Goal: Task Accomplishment & Management: Use online tool/utility

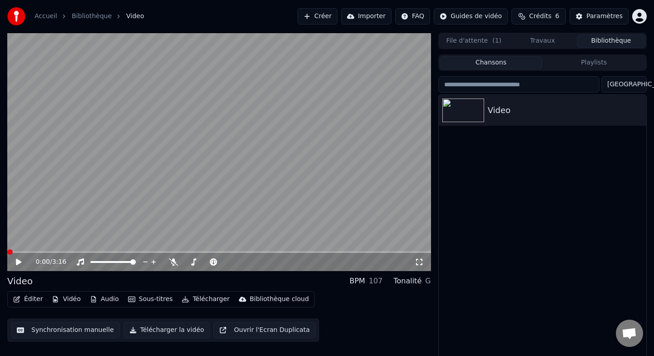
scroll to position [5, 0]
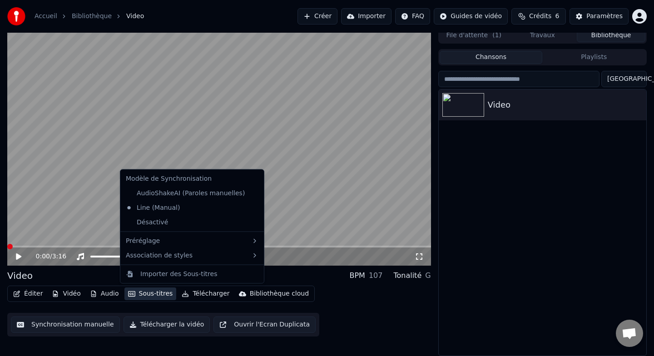
click at [151, 295] on button "Sous-titres" at bounding box center [150, 293] width 52 height 13
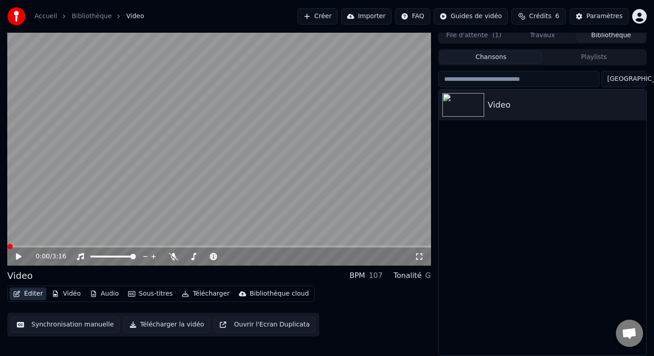
click at [34, 296] on button "Éditer" at bounding box center [28, 293] width 37 height 13
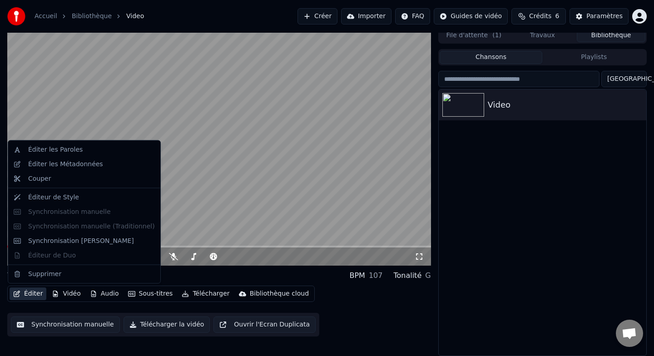
click at [34, 296] on button "Éditer" at bounding box center [28, 293] width 37 height 13
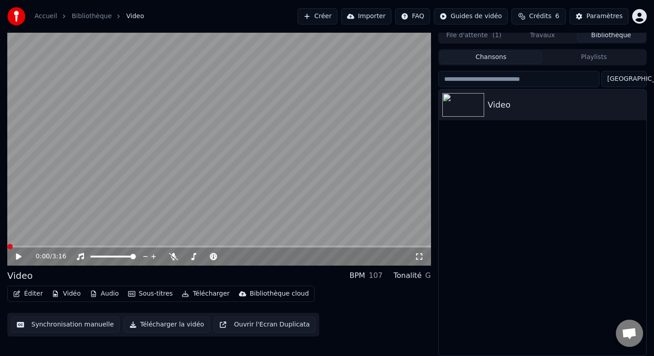
click at [34, 296] on button "Éditer" at bounding box center [28, 293] width 37 height 13
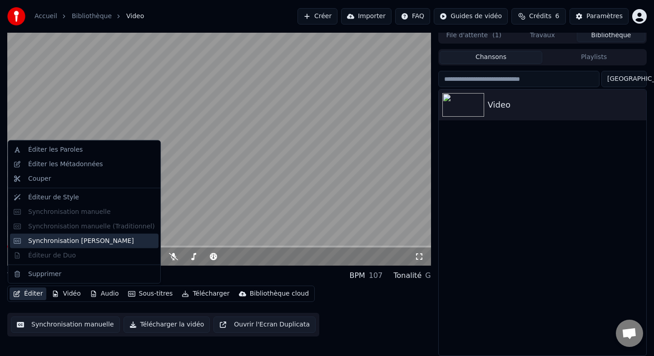
click at [81, 238] on div "Synchronisation [PERSON_NAME]" at bounding box center [81, 240] width 106 height 9
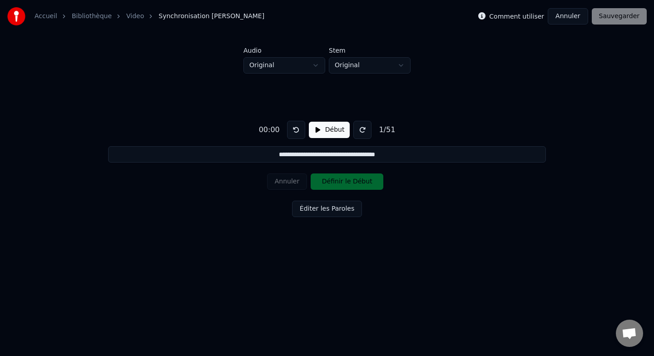
click at [338, 134] on button "Début" at bounding box center [329, 130] width 41 height 16
click at [338, 134] on button "Pause" at bounding box center [329, 130] width 40 height 16
click at [338, 134] on button "Début" at bounding box center [329, 130] width 41 height 16
click at [339, 182] on button "Définir le Début" at bounding box center [347, 181] width 73 height 16
click at [339, 182] on button "Définir la Fin" at bounding box center [347, 181] width 73 height 16
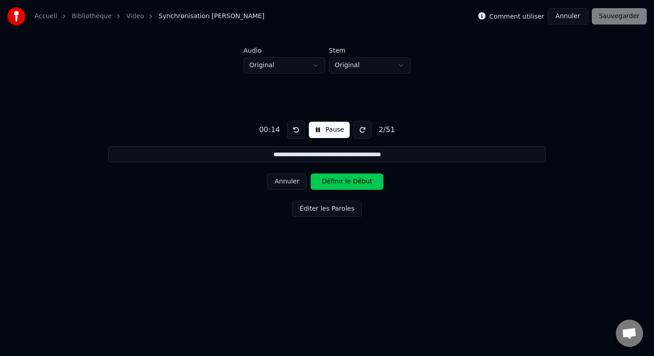
click at [339, 182] on button "Définir le Début" at bounding box center [347, 181] width 73 height 16
click at [339, 182] on button "Définir la Fin" at bounding box center [347, 181] width 73 height 16
click at [339, 182] on button "Définir le Début" at bounding box center [347, 181] width 73 height 16
click at [339, 182] on button "Définir la Fin" at bounding box center [347, 181] width 73 height 16
click at [339, 182] on button "Définir le Début" at bounding box center [347, 181] width 73 height 16
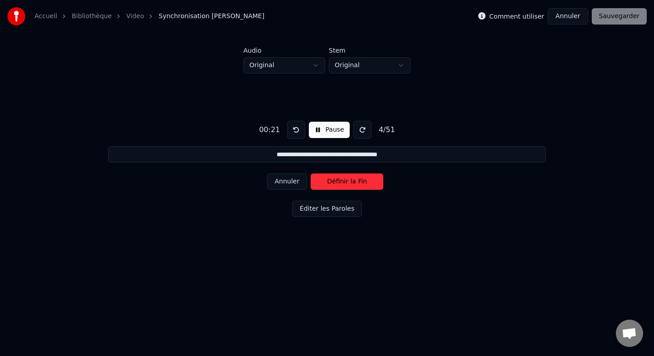
click at [339, 182] on button "Définir la Fin" at bounding box center [347, 181] width 73 height 16
click at [339, 182] on button "Définir le Début" at bounding box center [347, 181] width 73 height 16
click at [339, 184] on button "Définir la Fin" at bounding box center [347, 181] width 73 height 16
click at [292, 181] on button "Annuler" at bounding box center [287, 181] width 40 height 16
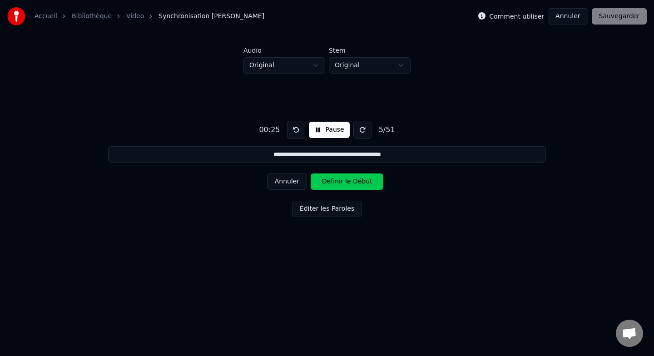
click at [292, 181] on button "Annuler" at bounding box center [287, 181] width 40 height 16
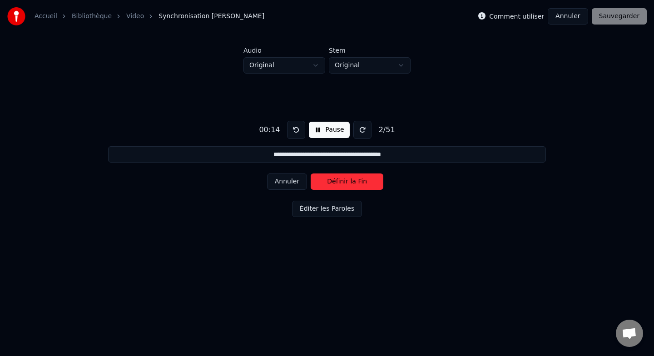
click at [292, 181] on button "Annuler" at bounding box center [287, 181] width 40 height 16
click at [292, 181] on div "Annuler Définir le Début" at bounding box center [327, 182] width 120 height 24
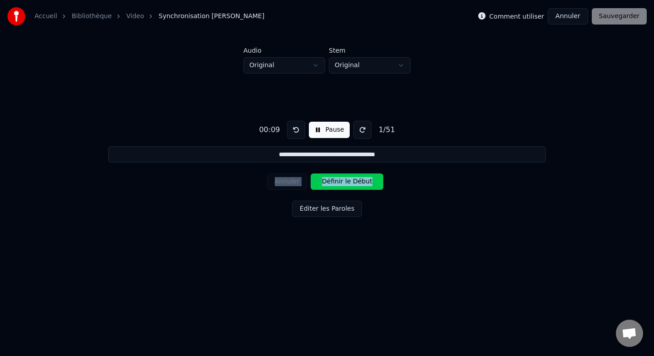
click at [292, 181] on div "Annuler Définir le Début" at bounding box center [327, 182] width 120 height 24
click at [302, 136] on button at bounding box center [296, 130] width 18 height 18
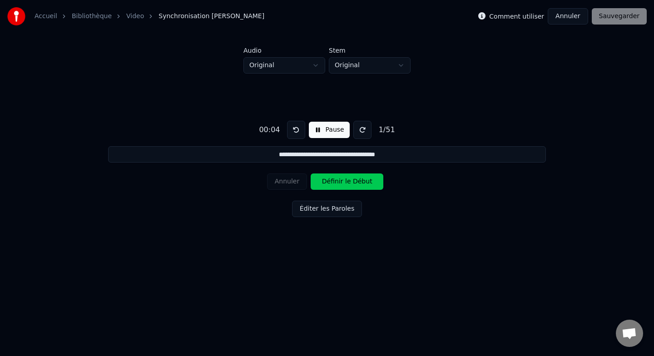
click at [302, 136] on button at bounding box center [296, 130] width 18 height 18
click at [332, 134] on button "Pause" at bounding box center [329, 130] width 40 height 16
click at [332, 134] on button "Début" at bounding box center [329, 130] width 41 height 16
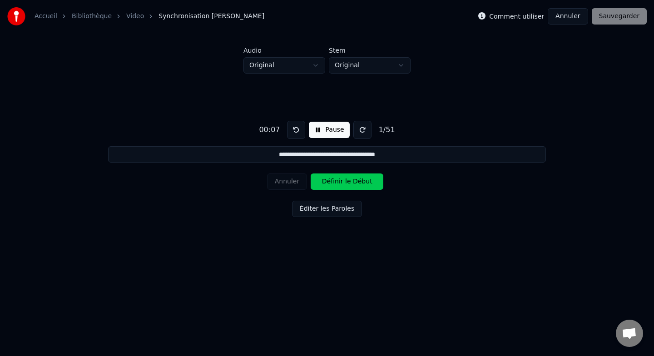
click at [332, 134] on button "Pause" at bounding box center [329, 130] width 40 height 16
click at [332, 134] on button "Début" at bounding box center [329, 130] width 41 height 16
click at [356, 178] on button "Définir le Début" at bounding box center [347, 181] width 73 height 16
click at [296, 133] on button at bounding box center [296, 130] width 18 height 18
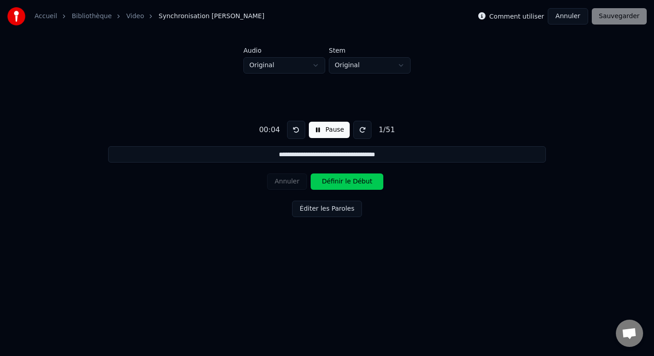
click at [296, 133] on button at bounding box center [296, 130] width 18 height 18
click at [295, 133] on button at bounding box center [296, 130] width 18 height 18
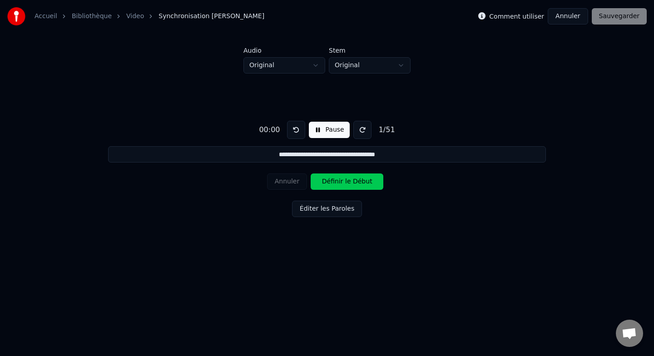
click at [295, 133] on button at bounding box center [296, 130] width 18 height 18
click at [335, 138] on div "00:00 Pause 1 / 51" at bounding box center [326, 130] width 143 height 18
click at [301, 129] on button at bounding box center [296, 130] width 18 height 18
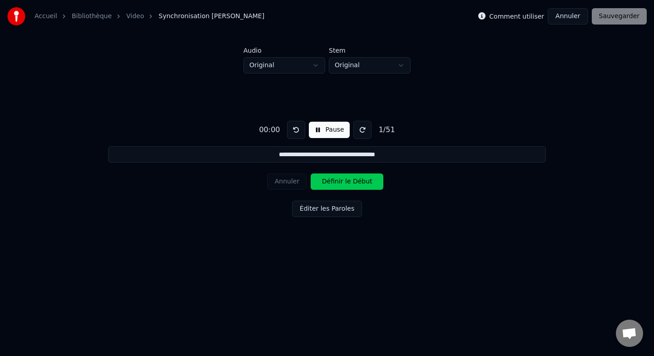
click at [301, 129] on button at bounding box center [296, 130] width 18 height 18
click at [349, 181] on button "Définir le Début" at bounding box center [347, 181] width 73 height 16
click at [349, 181] on button "Définir la Fin" at bounding box center [347, 181] width 73 height 16
click at [349, 181] on button "Définir le Début" at bounding box center [347, 181] width 73 height 16
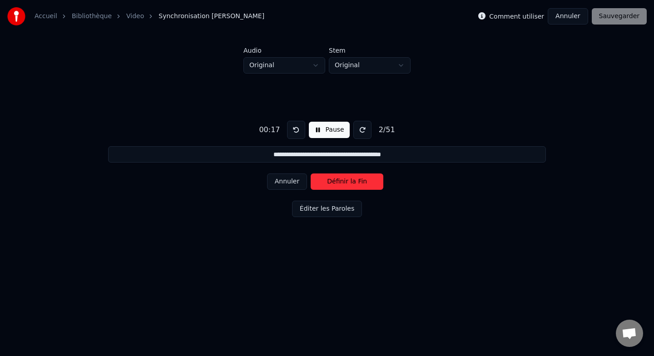
click at [349, 181] on button "Définir la Fin" at bounding box center [347, 181] width 73 height 16
click at [304, 136] on div "00:19 Pause 3 / 51" at bounding box center [326, 130] width 143 height 18
click at [294, 133] on button at bounding box center [296, 130] width 18 height 18
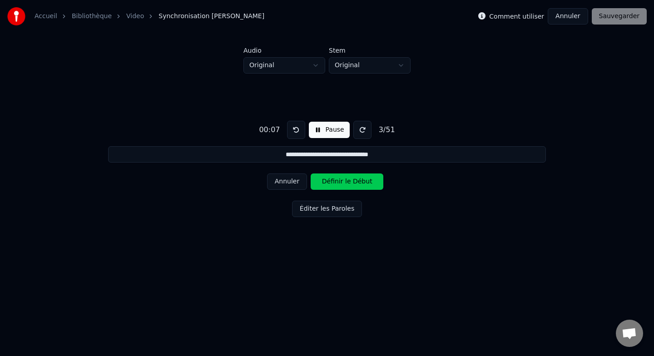
click at [292, 132] on button at bounding box center [296, 130] width 18 height 18
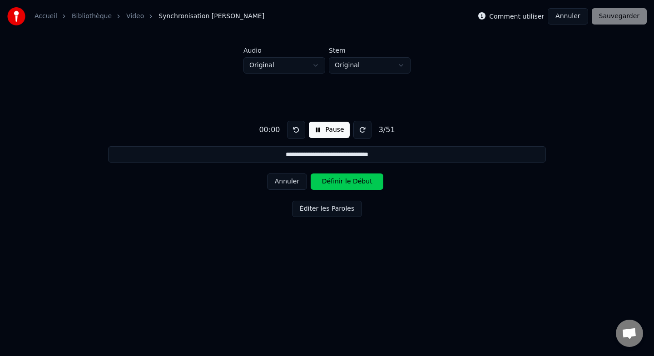
click at [292, 194] on div "**********" at bounding box center [327, 167] width 625 height 187
click at [289, 189] on button "Annuler" at bounding box center [287, 181] width 40 height 16
click at [294, 133] on button at bounding box center [296, 130] width 18 height 18
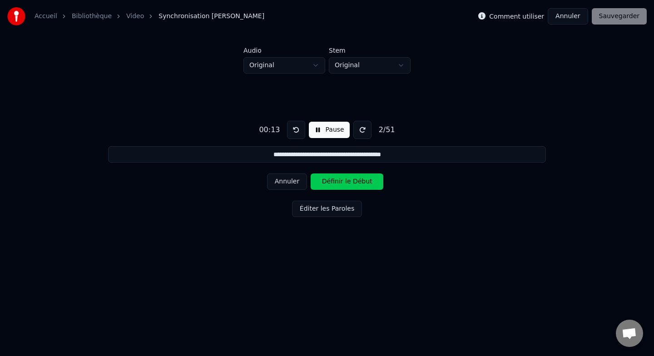
click at [294, 133] on button at bounding box center [296, 130] width 18 height 18
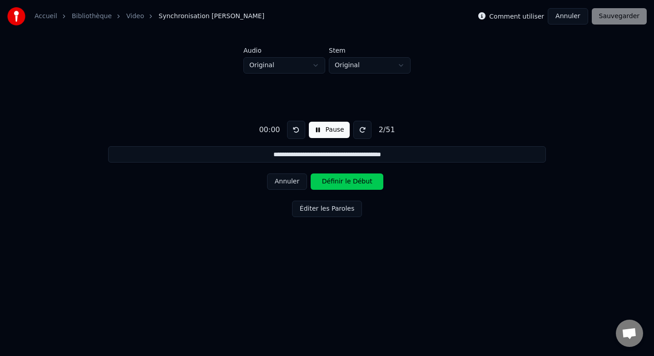
click at [294, 133] on button at bounding box center [296, 130] width 18 height 18
click at [284, 178] on button "Annuler" at bounding box center [287, 181] width 40 height 16
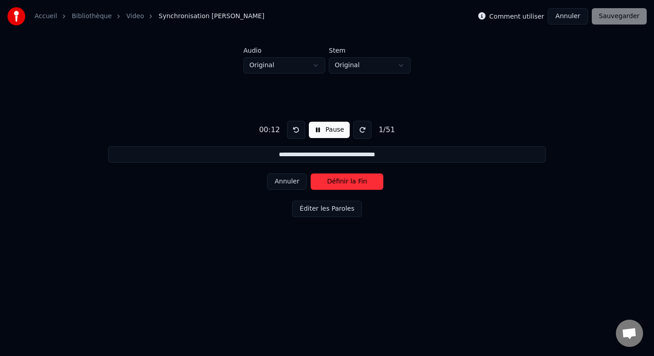
click at [284, 178] on button "Annuler" at bounding box center [287, 181] width 40 height 16
click at [284, 178] on div "Annuler Définir la Fin" at bounding box center [327, 182] width 120 height 24
click at [284, 178] on div "Annuler Définir le Début" at bounding box center [327, 182] width 120 height 24
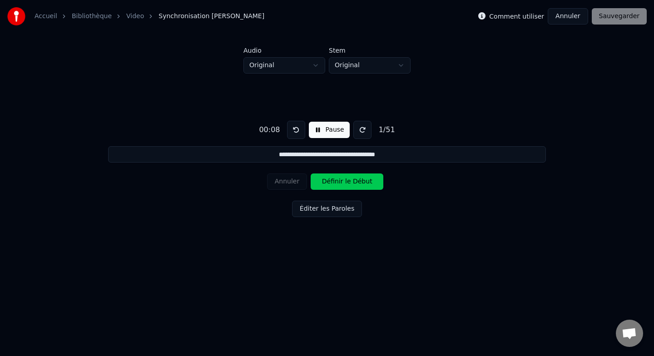
click at [298, 138] on div "00:08 Pause 1 / 51" at bounding box center [326, 130] width 143 height 18
click at [298, 138] on button at bounding box center [296, 130] width 18 height 18
click at [298, 136] on button at bounding box center [296, 130] width 18 height 18
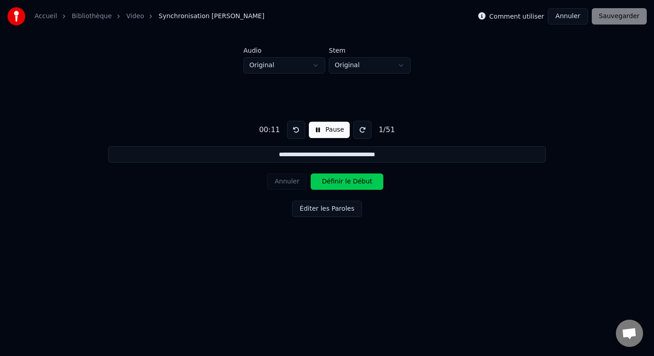
click at [344, 181] on button "Définir le Début" at bounding box center [347, 181] width 73 height 16
click at [344, 181] on button "Définir la Fin" at bounding box center [347, 181] width 73 height 16
click at [344, 181] on button "Définir le Début" at bounding box center [347, 181] width 73 height 16
click at [344, 181] on button "Définir la Fin" at bounding box center [347, 181] width 73 height 16
click at [344, 181] on button "Définir le Début" at bounding box center [347, 181] width 73 height 16
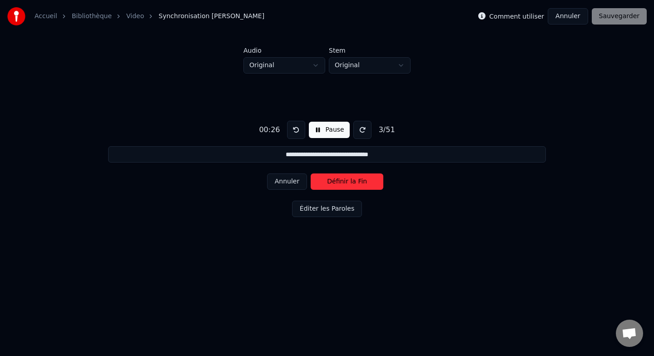
click at [344, 181] on button "Définir la Fin" at bounding box center [347, 181] width 73 height 16
click at [344, 181] on button "Définir le Début" at bounding box center [347, 181] width 73 height 16
click at [344, 181] on button "Définir la Fin" at bounding box center [347, 181] width 73 height 16
click at [344, 181] on button "Définir le Début" at bounding box center [347, 181] width 73 height 16
click at [344, 181] on button "Définir la Fin" at bounding box center [347, 181] width 73 height 16
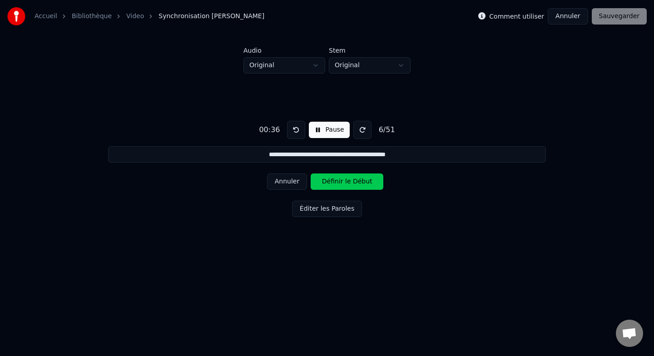
click at [344, 181] on button "Définir le Début" at bounding box center [347, 181] width 73 height 16
click at [344, 181] on button "Définir la Fin" at bounding box center [347, 181] width 73 height 16
drag, startPoint x: 344, startPoint y: 181, endPoint x: 318, endPoint y: 187, distance: 27.0
click at [318, 187] on button "Définir le Début" at bounding box center [347, 181] width 73 height 16
click at [585, 208] on div "00:44 Pause 7 / 51 ******* Annuler Définir la Fin Éditer les Paroles" at bounding box center [327, 167] width 625 height 187
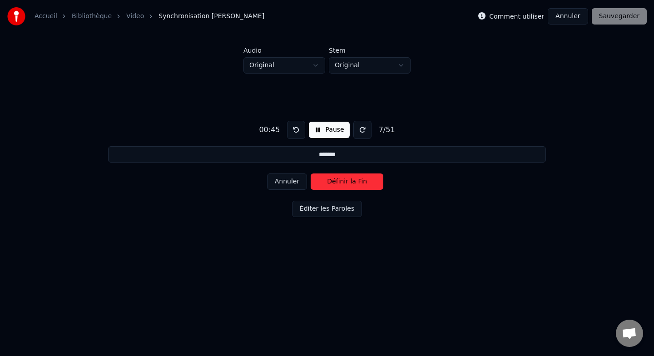
click at [282, 185] on button "Annuler" at bounding box center [287, 181] width 40 height 16
click at [342, 181] on button "Définir le Début" at bounding box center [347, 181] width 73 height 16
click at [342, 181] on button "Définir la Fin" at bounding box center [347, 181] width 73 height 16
click at [342, 181] on button "Définir le Début" at bounding box center [347, 181] width 73 height 16
click at [342, 181] on button "Définir la Fin" at bounding box center [347, 181] width 73 height 16
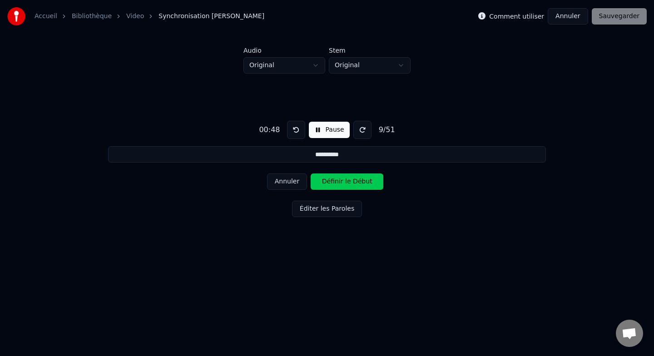
click at [342, 181] on button "Définir le Début" at bounding box center [347, 181] width 73 height 16
click at [342, 181] on button "Définir la Fin" at bounding box center [347, 181] width 73 height 16
click at [342, 181] on button "Définir le Début" at bounding box center [347, 181] width 73 height 16
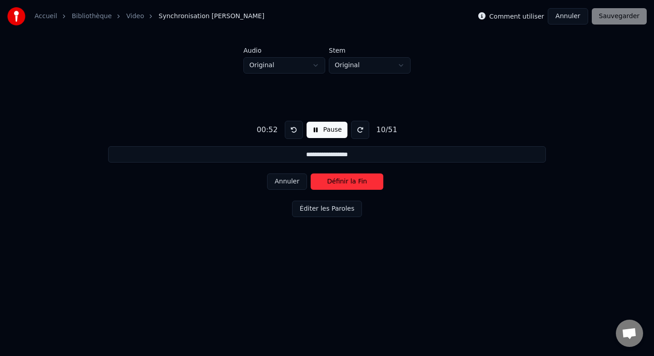
click at [342, 181] on button "Définir la Fin" at bounding box center [347, 181] width 73 height 16
click at [342, 181] on button "Définir le Début" at bounding box center [347, 181] width 73 height 16
click at [342, 181] on button "Définir la Fin" at bounding box center [347, 181] width 73 height 16
click at [342, 181] on button "Définir le Début" at bounding box center [347, 181] width 73 height 16
click at [342, 181] on button "Définir la Fin" at bounding box center [347, 181] width 73 height 16
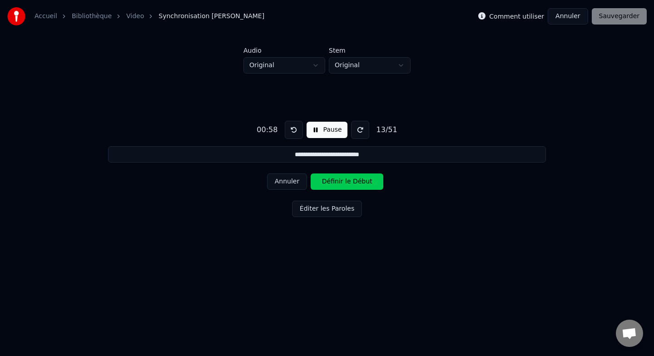
click at [342, 181] on button "Définir le Début" at bounding box center [347, 181] width 73 height 16
click at [342, 181] on button "Définir la Fin" at bounding box center [347, 181] width 73 height 16
click at [342, 181] on button "Définir le Début" at bounding box center [347, 181] width 73 height 16
click at [342, 181] on button "Définir la Fin" at bounding box center [347, 181] width 73 height 16
click at [342, 181] on button "Définir le Début" at bounding box center [347, 181] width 73 height 16
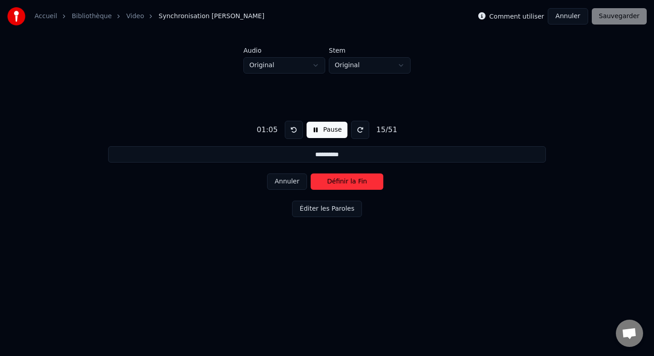
click at [342, 181] on button "Définir la Fin" at bounding box center [347, 181] width 73 height 16
click at [342, 181] on button "Définir le Début" at bounding box center [347, 181] width 73 height 16
click at [342, 181] on button "Définir la Fin" at bounding box center [347, 181] width 73 height 16
click at [342, 181] on button "Définir le Début" at bounding box center [347, 181] width 73 height 16
click at [342, 181] on button "Définir la Fin" at bounding box center [347, 181] width 73 height 16
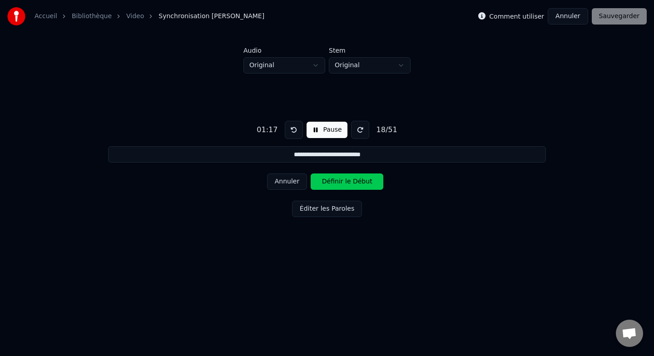
click at [342, 181] on button "Définir le Début" at bounding box center [347, 181] width 73 height 16
click at [342, 181] on button "Définir la Fin" at bounding box center [347, 181] width 73 height 16
click at [342, 181] on button "Définir le Début" at bounding box center [347, 181] width 73 height 16
click at [342, 181] on button "Définir la Fin" at bounding box center [347, 181] width 73 height 16
click at [342, 181] on button "Définir le Début" at bounding box center [347, 181] width 73 height 16
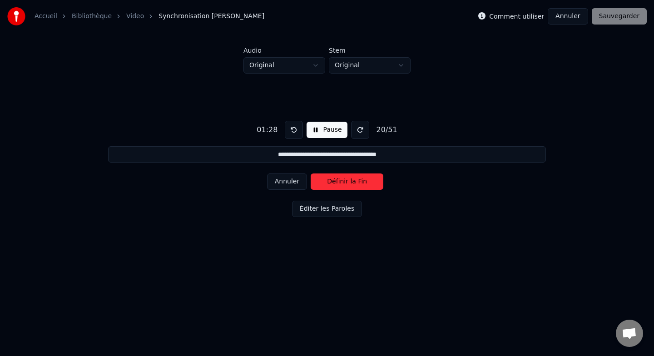
click at [342, 181] on button "Définir la Fin" at bounding box center [347, 181] width 73 height 16
click at [342, 181] on button "Définir le Début" at bounding box center [347, 181] width 73 height 16
click at [342, 181] on button "Définir la Fin" at bounding box center [347, 181] width 73 height 16
click at [342, 181] on button "Définir le Début" at bounding box center [347, 181] width 73 height 16
click at [342, 181] on button "Définir la Fin" at bounding box center [347, 181] width 73 height 16
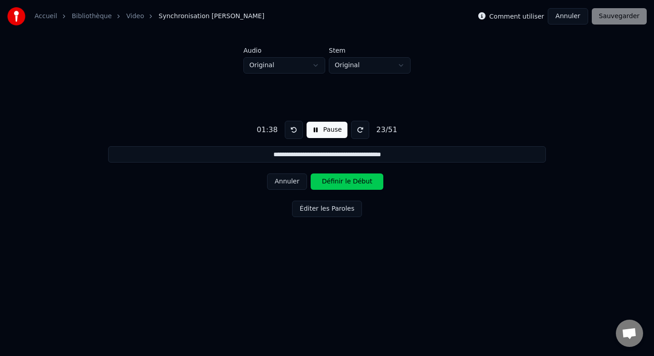
click at [342, 181] on button "Définir le Début" at bounding box center [347, 181] width 73 height 16
click at [342, 181] on button "Définir la Fin" at bounding box center [347, 181] width 73 height 16
click at [342, 181] on button "Définir le Début" at bounding box center [347, 181] width 73 height 16
click at [342, 181] on button "Définir la Fin" at bounding box center [347, 181] width 73 height 16
click at [342, 181] on button "Définir le Début" at bounding box center [347, 181] width 73 height 16
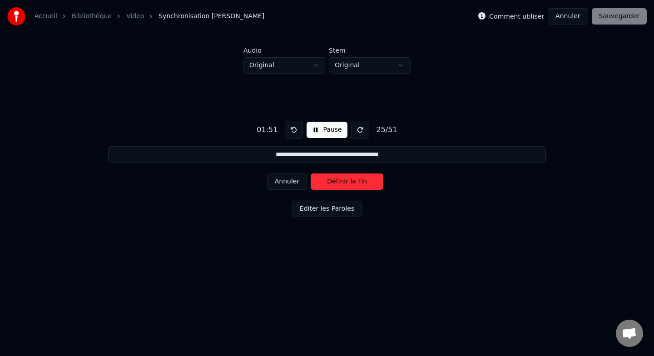
click at [342, 181] on button "Définir la Fin" at bounding box center [347, 181] width 73 height 16
click at [342, 181] on button "Définir le Début" at bounding box center [347, 181] width 73 height 16
click at [342, 181] on button "Définir la Fin" at bounding box center [347, 181] width 73 height 16
click at [285, 185] on button "Annuler" at bounding box center [287, 181] width 40 height 16
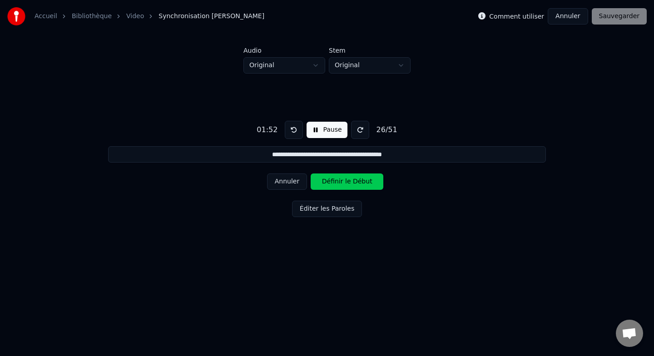
click at [285, 185] on button "Annuler" at bounding box center [287, 181] width 40 height 16
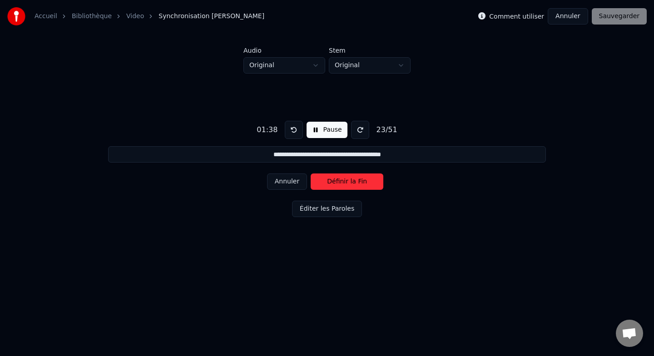
click at [285, 185] on button "Annuler" at bounding box center [287, 181] width 40 height 16
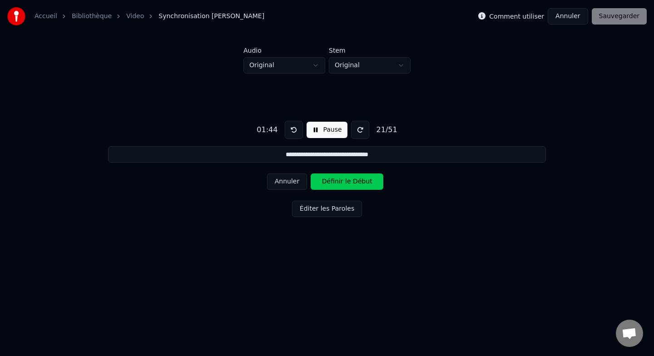
click at [320, 131] on button "Pause" at bounding box center [326, 130] width 40 height 16
click at [327, 200] on div "**********" at bounding box center [327, 167] width 625 height 187
click at [324, 211] on button "Éditer les Paroles" at bounding box center [327, 209] width 70 height 16
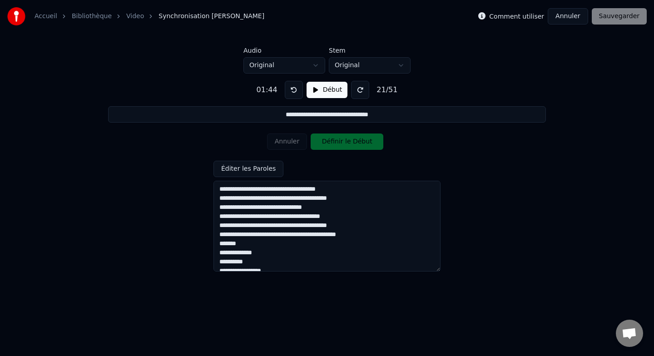
click at [303, 167] on div "Éditer les Paroles" at bounding box center [326, 216] width 227 height 111
click at [331, 92] on button "Début" at bounding box center [326, 90] width 41 height 16
click at [264, 168] on button "Éditer les Paroles" at bounding box center [248, 169] width 70 height 16
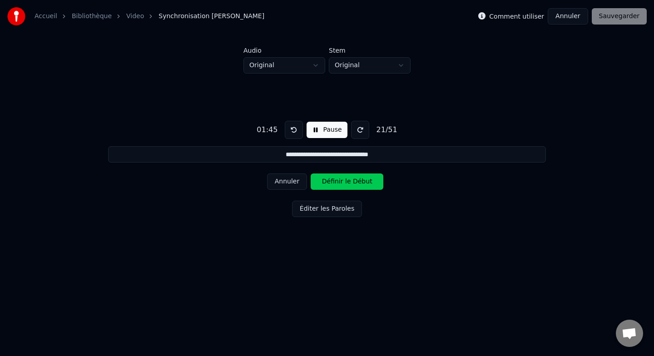
click at [293, 185] on button "Annuler" at bounding box center [287, 181] width 40 height 16
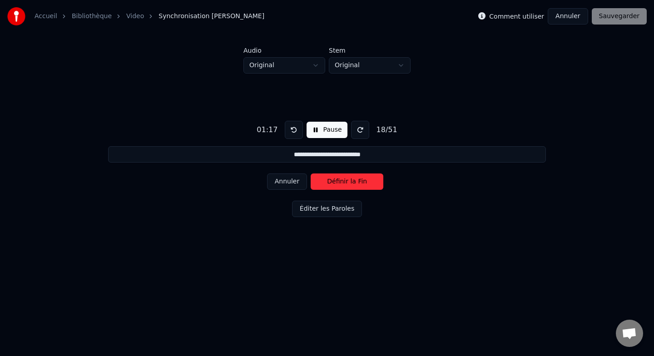
click at [293, 185] on button "Annuler" at bounding box center [287, 181] width 40 height 16
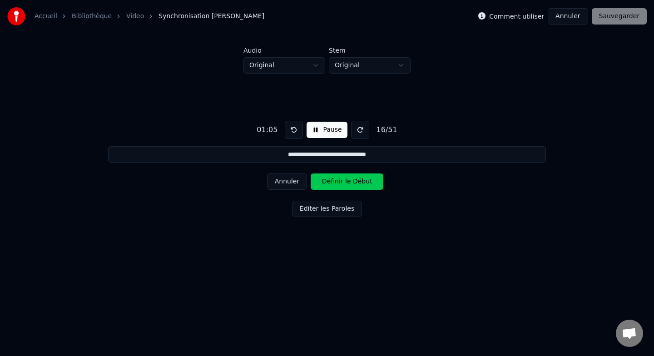
click at [293, 185] on button "Annuler" at bounding box center [287, 181] width 40 height 16
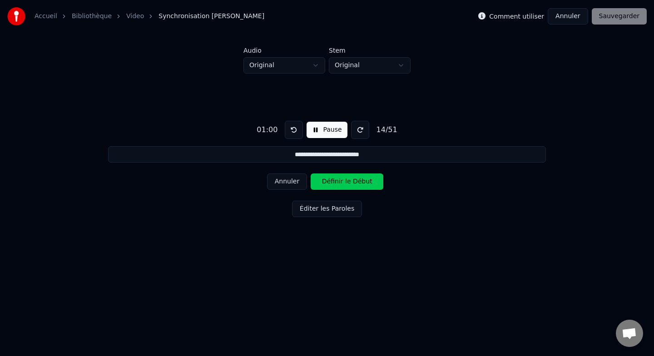
click at [293, 185] on button "Annuler" at bounding box center [287, 181] width 40 height 16
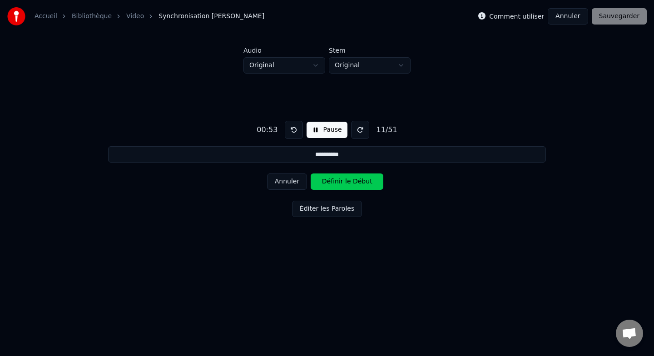
click at [293, 185] on button "Annuler" at bounding box center [287, 181] width 40 height 16
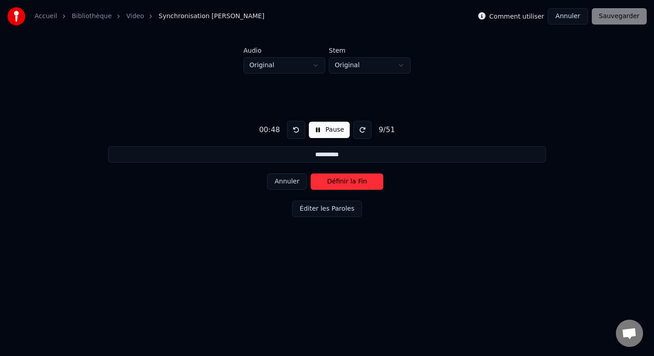
click at [293, 185] on button "Annuler" at bounding box center [287, 181] width 40 height 16
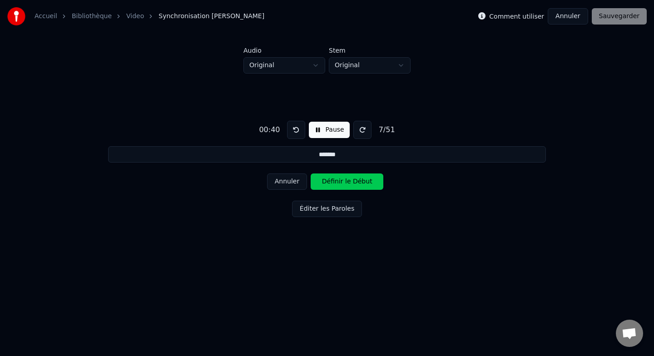
click at [293, 185] on button "Annuler" at bounding box center [287, 181] width 40 height 16
click at [283, 173] on div "Annuler Définir la Fin" at bounding box center [327, 182] width 120 height 24
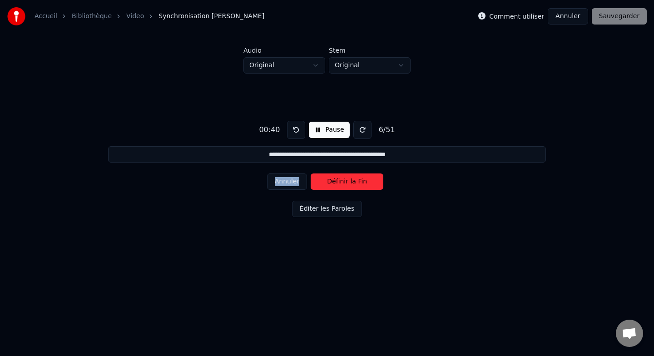
click at [283, 173] on div "Annuler Définir la Fin" at bounding box center [327, 182] width 120 height 24
click at [283, 181] on button "Annuler" at bounding box center [287, 181] width 40 height 16
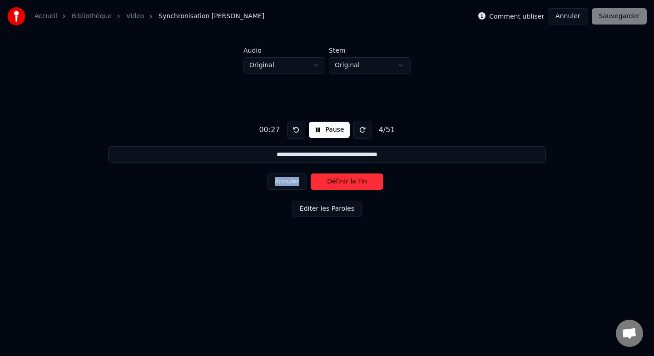
click at [283, 181] on button "Annuler" at bounding box center [287, 181] width 40 height 16
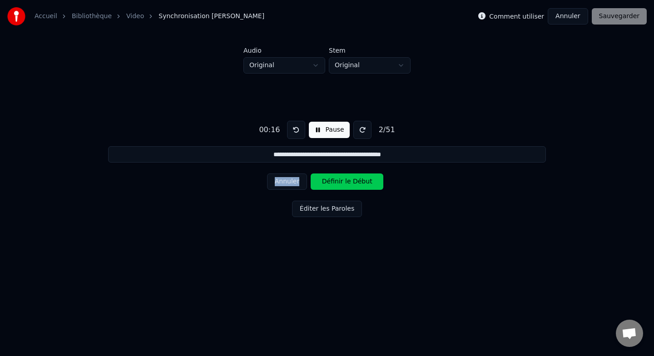
click at [283, 181] on button "Annuler" at bounding box center [287, 181] width 40 height 16
click at [283, 181] on div "Annuler Définir la Fin" at bounding box center [327, 182] width 120 height 24
click at [283, 181] on div "Annuler Définir le Début" at bounding box center [327, 182] width 120 height 24
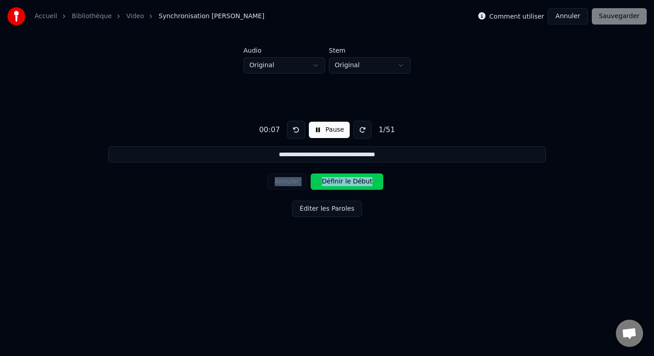
click at [283, 181] on div "Annuler Définir le Début" at bounding box center [327, 182] width 120 height 24
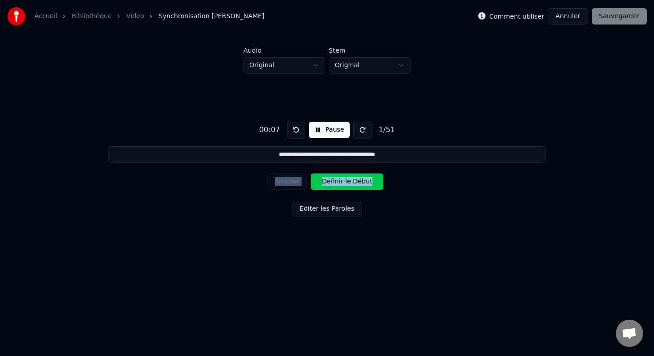
click at [283, 181] on div "Annuler Définir le Début" at bounding box center [327, 182] width 120 height 24
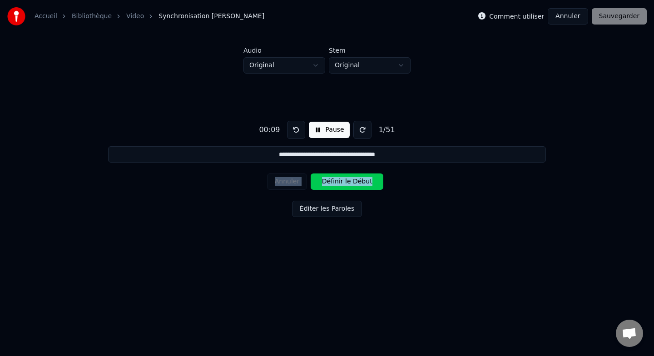
click at [283, 181] on div "Annuler Définir le Début" at bounding box center [327, 182] width 120 height 24
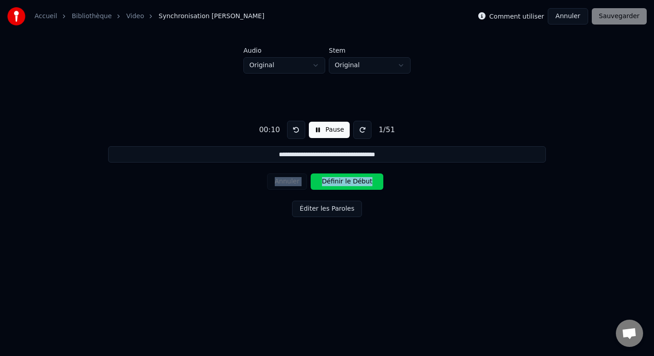
click at [283, 181] on div "Annuler Définir le Début" at bounding box center [327, 182] width 120 height 24
click at [296, 218] on div "Éditer les Paroles" at bounding box center [327, 211] width 70 height 20
click at [287, 179] on div "Annuler Définir le Début" at bounding box center [327, 182] width 120 height 24
click at [296, 132] on button at bounding box center [296, 130] width 18 height 18
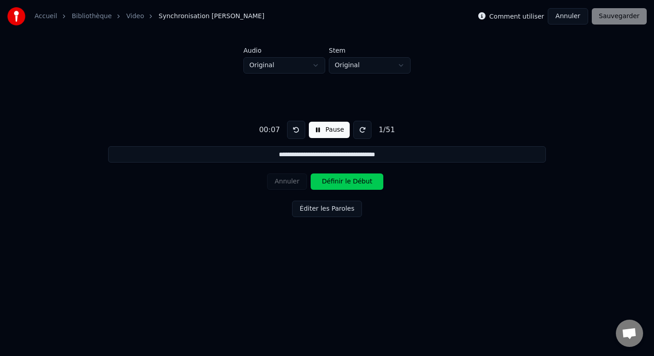
click at [296, 132] on button at bounding box center [296, 130] width 18 height 18
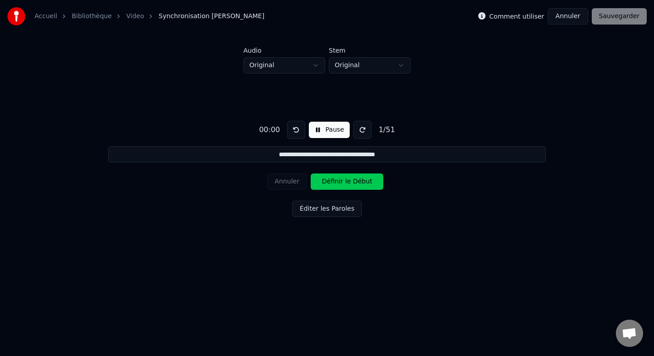
click at [296, 132] on button at bounding box center [296, 130] width 18 height 18
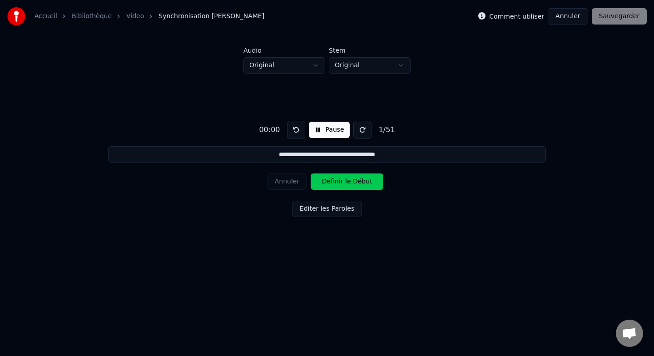
click at [296, 132] on button at bounding box center [296, 130] width 18 height 18
click at [329, 132] on button "Pause" at bounding box center [329, 130] width 40 height 16
click at [293, 129] on button at bounding box center [296, 130] width 18 height 18
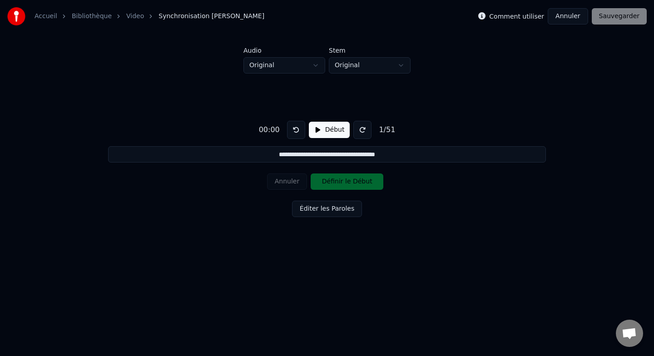
click at [293, 129] on button at bounding box center [296, 130] width 18 height 18
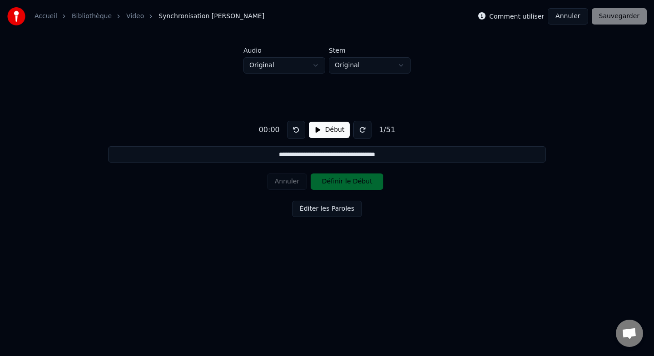
click at [293, 129] on button at bounding box center [296, 130] width 18 height 18
click at [337, 163] on div "**********" at bounding box center [327, 167] width 625 height 187
click at [326, 134] on button "Début" at bounding box center [329, 130] width 41 height 16
click at [330, 175] on button "Définir le Début" at bounding box center [347, 181] width 73 height 16
click at [331, 181] on button "Définir la Fin" at bounding box center [347, 181] width 73 height 16
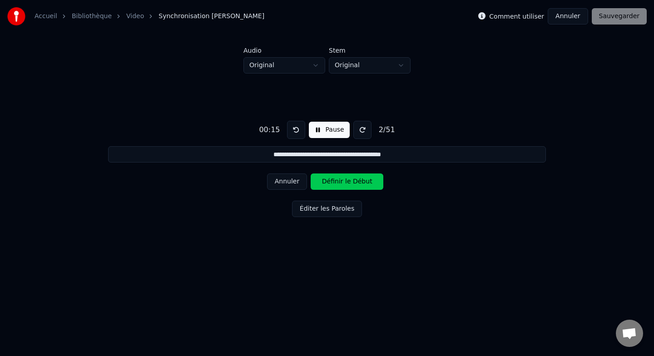
click at [331, 181] on button "Définir le Début" at bounding box center [347, 181] width 73 height 16
click at [331, 181] on button "Définir la Fin" at bounding box center [347, 181] width 73 height 16
click at [331, 181] on button "Définir le Début" at bounding box center [347, 181] width 73 height 16
click at [325, 181] on button "Définir la Fin" at bounding box center [347, 181] width 73 height 16
click at [287, 182] on button "Annuler" at bounding box center [287, 181] width 40 height 16
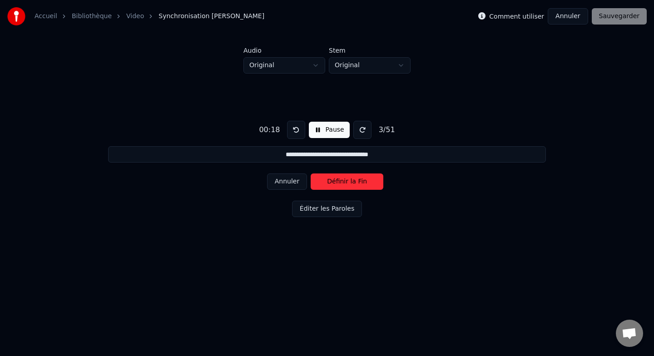
click at [287, 182] on button "Annuler" at bounding box center [287, 181] width 40 height 16
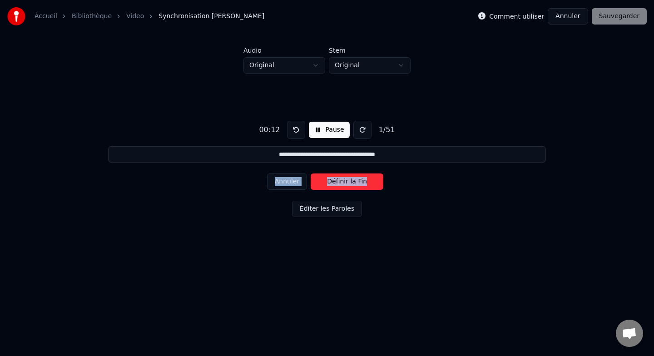
click at [287, 182] on div "Annuler Définir la Fin" at bounding box center [327, 182] width 120 height 24
click at [287, 182] on div "Annuler Définir le Début" at bounding box center [327, 182] width 120 height 24
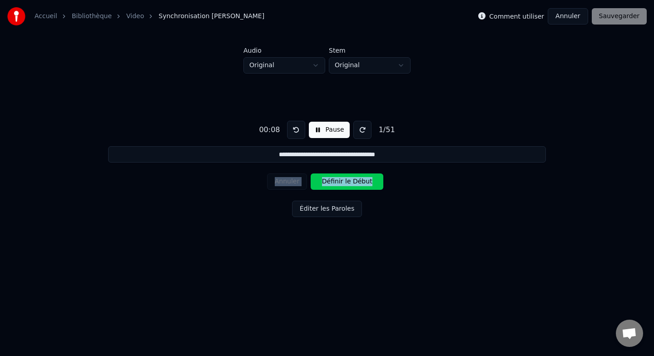
click at [287, 182] on div "Annuler Définir le Début" at bounding box center [327, 182] width 120 height 24
click at [508, 178] on div "**********" at bounding box center [327, 167] width 625 height 187
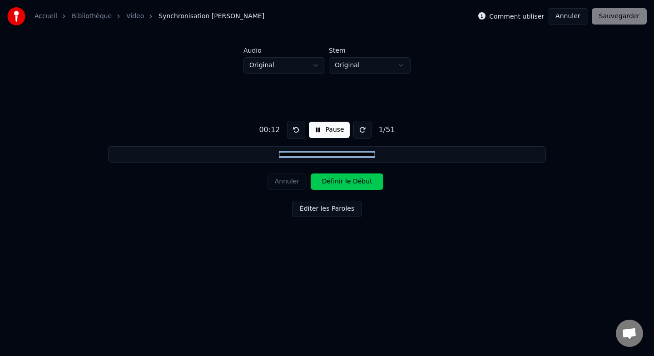
click at [508, 178] on div "**********" at bounding box center [327, 167] width 625 height 187
click at [479, 198] on div "**********" at bounding box center [327, 167] width 625 height 187
click at [296, 136] on button at bounding box center [296, 130] width 18 height 18
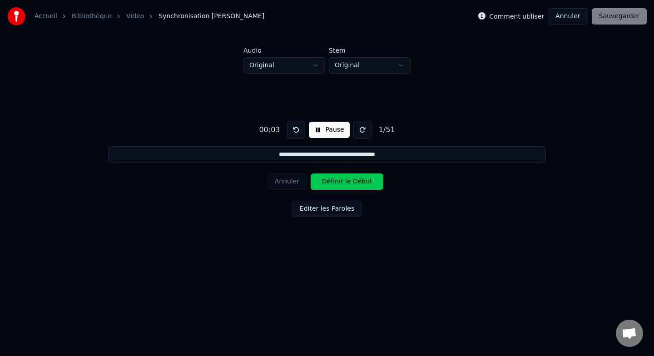
click at [296, 136] on button at bounding box center [296, 130] width 18 height 18
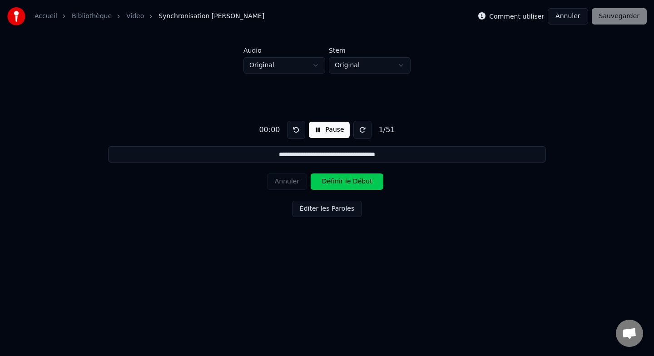
click at [296, 136] on button at bounding box center [296, 130] width 18 height 18
click at [327, 132] on button "Pause" at bounding box center [329, 130] width 40 height 16
click at [297, 132] on button at bounding box center [296, 130] width 18 height 18
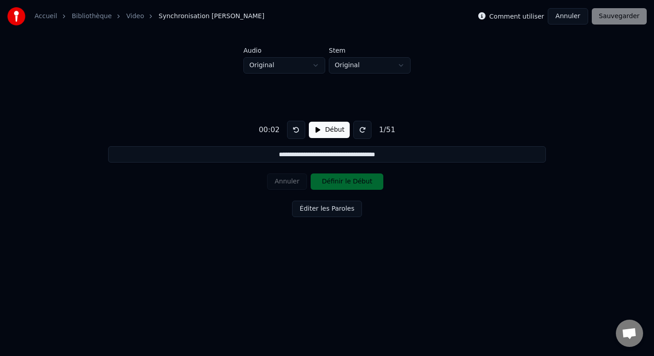
click at [297, 132] on button at bounding box center [296, 130] width 18 height 18
click at [332, 131] on button "Début" at bounding box center [329, 130] width 41 height 16
click at [293, 129] on button at bounding box center [296, 130] width 18 height 18
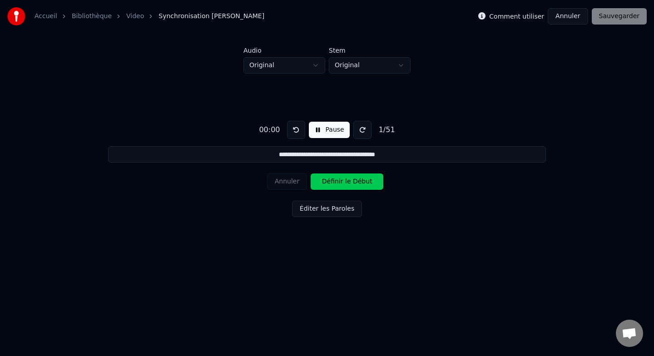
click at [293, 129] on button at bounding box center [296, 130] width 18 height 18
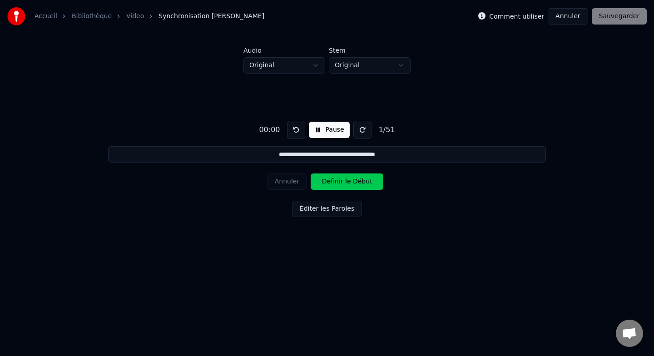
click at [293, 129] on button at bounding box center [296, 130] width 18 height 18
click at [293, 128] on button at bounding box center [296, 130] width 18 height 18
click at [320, 129] on button "Pause" at bounding box center [329, 130] width 40 height 16
click at [320, 129] on button "Début" at bounding box center [329, 130] width 41 height 16
click at [299, 131] on button at bounding box center [296, 130] width 18 height 18
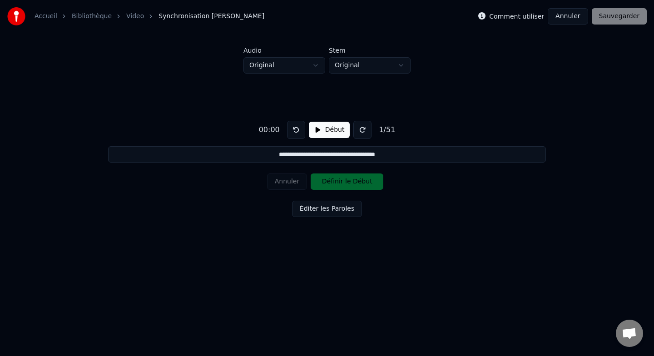
click at [299, 131] on button at bounding box center [296, 130] width 18 height 18
click at [331, 128] on button "Début" at bounding box center [329, 130] width 41 height 16
click at [331, 128] on button "Pause" at bounding box center [329, 130] width 40 height 16
click at [297, 131] on button at bounding box center [296, 130] width 18 height 18
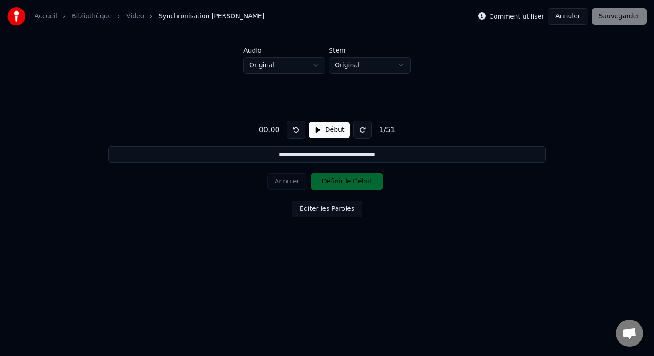
click at [297, 131] on button at bounding box center [296, 130] width 18 height 18
click at [318, 127] on button "Début" at bounding box center [329, 130] width 41 height 16
click at [318, 127] on button "Pause" at bounding box center [329, 130] width 40 height 16
click at [302, 128] on button at bounding box center [296, 130] width 18 height 18
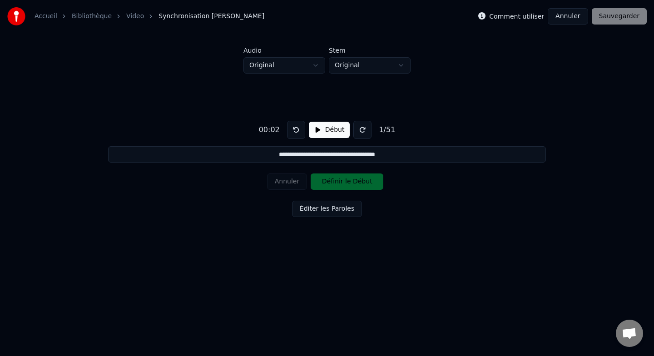
click at [302, 128] on button at bounding box center [296, 130] width 18 height 18
click at [321, 129] on button "Début" at bounding box center [329, 130] width 41 height 16
click at [321, 129] on button "Pause" at bounding box center [329, 130] width 40 height 16
click at [321, 129] on button "Début" at bounding box center [329, 130] width 41 height 16
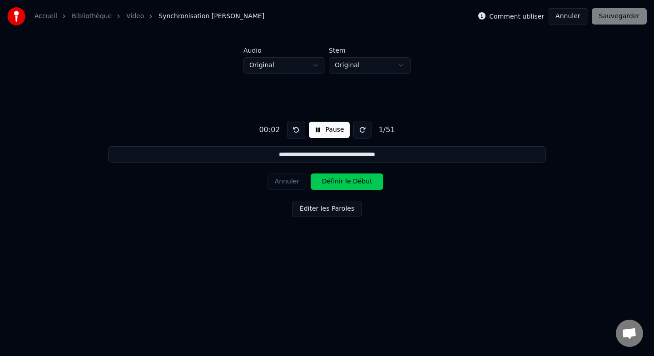
click at [293, 128] on button at bounding box center [296, 130] width 18 height 18
click at [330, 128] on button "Pause" at bounding box center [329, 130] width 40 height 16
click at [298, 128] on button at bounding box center [296, 130] width 18 height 18
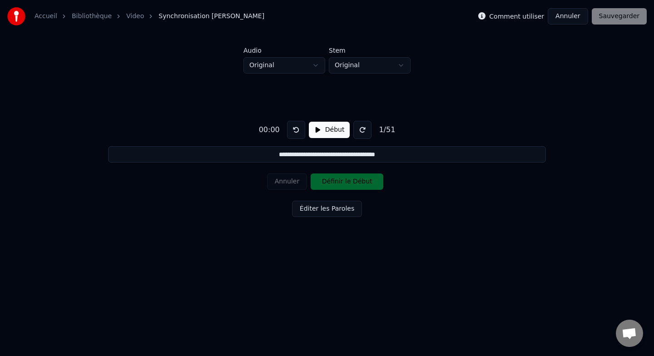
click at [331, 128] on button "Début" at bounding box center [329, 130] width 41 height 16
click at [292, 129] on button at bounding box center [296, 130] width 18 height 18
click at [322, 129] on button "Pause" at bounding box center [329, 130] width 40 height 16
click at [296, 129] on button at bounding box center [296, 130] width 18 height 18
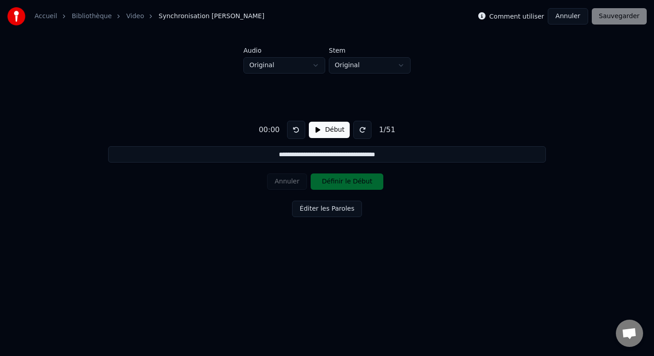
click at [332, 129] on button "Début" at bounding box center [329, 130] width 41 height 16
click at [354, 180] on button "Définir le Début" at bounding box center [347, 181] width 73 height 16
click at [354, 180] on button "Définir la Fin" at bounding box center [347, 181] width 73 height 16
click at [354, 180] on button "Définir le Début" at bounding box center [347, 181] width 73 height 16
click at [354, 180] on button "Définir la Fin" at bounding box center [347, 181] width 73 height 16
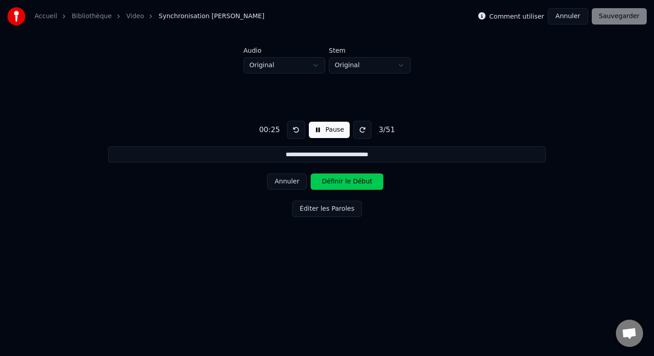
click at [354, 182] on button "Définir le Début" at bounding box center [347, 181] width 73 height 16
click at [354, 182] on button "Définir la Fin" at bounding box center [347, 181] width 73 height 16
click at [354, 182] on button "Définir le Début" at bounding box center [347, 181] width 73 height 16
click at [354, 182] on button "Définir la Fin" at bounding box center [347, 181] width 73 height 16
click at [354, 182] on button "Définir le Début" at bounding box center [347, 181] width 73 height 16
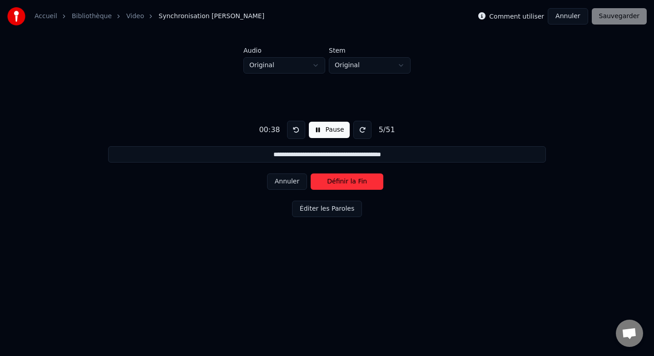
click at [354, 182] on button "Définir la Fin" at bounding box center [347, 181] width 73 height 16
click at [354, 182] on button "Définir le Début" at bounding box center [347, 181] width 73 height 16
click at [354, 182] on button "Définir la Fin" at bounding box center [347, 181] width 73 height 16
click at [354, 182] on button "Définir le Début" at bounding box center [347, 181] width 73 height 16
click at [354, 182] on button "Définir la Fin" at bounding box center [347, 181] width 73 height 16
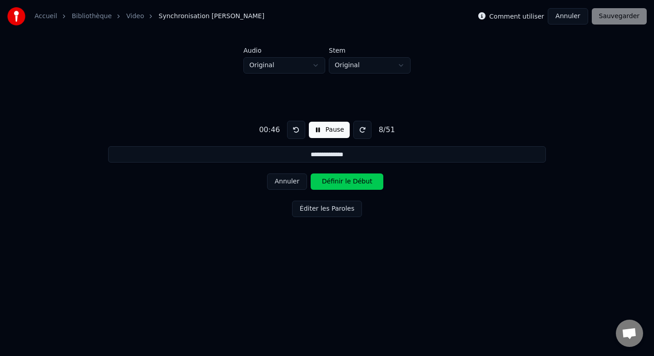
click at [354, 182] on button "Définir le Début" at bounding box center [347, 181] width 73 height 16
click at [354, 182] on button "Définir la Fin" at bounding box center [347, 181] width 73 height 16
click at [354, 182] on button "Définir le Début" at bounding box center [347, 181] width 73 height 16
click at [353, 181] on button "Définir la Fin" at bounding box center [347, 181] width 73 height 16
click at [353, 181] on button "Définir le Début" at bounding box center [347, 181] width 73 height 16
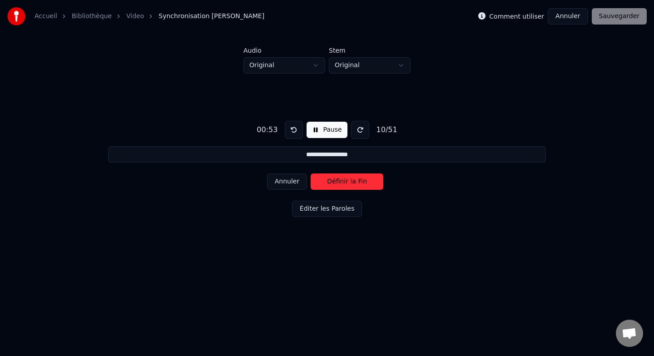
click at [353, 181] on button "Définir la Fin" at bounding box center [347, 181] width 73 height 16
click at [353, 181] on button "Définir le Début" at bounding box center [347, 181] width 73 height 16
click at [353, 181] on button "Définir la Fin" at bounding box center [347, 181] width 73 height 16
click at [353, 181] on button "Définir le Début" at bounding box center [347, 181] width 73 height 16
click at [353, 181] on button "Définir la Fin" at bounding box center [347, 181] width 73 height 16
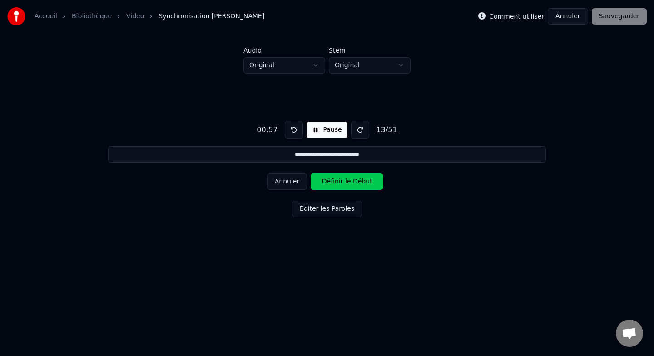
click at [353, 181] on button "Définir le Début" at bounding box center [347, 181] width 73 height 16
click at [353, 181] on button "Définir la Fin" at bounding box center [347, 181] width 73 height 16
click at [353, 181] on button "Définir le Début" at bounding box center [347, 181] width 73 height 16
click at [353, 181] on button "Définir la Fin" at bounding box center [347, 181] width 73 height 16
click at [353, 181] on button "Définir le Début" at bounding box center [347, 181] width 73 height 16
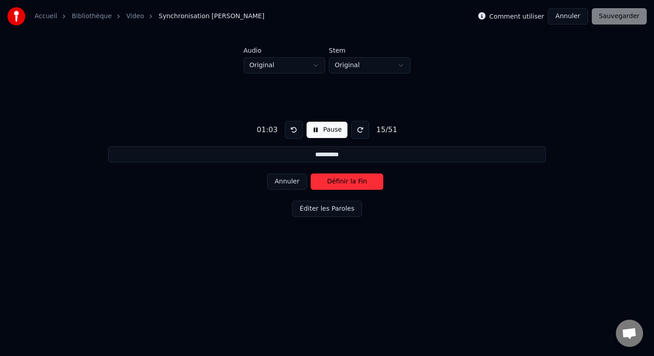
click at [353, 181] on button "Définir la Fin" at bounding box center [347, 181] width 73 height 16
click at [353, 181] on button "Définir le Début" at bounding box center [347, 181] width 73 height 16
click at [353, 181] on button "Définir la Fin" at bounding box center [347, 181] width 73 height 16
click at [353, 181] on button "Définir le Début" at bounding box center [347, 181] width 73 height 16
click at [353, 181] on button "Définir la Fin" at bounding box center [347, 181] width 73 height 16
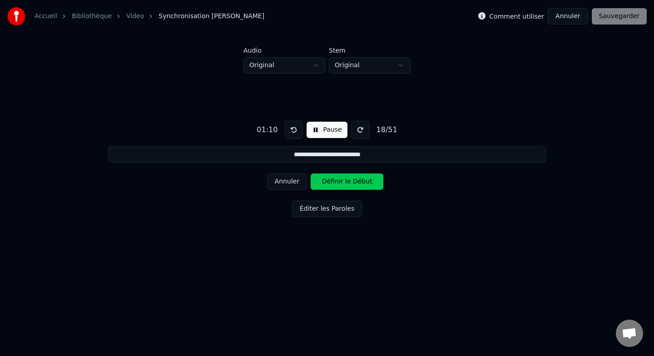
click at [353, 181] on button "Définir le Début" at bounding box center [347, 181] width 73 height 16
click at [353, 181] on button "Définir la Fin" at bounding box center [347, 181] width 73 height 16
click at [353, 181] on button "Définir le Début" at bounding box center [347, 181] width 73 height 16
click at [353, 181] on button "Définir la Fin" at bounding box center [347, 181] width 73 height 16
click at [353, 181] on button "Définir le Début" at bounding box center [347, 181] width 73 height 16
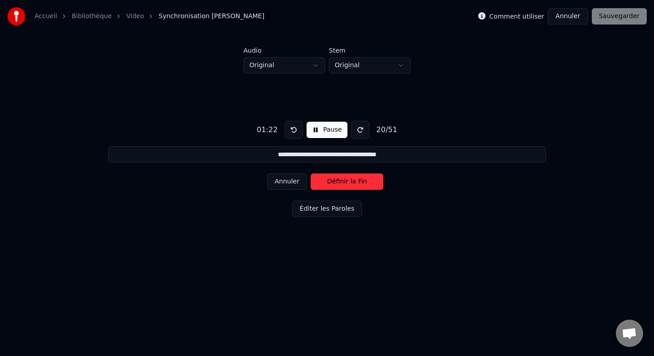
click at [353, 181] on button "Définir la Fin" at bounding box center [347, 181] width 73 height 16
click at [353, 181] on button "Définir le Début" at bounding box center [347, 181] width 73 height 16
click at [353, 181] on button "Définir la Fin" at bounding box center [347, 181] width 73 height 16
click at [353, 181] on button "Définir le Début" at bounding box center [347, 181] width 73 height 16
click at [353, 181] on button "Définir la Fin" at bounding box center [347, 181] width 73 height 16
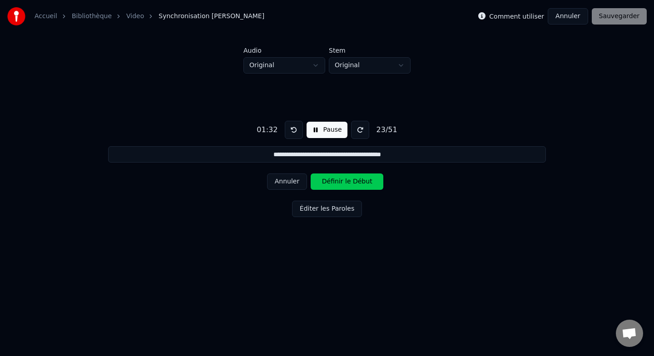
click at [353, 181] on button "Définir le Début" at bounding box center [347, 181] width 73 height 16
click at [353, 181] on button "Définir la Fin" at bounding box center [347, 181] width 73 height 16
click at [353, 181] on button "Définir le Début" at bounding box center [347, 181] width 73 height 16
click at [353, 181] on button "Définir la Fin" at bounding box center [347, 181] width 73 height 16
click at [353, 181] on button "Définir le Début" at bounding box center [347, 181] width 73 height 16
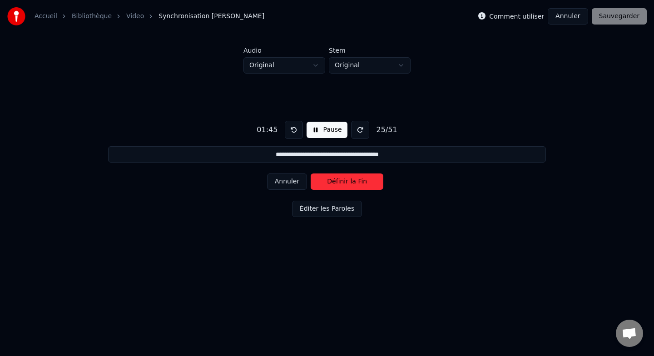
click at [353, 181] on button "Définir la Fin" at bounding box center [347, 181] width 73 height 16
click at [353, 181] on button "Définir le Début" at bounding box center [347, 181] width 73 height 16
click at [353, 181] on button "Définir la Fin" at bounding box center [347, 181] width 73 height 16
click at [353, 181] on button "Définir le Début" at bounding box center [347, 181] width 73 height 16
click at [353, 181] on button "Définir la Fin" at bounding box center [347, 181] width 73 height 16
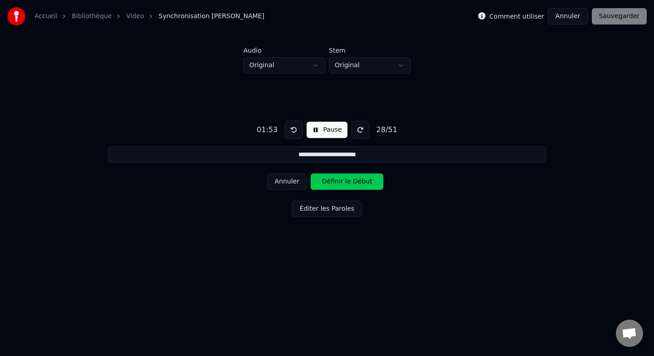
click at [353, 181] on button "Définir le Début" at bounding box center [347, 181] width 73 height 16
click at [353, 181] on button "Définir la Fin" at bounding box center [347, 181] width 73 height 16
click at [353, 181] on button "Définir le Début" at bounding box center [347, 181] width 73 height 16
click at [353, 181] on button "Définir la Fin" at bounding box center [347, 181] width 73 height 16
click at [353, 181] on button "Définir le Début" at bounding box center [347, 181] width 73 height 16
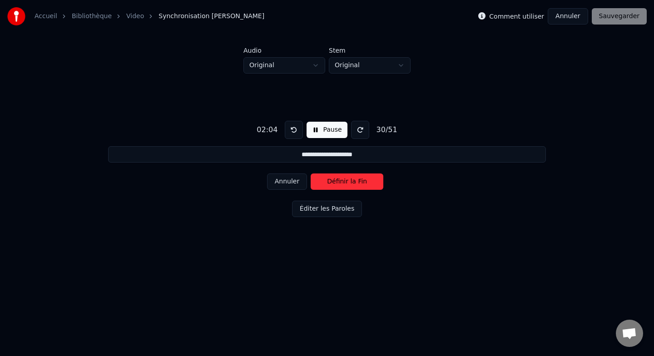
click at [353, 181] on button "Définir la Fin" at bounding box center [347, 181] width 73 height 16
click at [353, 181] on button "Définir le Début" at bounding box center [347, 181] width 73 height 16
click at [353, 181] on button "Définir la Fin" at bounding box center [347, 181] width 73 height 16
click at [353, 181] on button "Définir le Début" at bounding box center [347, 181] width 73 height 16
click at [353, 181] on button "Définir la Fin" at bounding box center [347, 181] width 73 height 16
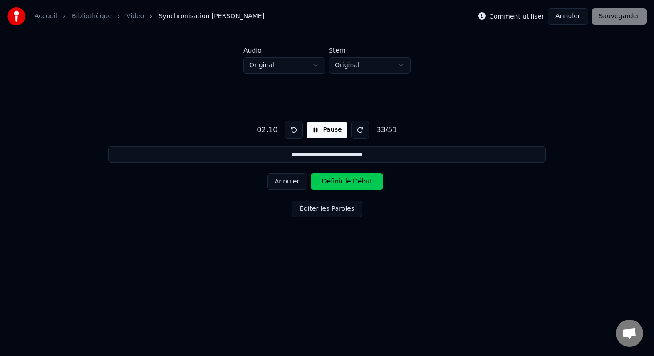
click at [353, 181] on button "Définir le Début" at bounding box center [347, 181] width 73 height 16
click at [353, 181] on button "Définir la Fin" at bounding box center [347, 181] width 73 height 16
click at [353, 181] on button "Définir le Début" at bounding box center [347, 181] width 73 height 16
click at [353, 181] on button "Définir la Fin" at bounding box center [347, 181] width 73 height 16
click at [353, 181] on button "Définir le Début" at bounding box center [347, 181] width 73 height 16
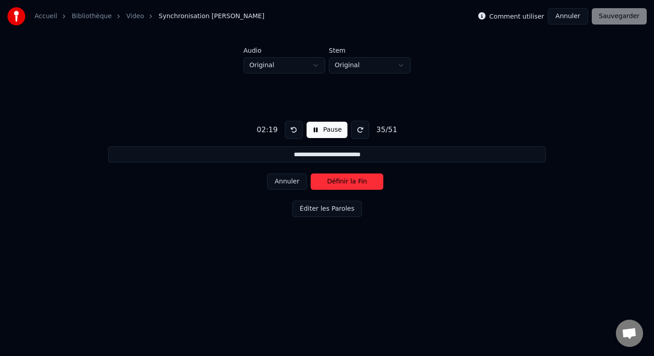
click at [353, 181] on button "Définir la Fin" at bounding box center [347, 181] width 73 height 16
click at [353, 181] on button "Définir le Début" at bounding box center [347, 181] width 73 height 16
click at [353, 181] on button "Définir la Fin" at bounding box center [347, 181] width 73 height 16
click at [353, 181] on button "Définir le Début" at bounding box center [347, 181] width 73 height 16
click at [353, 181] on button "Définir la Fin" at bounding box center [347, 181] width 73 height 16
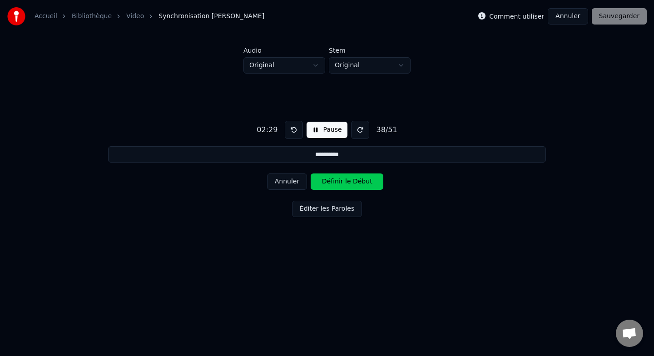
click at [353, 181] on button "Définir le Début" at bounding box center [347, 181] width 73 height 16
click at [353, 181] on button "Définir la Fin" at bounding box center [347, 181] width 73 height 16
click at [353, 181] on button "Définir le Début" at bounding box center [347, 181] width 73 height 16
click at [353, 181] on button "Définir la Fin" at bounding box center [347, 181] width 73 height 16
click at [353, 181] on button "Définir le Début" at bounding box center [347, 181] width 73 height 16
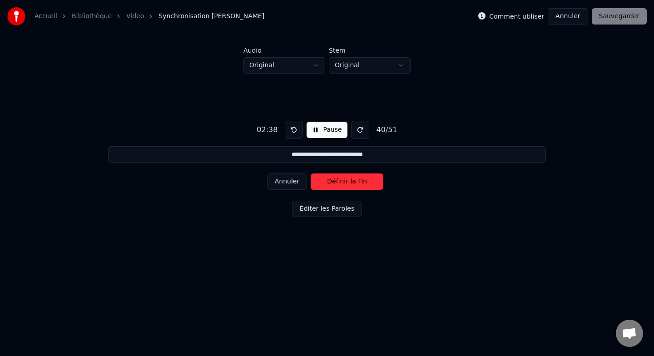
click at [353, 181] on button "Définir la Fin" at bounding box center [347, 181] width 73 height 16
click at [353, 181] on button "Définir le Début" at bounding box center [347, 181] width 73 height 16
click at [353, 181] on button "Définir la Fin" at bounding box center [347, 181] width 73 height 16
click at [353, 181] on button "Définir le Début" at bounding box center [347, 181] width 73 height 16
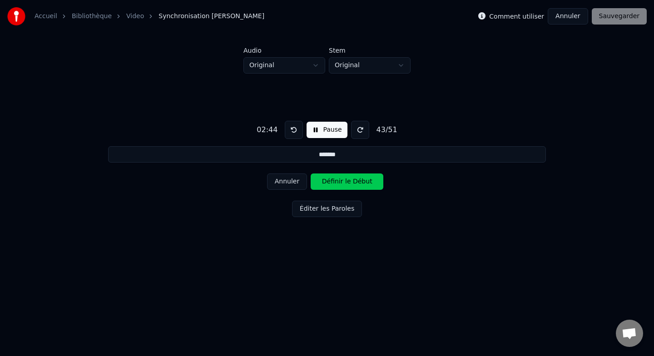
click at [353, 181] on button "Définir le Début" at bounding box center [347, 181] width 73 height 16
click at [353, 181] on button "Définir la Fin" at bounding box center [347, 181] width 73 height 16
click at [353, 181] on button "Définir le Début" at bounding box center [347, 181] width 73 height 16
click at [353, 181] on button "Définir la Fin" at bounding box center [347, 181] width 73 height 16
click at [353, 181] on button "Définir le Début" at bounding box center [347, 181] width 73 height 16
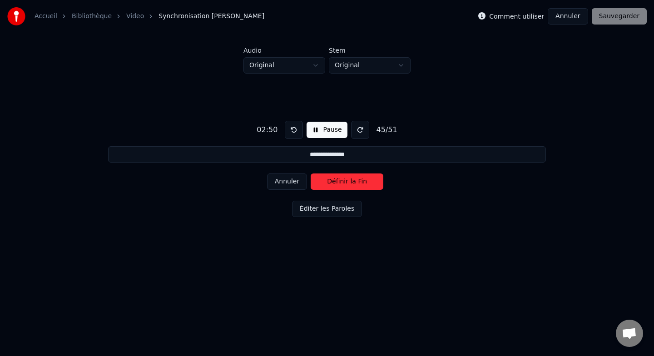
click at [353, 181] on button "Définir la Fin" at bounding box center [347, 181] width 73 height 16
click at [353, 181] on button "Définir le Début" at bounding box center [347, 181] width 73 height 16
click at [353, 180] on button "Définir la Fin" at bounding box center [347, 181] width 73 height 16
click at [353, 180] on button "Définir le Début" at bounding box center [347, 181] width 73 height 16
click at [353, 180] on button "Définir la Fin" at bounding box center [347, 181] width 73 height 16
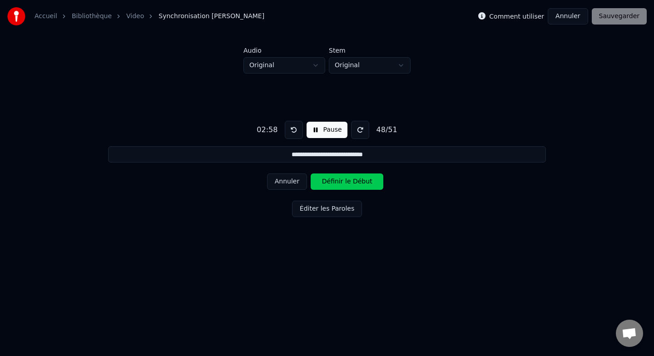
click at [353, 180] on button "Définir le Début" at bounding box center [347, 181] width 73 height 16
click at [353, 180] on button "Définir la Fin" at bounding box center [347, 181] width 73 height 16
click at [353, 180] on button "Définir le Début" at bounding box center [347, 181] width 73 height 16
click at [353, 180] on button "Définir la Fin" at bounding box center [347, 181] width 73 height 16
click at [353, 180] on button "Définir le Début" at bounding box center [347, 181] width 73 height 16
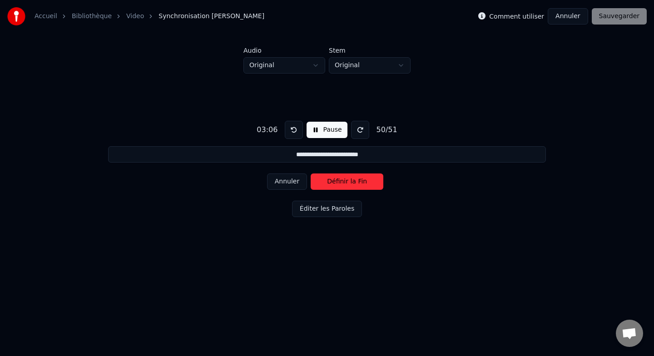
click at [353, 180] on button "Définir la Fin" at bounding box center [347, 181] width 73 height 16
type input "**********"
click at [353, 180] on button "Définir le Début" at bounding box center [347, 181] width 73 height 16
click at [353, 180] on button "Définir la Fin" at bounding box center [347, 181] width 73 height 16
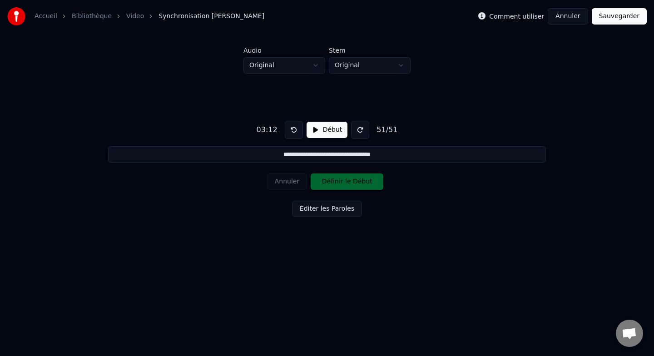
click at [615, 19] on button "Sauvegarder" at bounding box center [619, 16] width 55 height 16
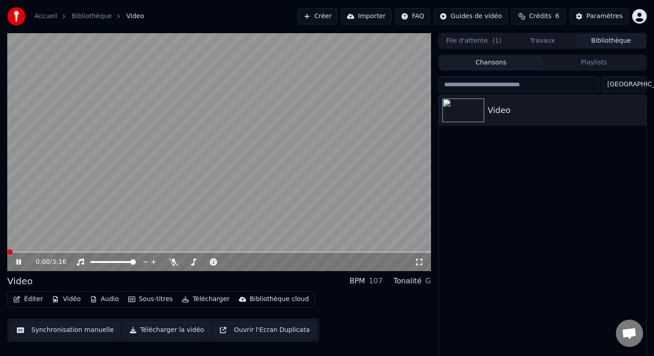
click at [7, 249] on span at bounding box center [9, 251] width 5 height 5
click at [232, 211] on video at bounding box center [219, 152] width 424 height 238
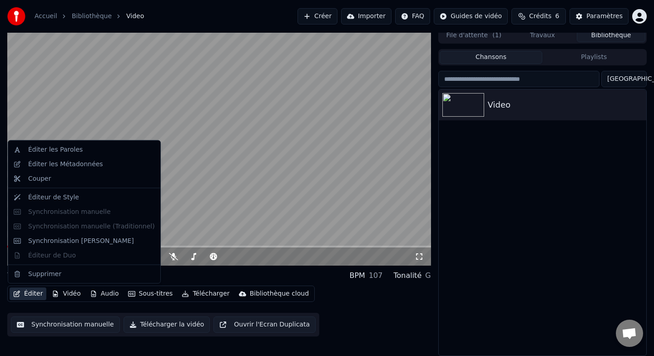
click at [32, 291] on button "Éditer" at bounding box center [28, 293] width 37 height 13
click at [71, 196] on div "Éditeur de Style" at bounding box center [53, 197] width 51 height 9
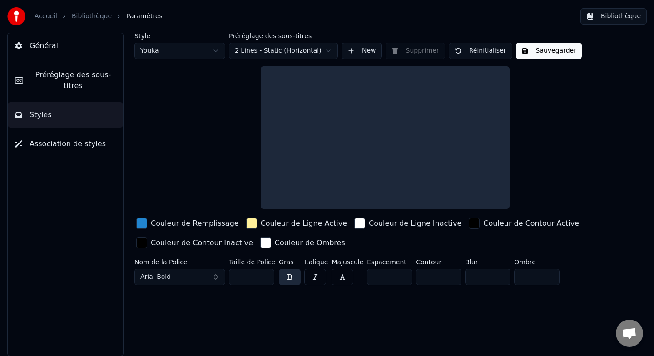
click at [91, 16] on link "Bibliothèque" at bounding box center [92, 16] width 40 height 9
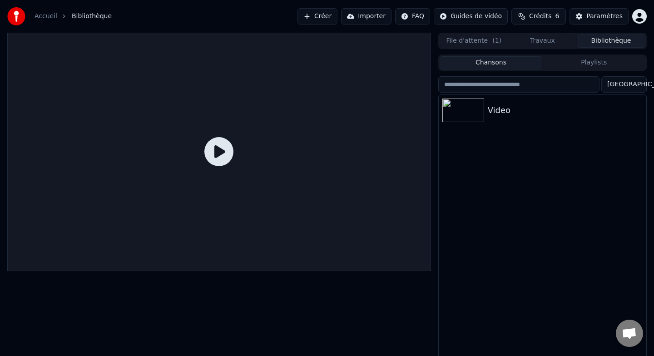
click at [185, 248] on div at bounding box center [219, 152] width 424 height 238
click at [489, 41] on button "File d'attente ( 1 )" at bounding box center [474, 41] width 69 height 13
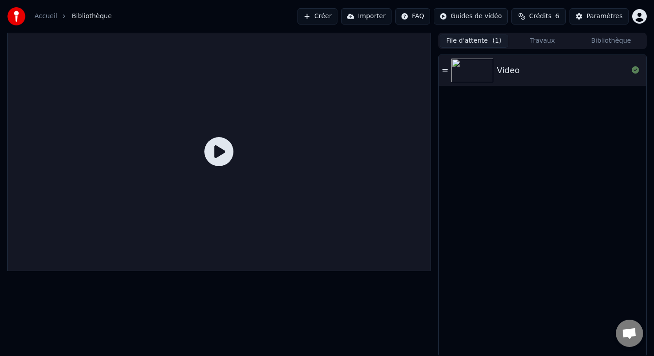
click at [559, 40] on button "Travaux" at bounding box center [542, 41] width 69 height 13
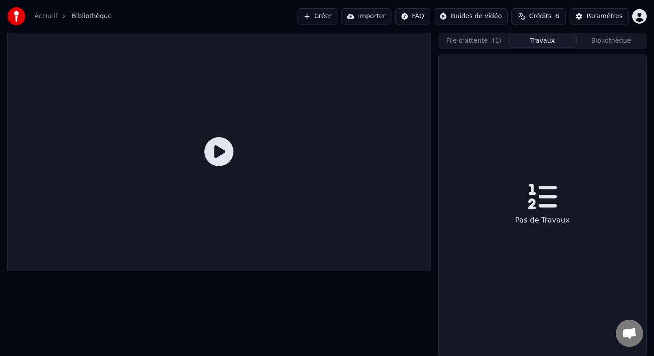
click at [612, 40] on button "Bibliothèque" at bounding box center [611, 41] width 69 height 13
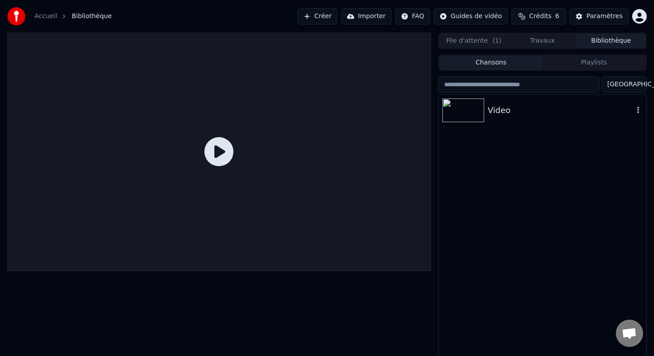
click at [514, 109] on div "Video" at bounding box center [561, 110] width 146 height 13
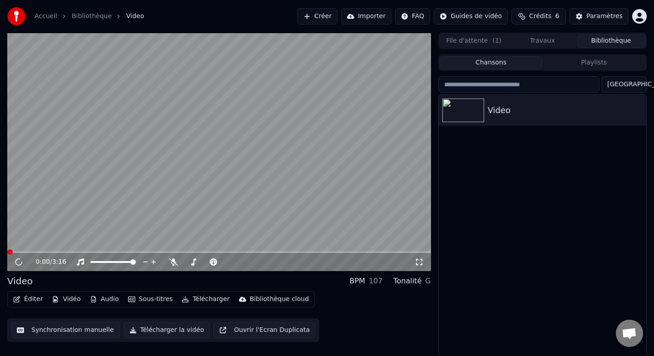
scroll to position [5, 0]
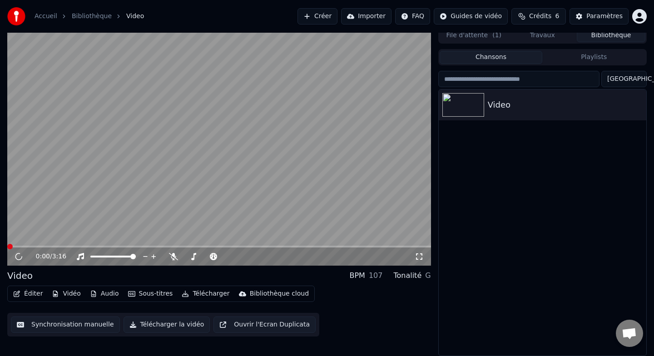
click at [72, 323] on button "Synchronisation manuelle" at bounding box center [65, 324] width 109 height 16
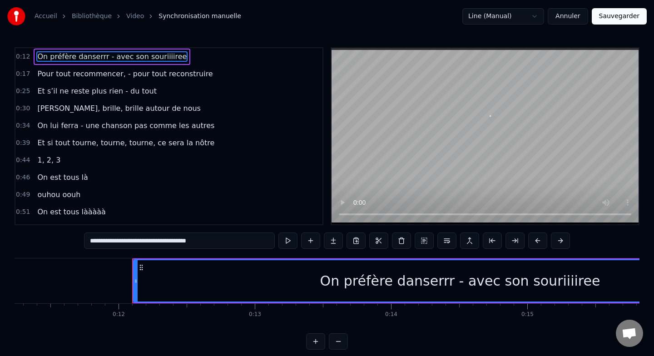
scroll to position [0, 1535]
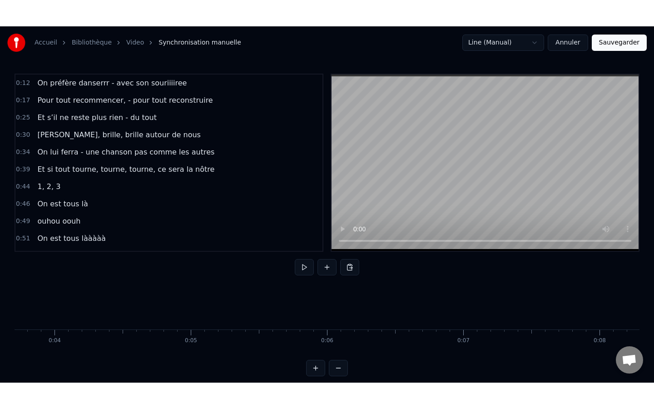
scroll to position [0, 0]
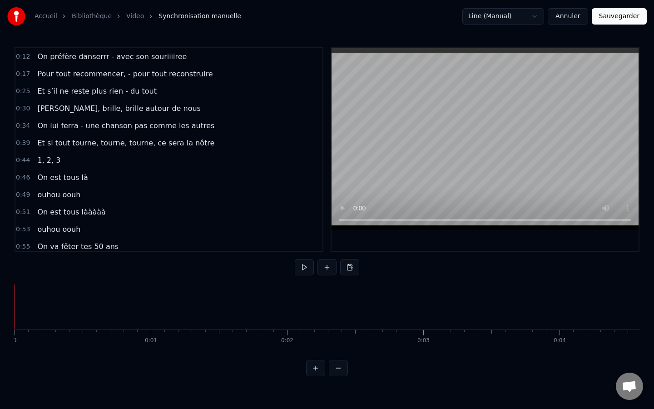
click at [54, 18] on link "Accueil" at bounding box center [46, 16] width 23 height 9
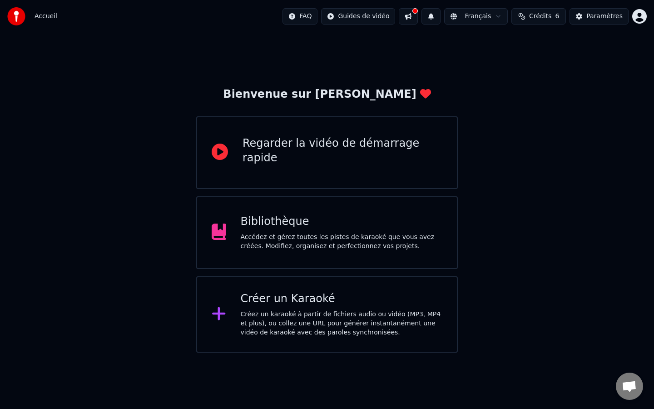
click at [319, 248] on div "Accédez et gérez toutes les pistes de karaoké que vous avez créées. Modifiez, o…" at bounding box center [342, 241] width 202 height 18
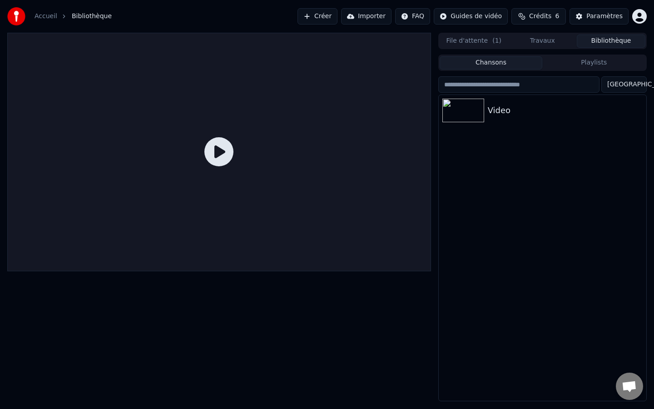
click at [423, 33] on div at bounding box center [219, 152] width 424 height 238
click at [340, 160] on div at bounding box center [219, 152] width 424 height 238
click at [233, 166] on icon at bounding box center [218, 151] width 29 height 29
click at [293, 68] on div at bounding box center [219, 152] width 424 height 238
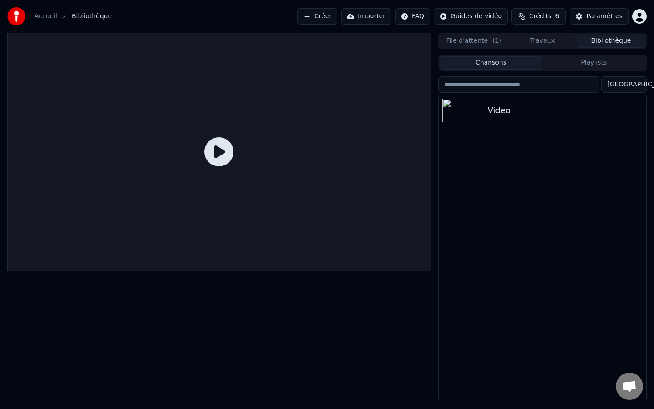
click at [293, 68] on div at bounding box center [219, 152] width 424 height 238
click at [376, 147] on div at bounding box center [219, 152] width 424 height 238
click at [472, 46] on button "File d'attente ( 1 )" at bounding box center [474, 41] width 69 height 13
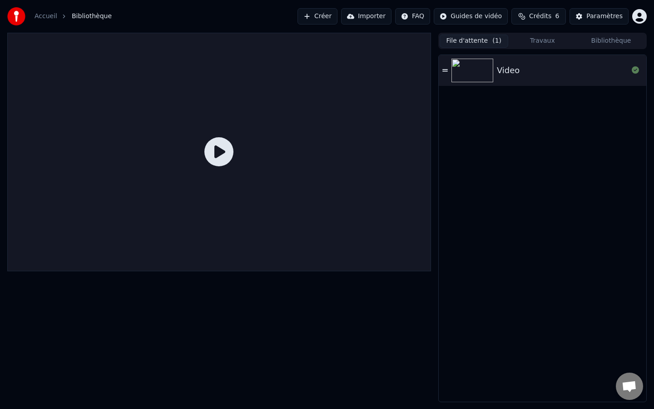
click at [535, 40] on button "Travaux" at bounding box center [542, 41] width 69 height 13
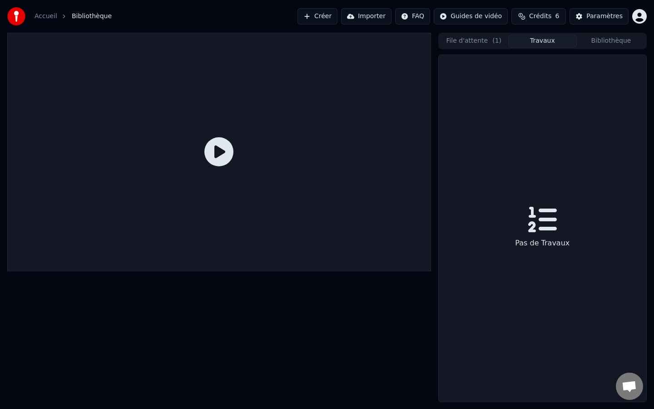
click at [624, 48] on div "File d'attente ( 1 ) Travaux Bibliothèque" at bounding box center [542, 41] width 208 height 16
click at [612, 42] on button "Bibliothèque" at bounding box center [611, 41] width 69 height 13
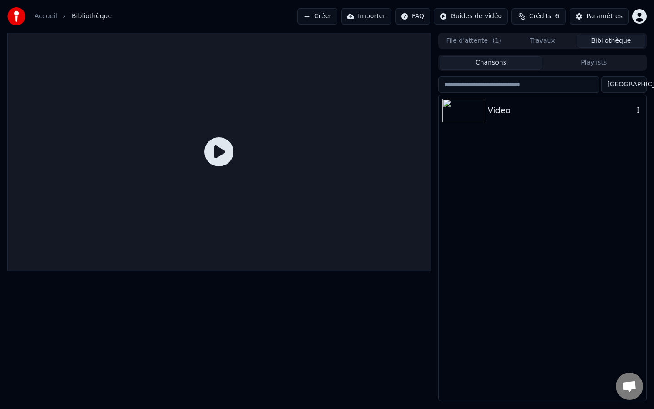
click at [489, 106] on div "Video" at bounding box center [561, 110] width 146 height 13
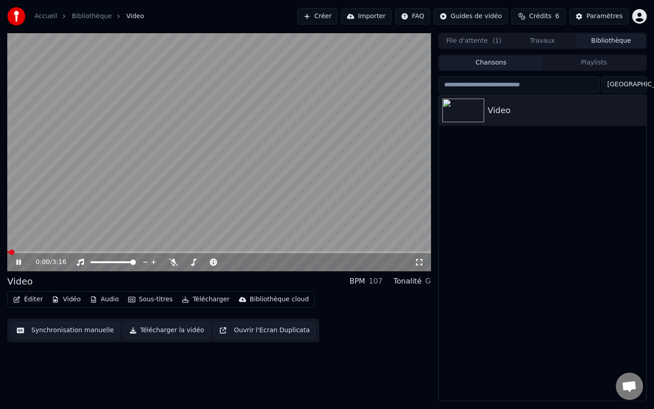
click at [19, 260] on icon at bounding box center [18, 261] width 5 height 5
click at [24, 296] on button "Éditer" at bounding box center [28, 299] width 37 height 13
click at [27, 301] on button "Éditer" at bounding box center [28, 299] width 37 height 13
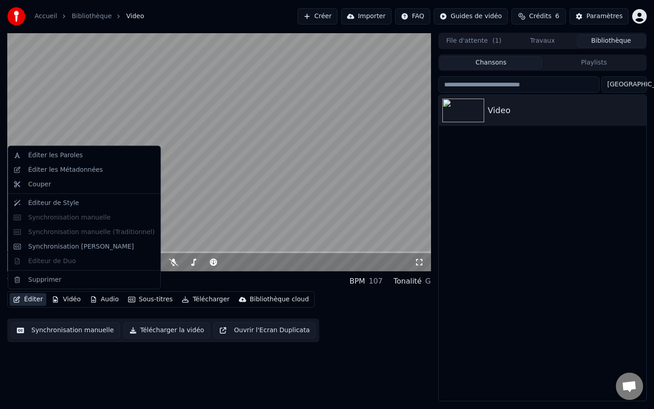
click at [60, 329] on button "Synchronisation manuelle" at bounding box center [65, 330] width 109 height 16
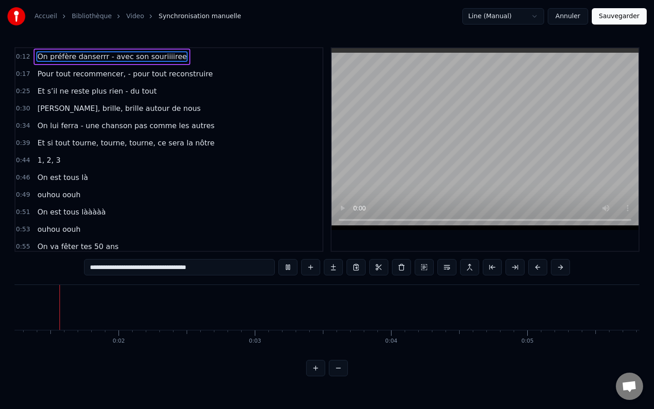
scroll to position [0, 161]
click at [344, 356] on button at bounding box center [338, 368] width 19 height 16
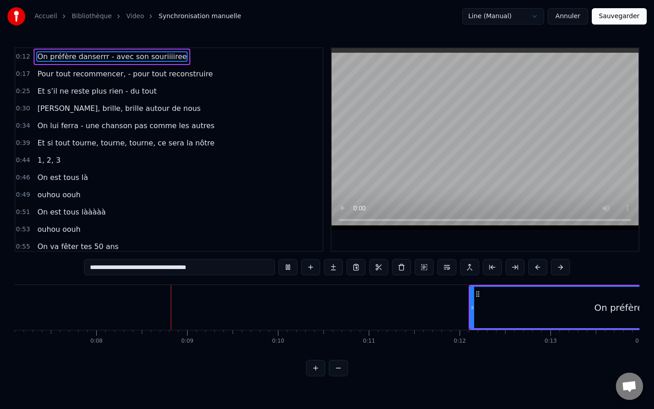
scroll to position [0, 695]
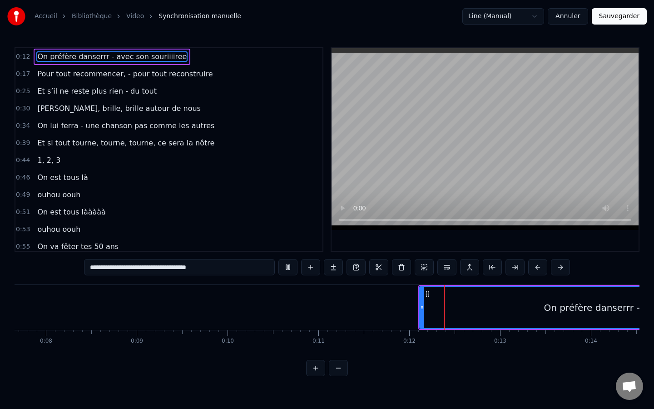
click at [340, 356] on button at bounding box center [338, 368] width 19 height 16
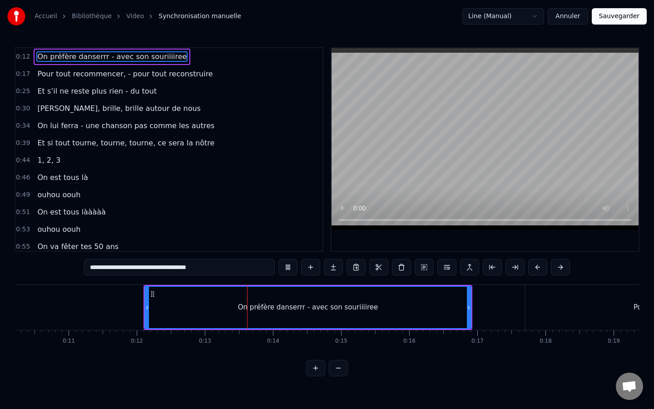
click at [321, 356] on button at bounding box center [315, 368] width 19 height 16
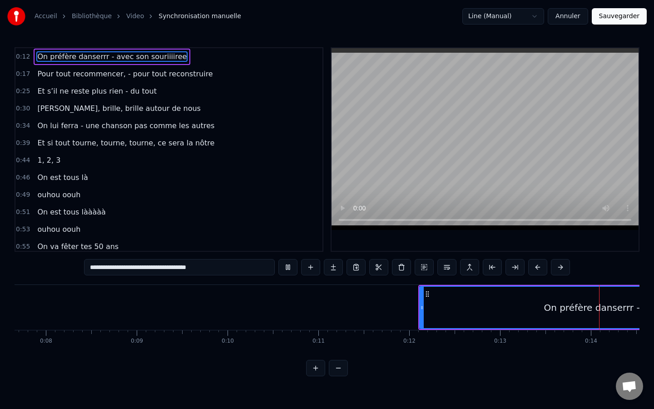
click at [321, 356] on button at bounding box center [315, 368] width 19 height 16
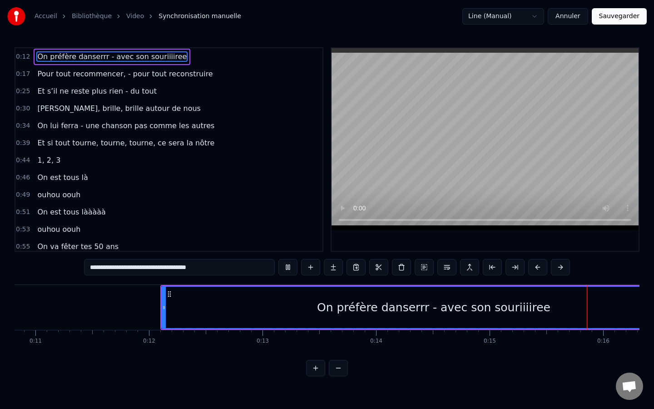
scroll to position [0, 1637]
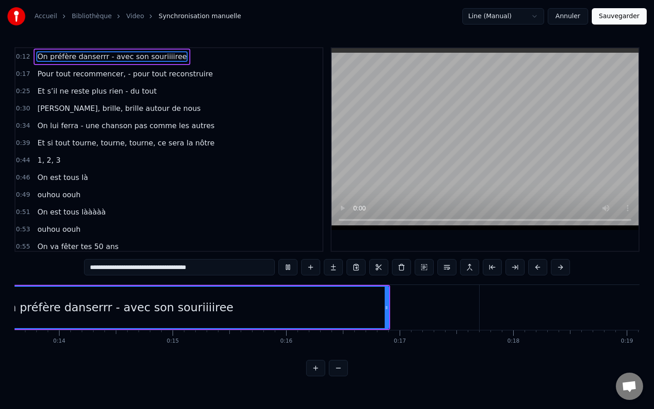
click at [319, 356] on button at bounding box center [315, 368] width 19 height 16
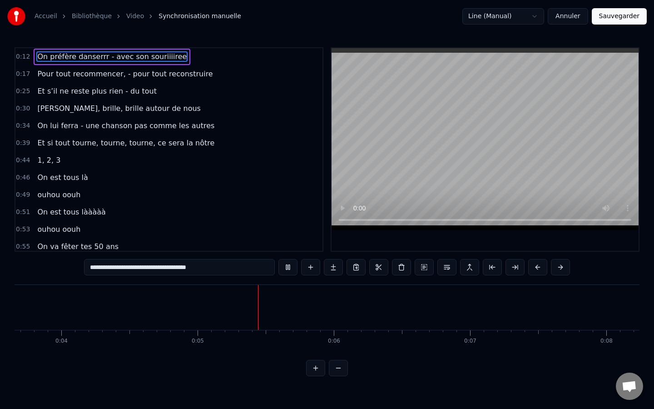
scroll to position [0, 625]
click at [308, 269] on button at bounding box center [310, 267] width 19 height 16
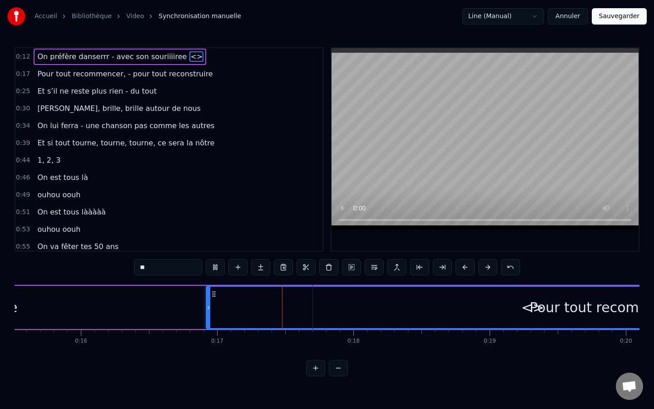
scroll to position [0, 2256]
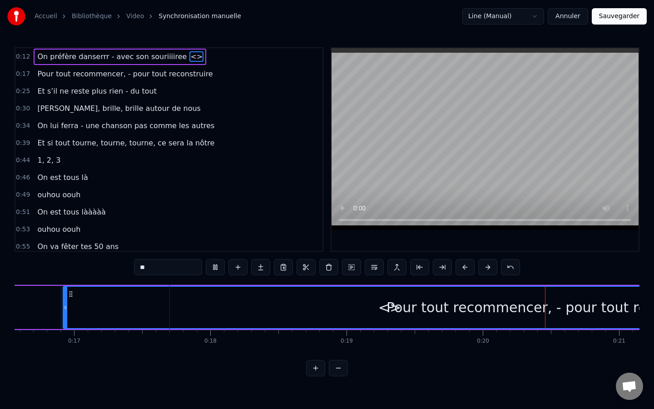
click at [385, 311] on div "Pour tout recommencer, - pour tout reconstruire" at bounding box center [551, 307] width 762 height 45
type input "**********"
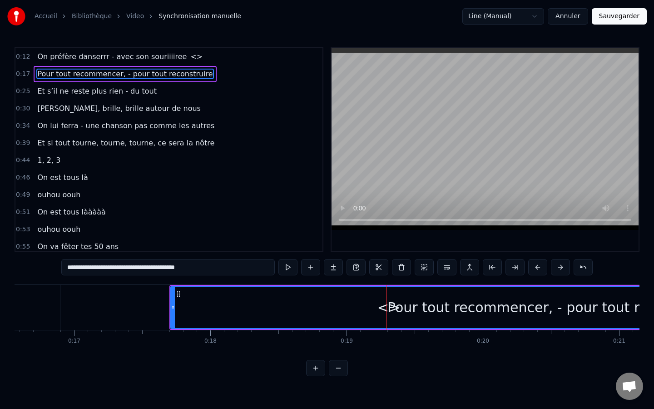
click at [393, 356] on div "0:12 On préfère danserrr - avec son souriiiiree <> 0:17 Pour tout recommencer, …" at bounding box center [327, 211] width 625 height 329
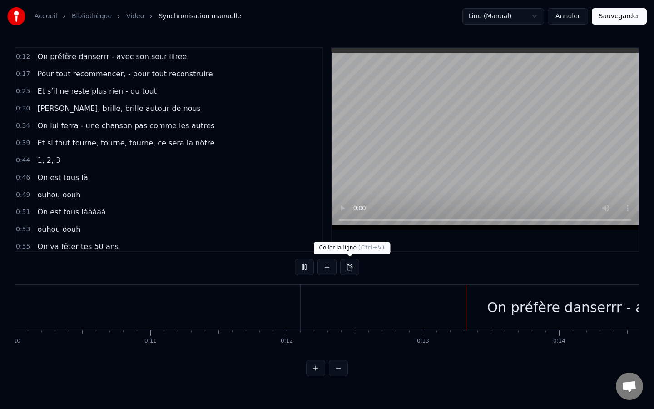
scroll to position [0, 1662]
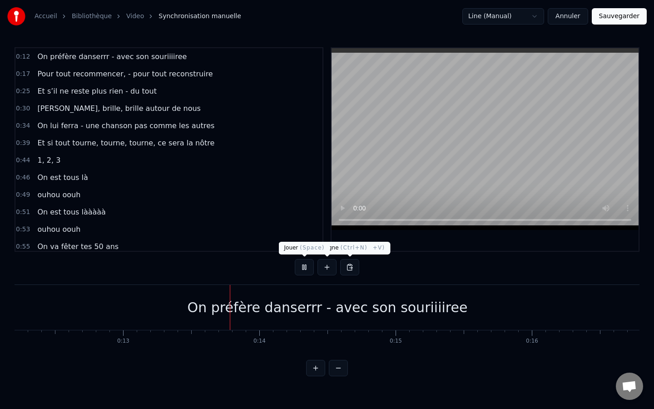
click at [307, 268] on button at bounding box center [304, 267] width 19 height 16
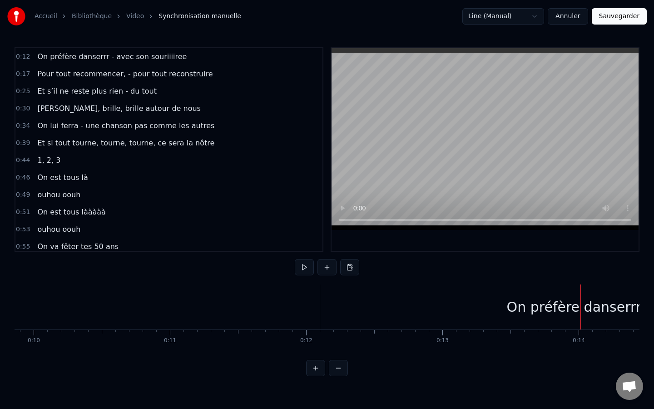
scroll to position [0, 1359]
drag, startPoint x: 305, startPoint y: 314, endPoint x: 288, endPoint y: 316, distance: 16.4
click at [346, 310] on div "On préfère danserrr - avec son souriiiiree" at bounding box center [630, 306] width 653 height 45
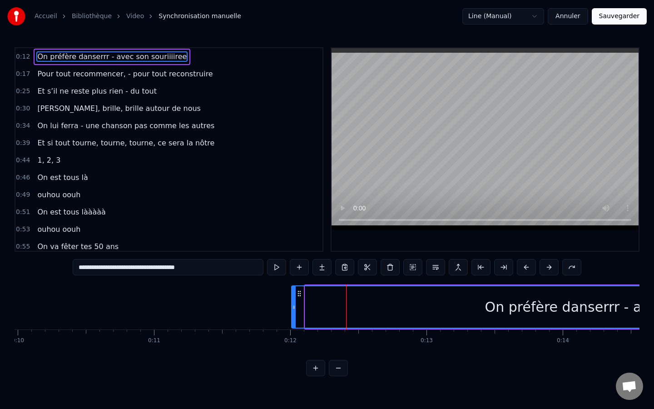
drag, startPoint x: 306, startPoint y: 309, endPoint x: 292, endPoint y: 311, distance: 13.7
click at [292, 311] on div at bounding box center [294, 306] width 4 height 41
click at [277, 267] on button at bounding box center [276, 267] width 19 height 16
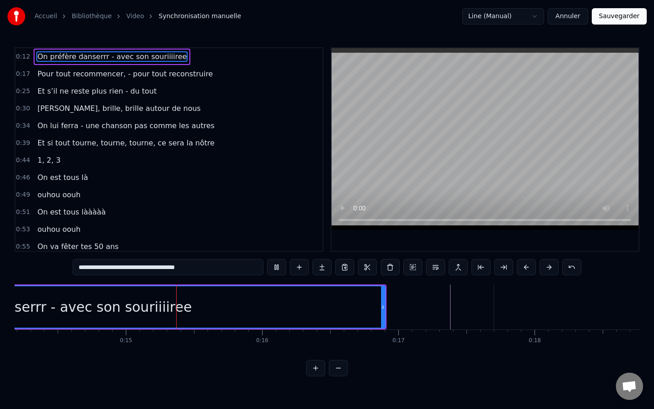
scroll to position [0, 1935]
click at [277, 267] on button at bounding box center [276, 267] width 19 height 16
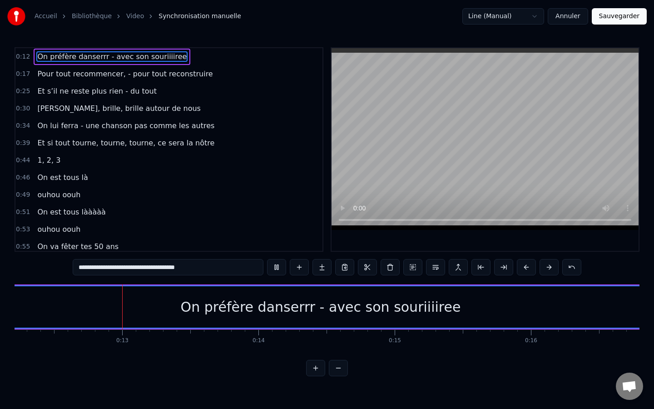
scroll to position [0, 1631]
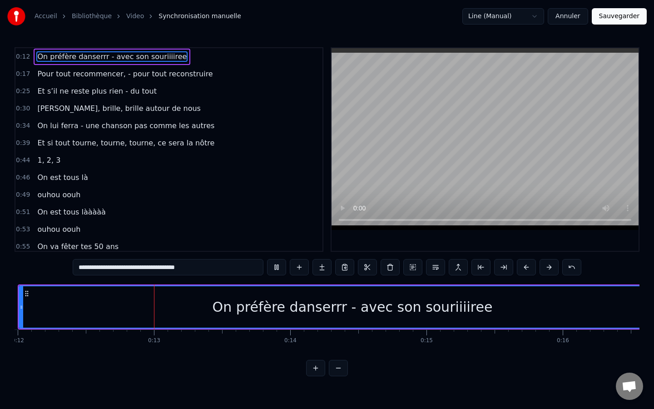
click at [277, 267] on button at bounding box center [276, 267] width 19 height 16
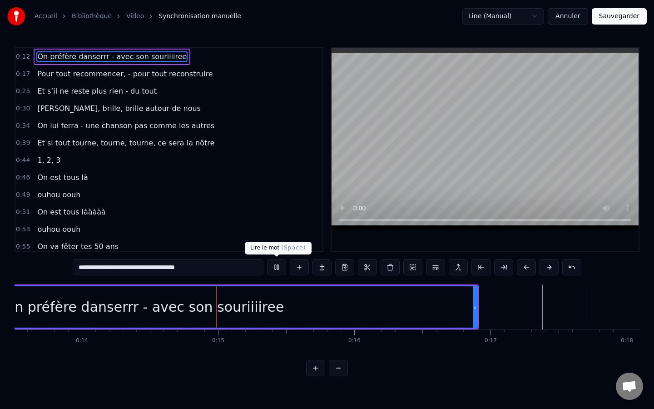
scroll to position [0, 1892]
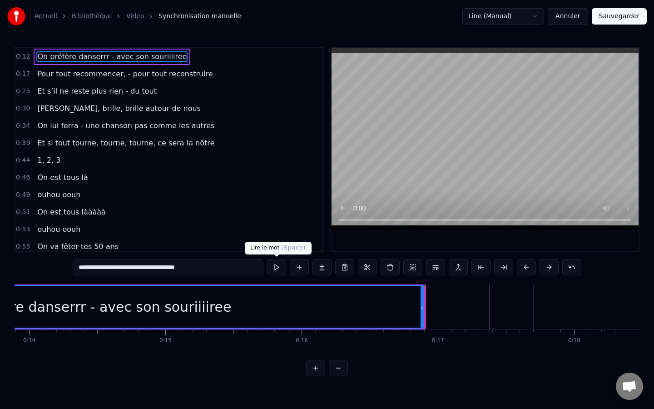
click at [278, 268] on button at bounding box center [276, 267] width 19 height 16
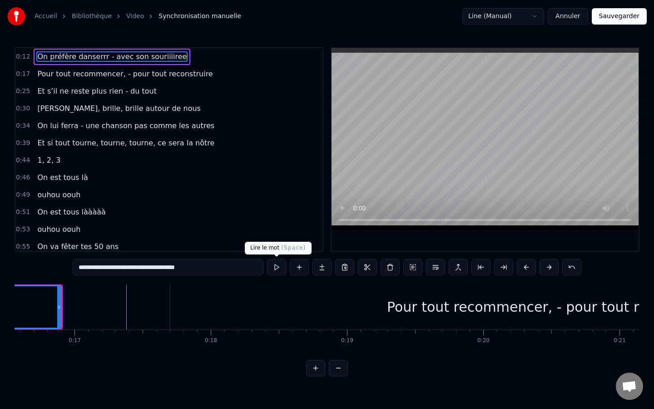
scroll to position [0, 2257]
click at [241, 313] on div "Pour tout recommencer, - pour tout reconstruire" at bounding box center [550, 306] width 762 height 45
type input "**********"
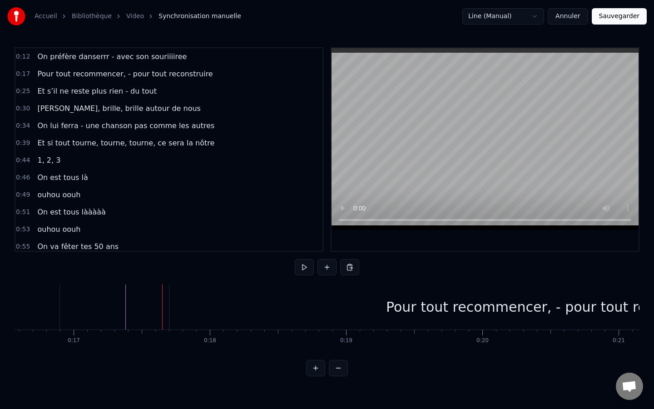
click at [175, 294] on div "Pour tout recommencer, - pour tout reconstruire" at bounding box center [550, 306] width 762 height 45
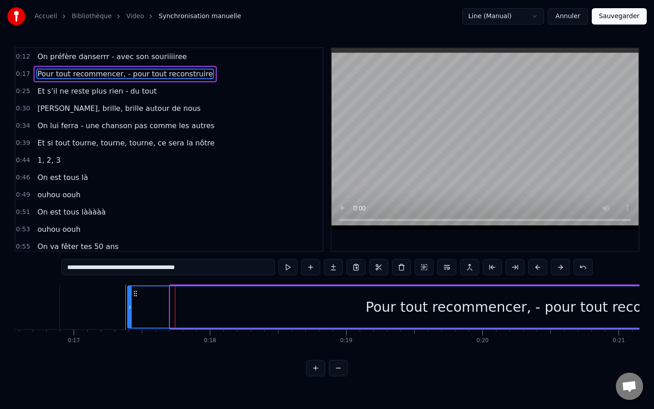
drag, startPoint x: 173, startPoint y: 304, endPoint x: 129, endPoint y: 310, distance: 43.6
click at [129, 310] on icon at bounding box center [130, 306] width 4 height 7
click at [319, 220] on div "0:12 On préfère danserrr - avec son souriiiiree 0:17 Pour tout recommencer, - p…" at bounding box center [327, 149] width 625 height 204
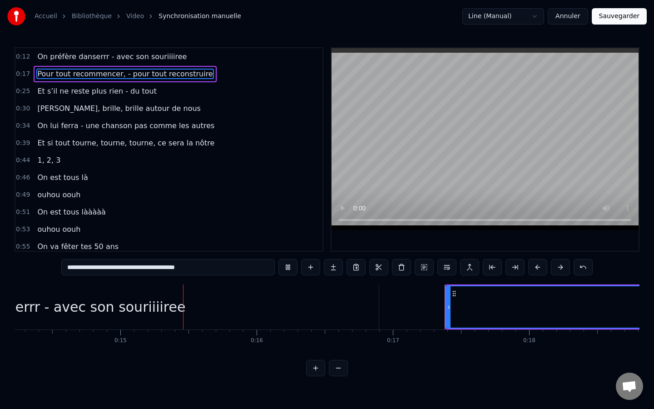
scroll to position [0, 1960]
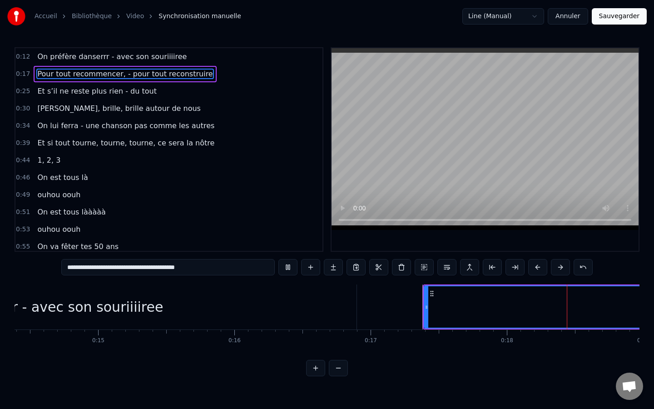
click at [288, 272] on button at bounding box center [287, 267] width 19 height 16
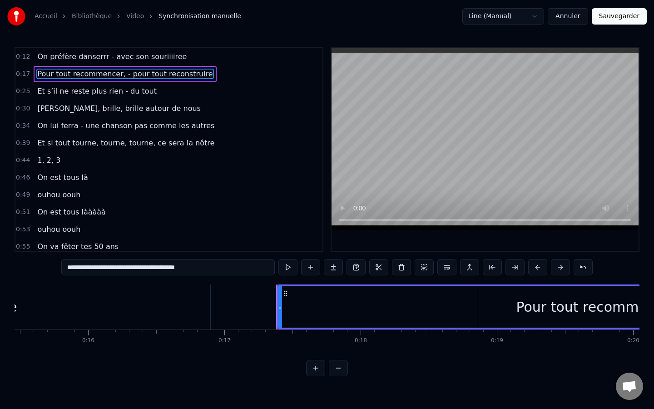
scroll to position [0, 2105]
drag, startPoint x: 280, startPoint y: 309, endPoint x: 215, endPoint y: 316, distance: 65.8
click at [215, 316] on div at bounding box center [216, 306] width 4 height 41
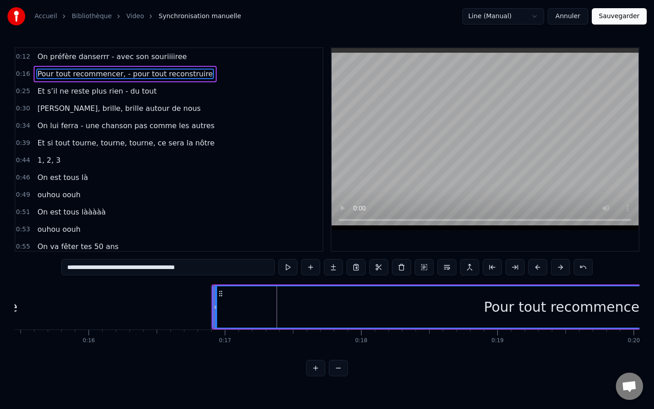
type input "**********"
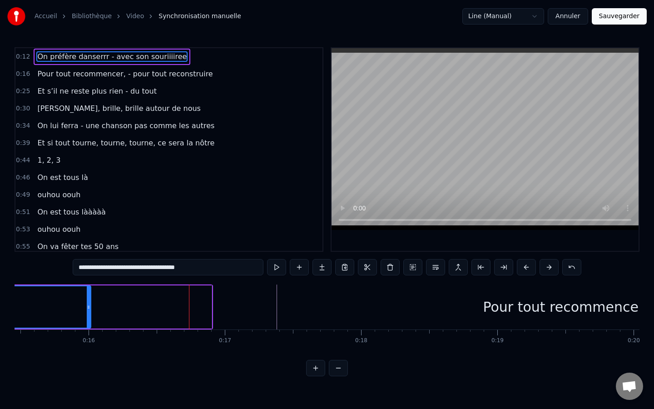
drag, startPoint x: 211, startPoint y: 309, endPoint x: 90, endPoint y: 319, distance: 120.8
drag, startPoint x: 281, startPoint y: 311, endPoint x: 207, endPoint y: 316, distance: 73.7
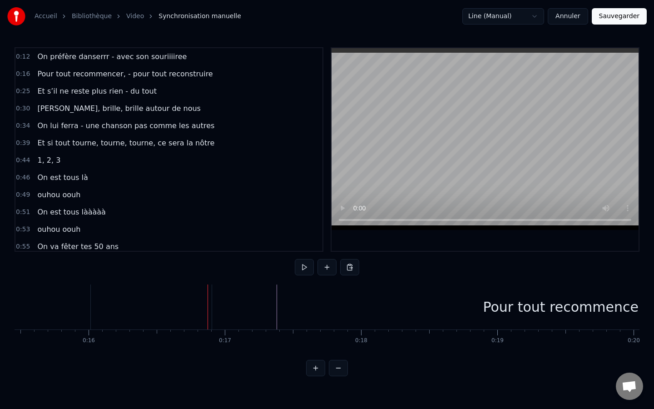
click at [236, 307] on div "Pour tout recommencer, - pour tout reconstruire" at bounding box center [647, 306] width 870 height 45
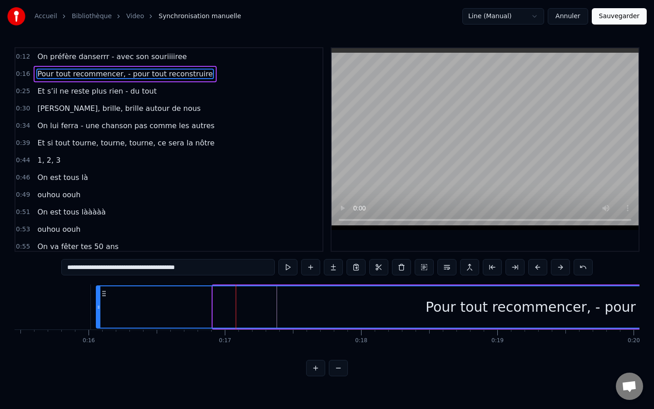
drag, startPoint x: 214, startPoint y: 308, endPoint x: 96, endPoint y: 310, distance: 118.1
click at [97, 310] on div at bounding box center [99, 306] width 4 height 41
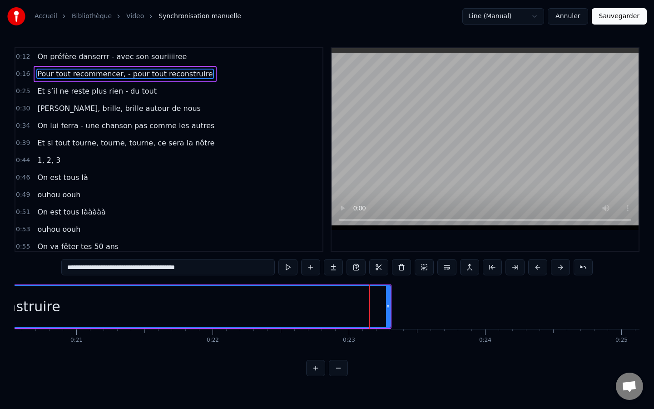
scroll to position [1, 2798]
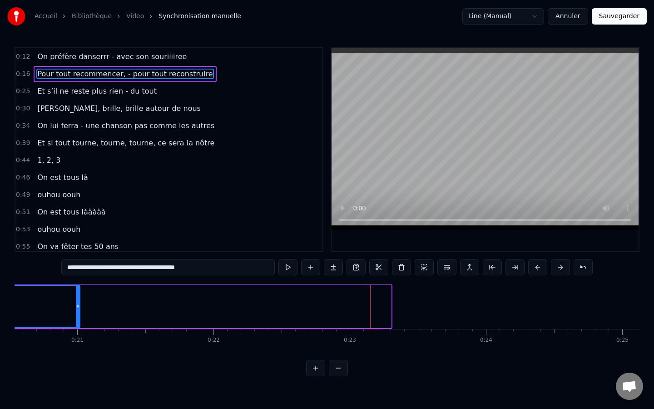
drag, startPoint x: 387, startPoint y: 310, endPoint x: 76, endPoint y: 325, distance: 311.4
click at [76, 325] on div at bounding box center [78, 306] width 4 height 41
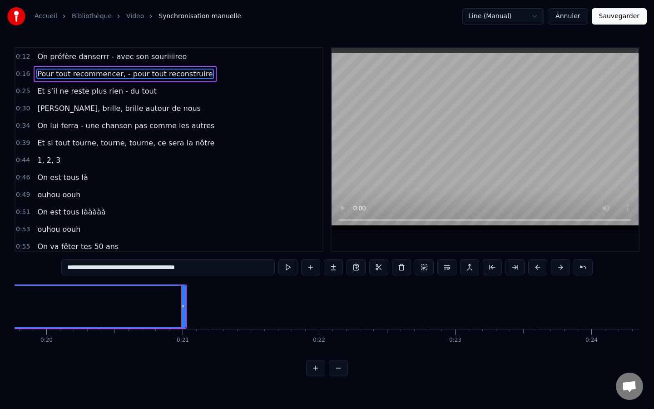
scroll to position [1, 2681]
drag, startPoint x: 196, startPoint y: 311, endPoint x: 51, endPoint y: 312, distance: 144.4
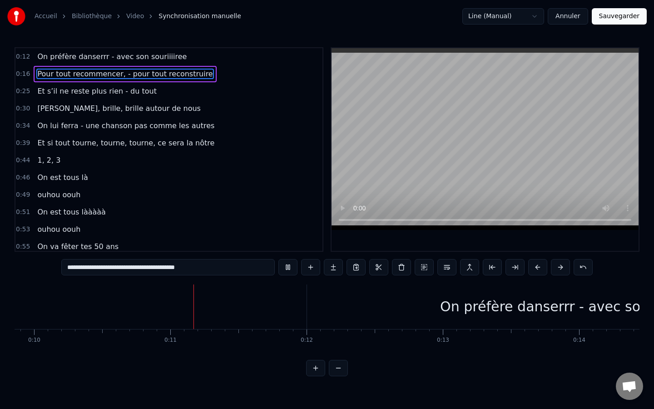
scroll to position [1, 1345]
click at [431, 321] on div "On préfère danserrr - avec son souriiiiree" at bounding box center [578, 306] width 546 height 45
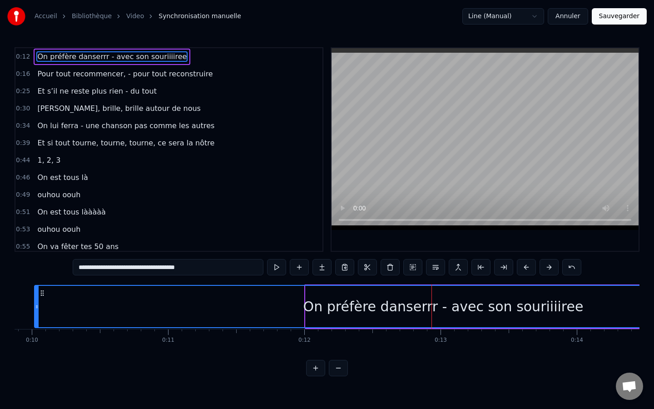
drag, startPoint x: 308, startPoint y: 311, endPoint x: 35, endPoint y: 266, distance: 276.1
click at [35, 266] on div "0:12 On préfère danserrr - avec son souriiiiree 0:16 Pour tout recommencer, - p…" at bounding box center [327, 211] width 625 height 329
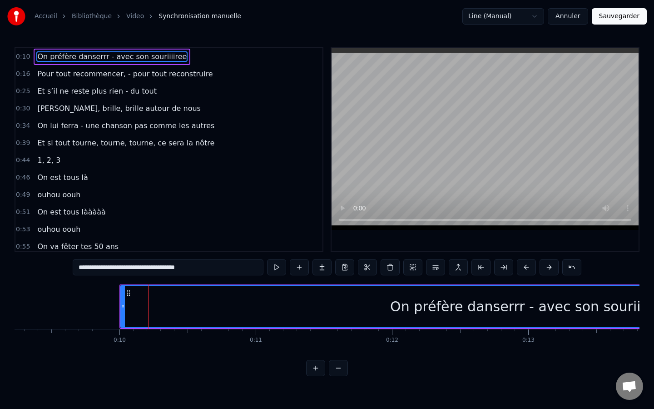
scroll to position [1, 1288]
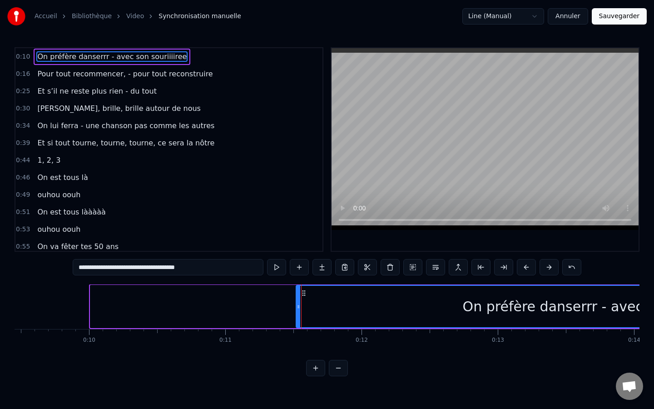
drag, startPoint x: 93, startPoint y: 310, endPoint x: 299, endPoint y: 312, distance: 205.7
click at [299, 312] on div at bounding box center [298, 306] width 4 height 41
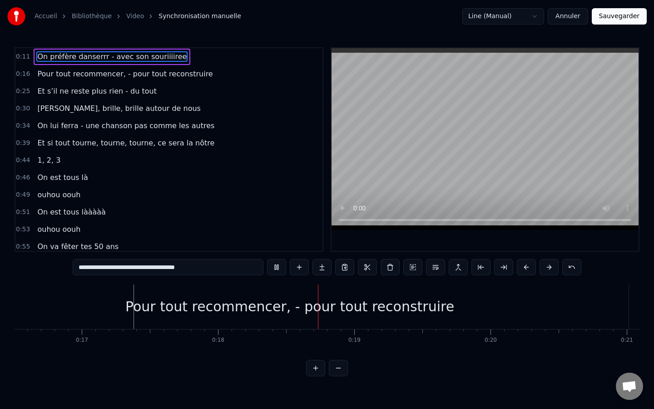
scroll to position [1, 2397]
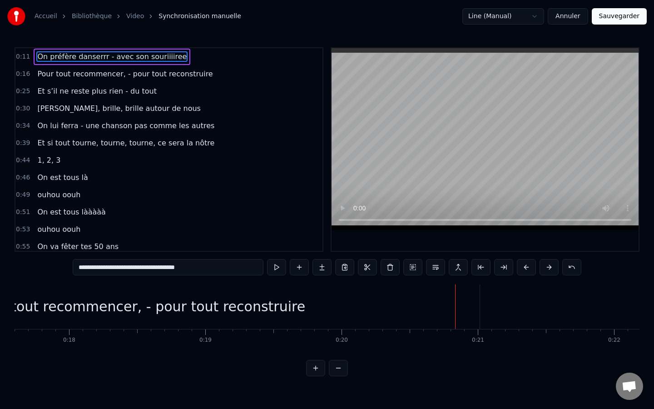
click at [385, 315] on div "Pour tout recommencer, - pour tout reconstruire" at bounding box center [140, 306] width 677 height 45
type input "**********"
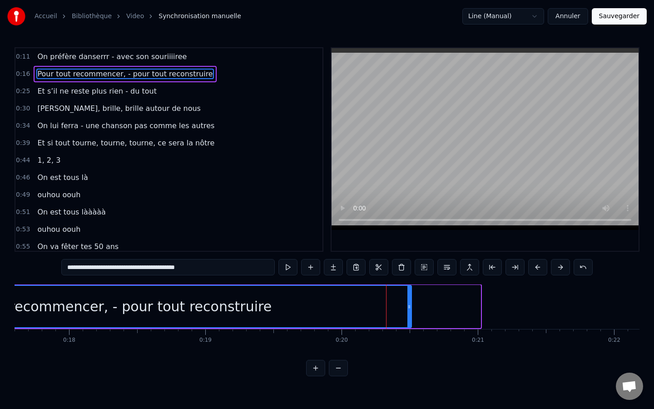
drag, startPoint x: 478, startPoint y: 306, endPoint x: 409, endPoint y: 309, distance: 69.1
click at [409, 309] on icon at bounding box center [409, 306] width 4 height 7
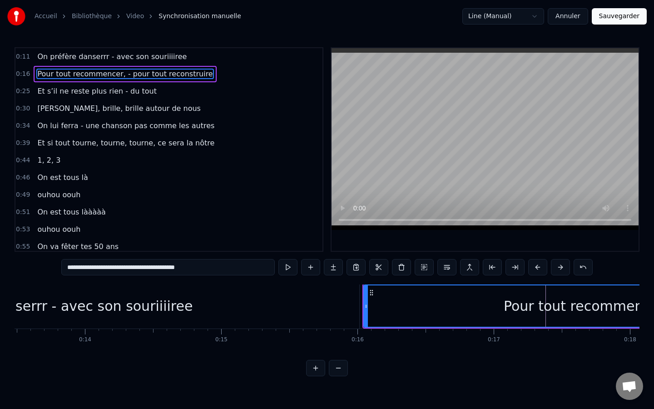
scroll to position [1, 1802]
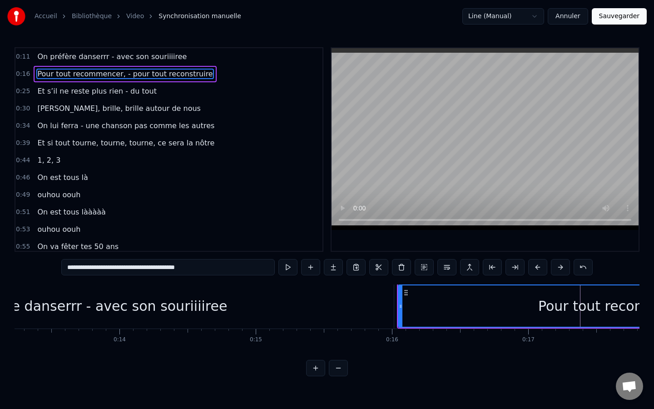
click at [319, 222] on div "0:11 On préfère danserrr - avec son souriiiiree 0:16 Pour tout recommencer, - p…" at bounding box center [327, 149] width 625 height 204
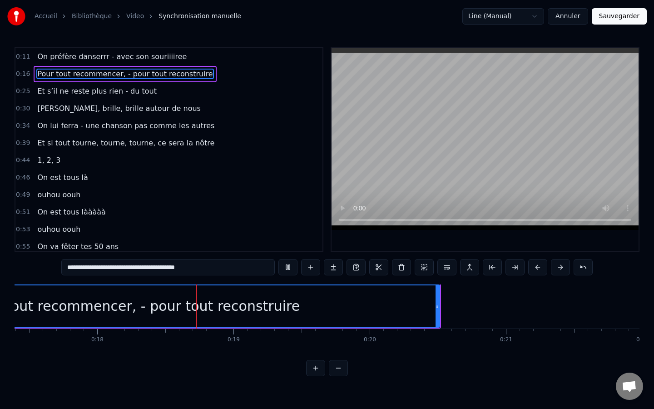
scroll to position [1, 2400]
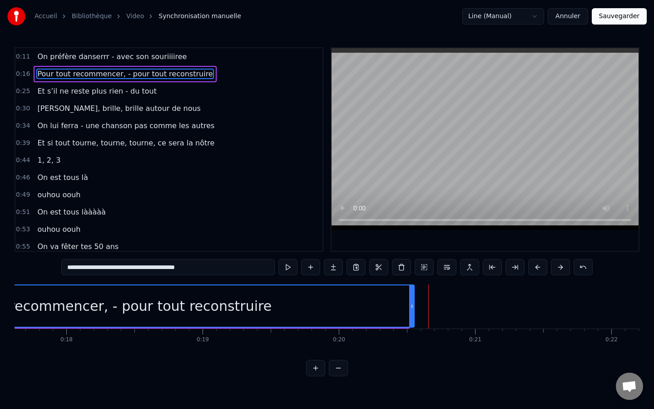
drag, startPoint x: 406, startPoint y: 311, endPoint x: 411, endPoint y: 312, distance: 5.5
click at [411, 312] on div at bounding box center [412, 305] width 4 height 41
click at [337, 356] on button at bounding box center [338, 368] width 19 height 16
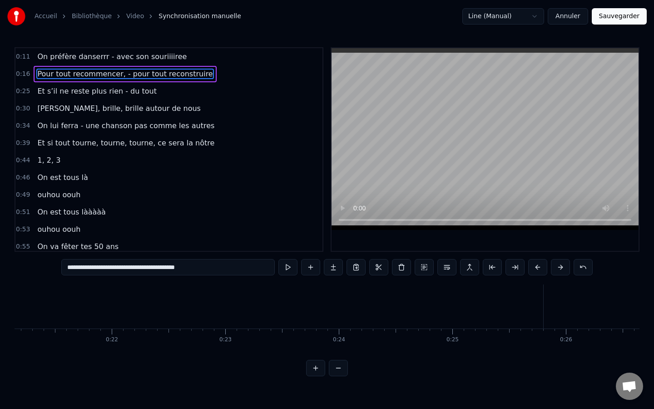
scroll to position [1, 2285]
click at [319, 356] on button at bounding box center [315, 368] width 19 height 16
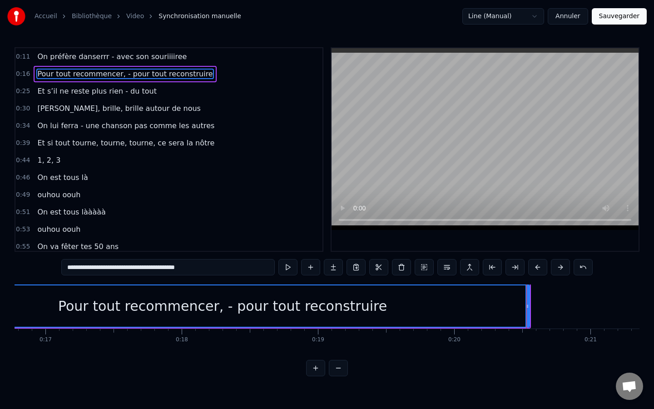
click at [319, 356] on button at bounding box center [315, 368] width 19 height 16
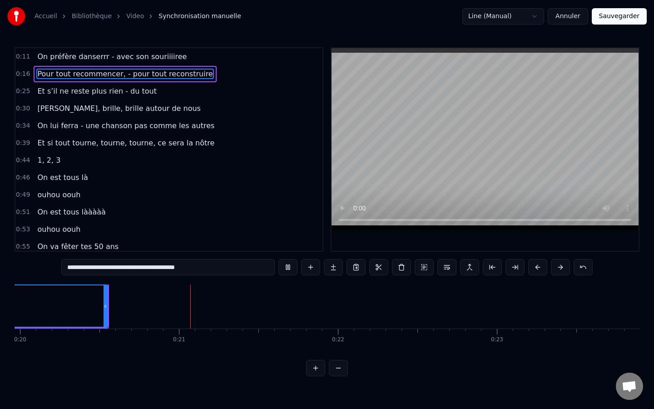
scroll to position [1, 3188]
click at [295, 266] on button at bounding box center [287, 267] width 19 height 16
click at [486, 23] on body "Accueil Bibliothèque Video Synchronisation manuelle Line (Manual) Annuler Sauve…" at bounding box center [327, 188] width 654 height 376
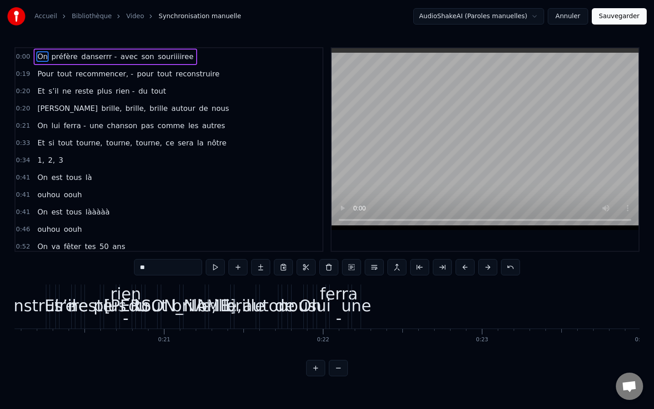
click at [470, 22] on html "Accueil Bibliothèque Video Synchronisation manuelle AudioShakeAI (Paroles manue…" at bounding box center [327, 195] width 654 height 390
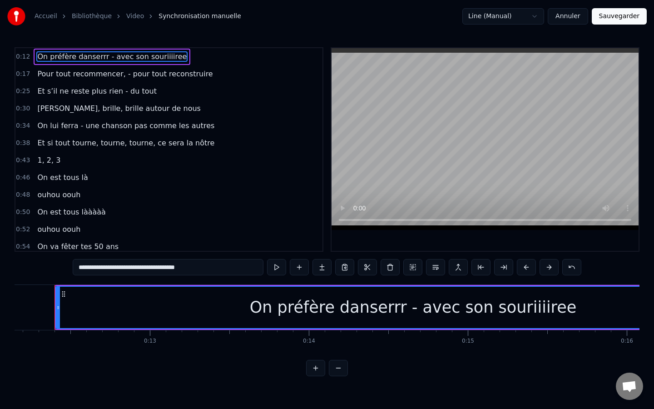
scroll to position [0, 1925]
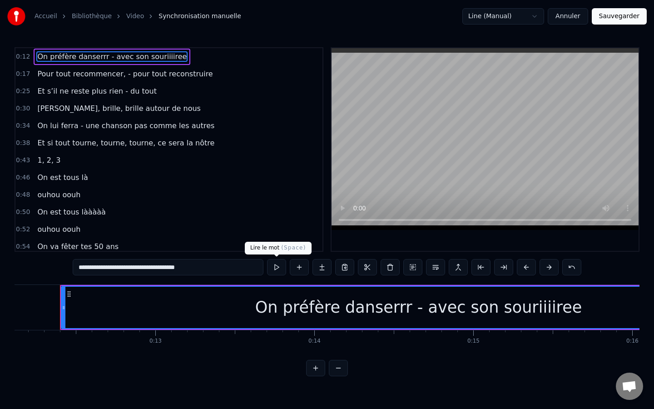
click at [274, 267] on button at bounding box center [276, 267] width 19 height 16
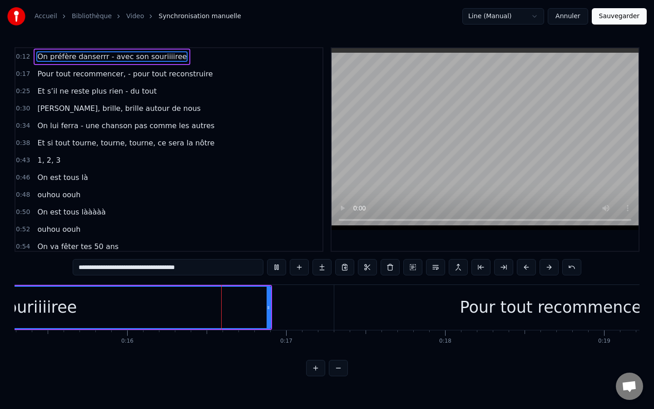
scroll to position [0, 2460]
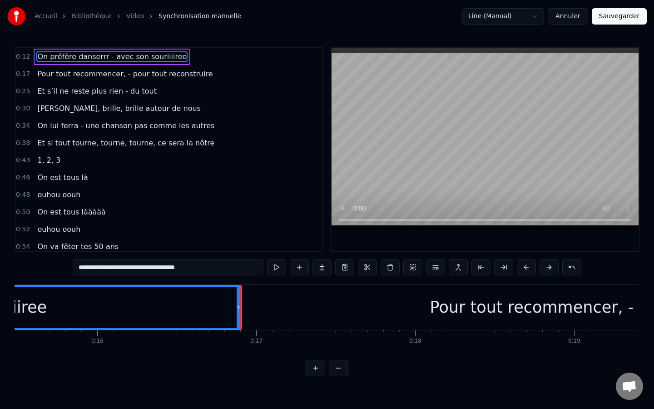
click at [81, 71] on span "Pour tout recommencer, - pour tout reconstruire" at bounding box center [124, 74] width 177 height 10
type input "**********"
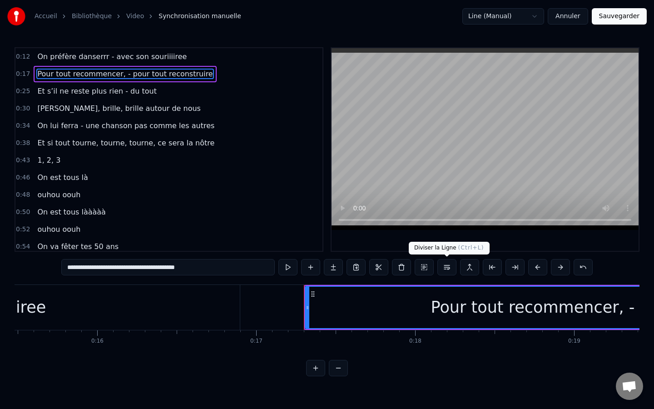
click at [451, 267] on button at bounding box center [446, 267] width 19 height 16
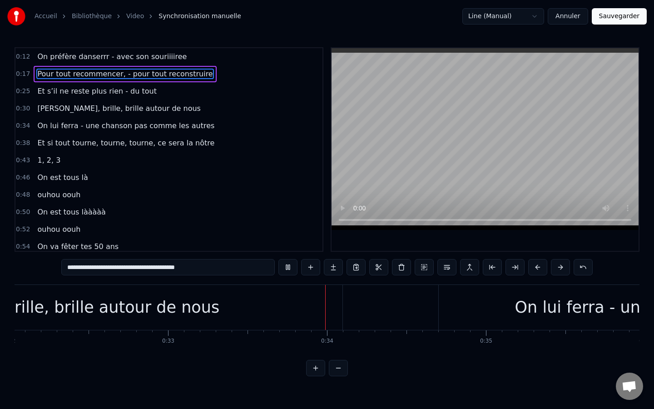
scroll to position [0, 5257]
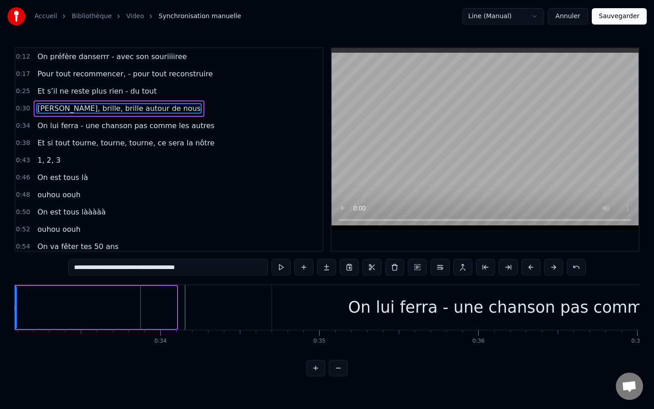
drag, startPoint x: 174, startPoint y: 311, endPoint x: 19, endPoint y: 310, distance: 155.3
click at [16, 310] on div at bounding box center [14, 306] width 4 height 41
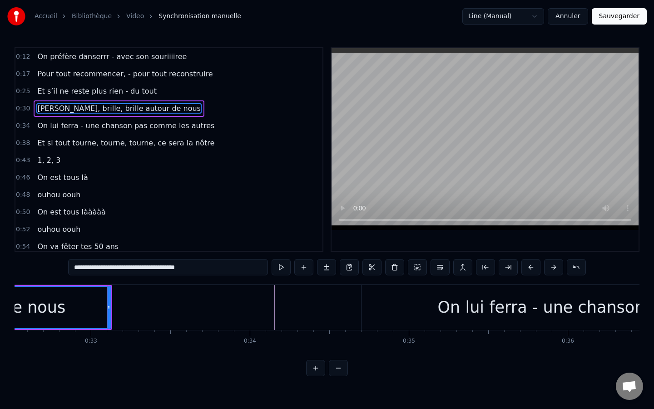
scroll to position [0, 5166]
drag, startPoint x: 110, startPoint y: 310, endPoint x: 33, endPoint y: 316, distance: 77.9
click at [33, 316] on div at bounding box center [33, 306] width 4 height 41
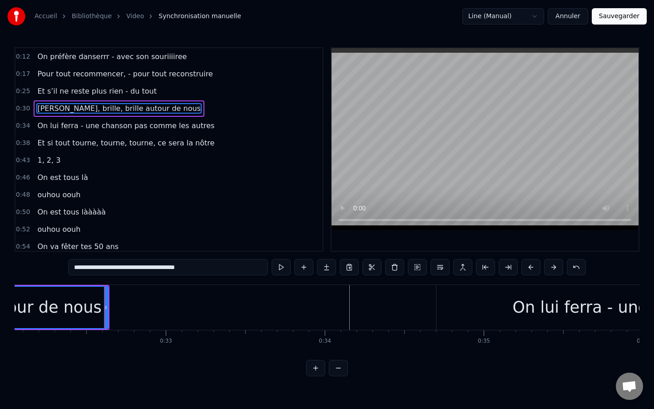
scroll to position [0, 5092]
drag, startPoint x: 106, startPoint y: 308, endPoint x: 86, endPoint y: 308, distance: 20.4
click at [86, 308] on icon at bounding box center [86, 307] width 4 height 7
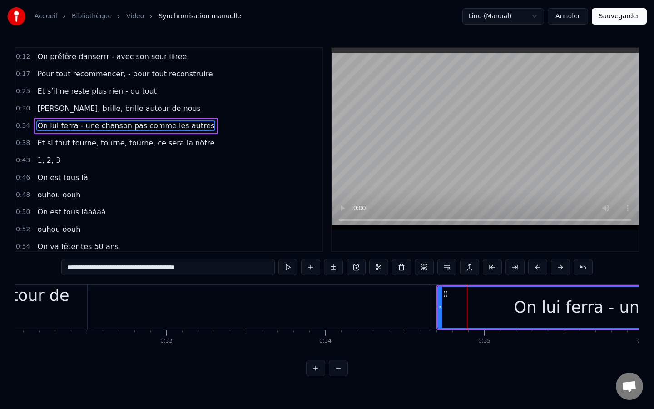
drag, startPoint x: 453, startPoint y: 306, endPoint x: 399, endPoint y: 306, distance: 54.0
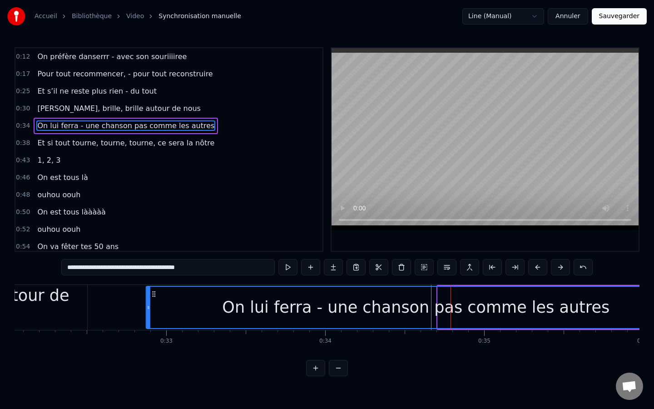
drag, startPoint x: 446, startPoint y: 293, endPoint x: 148, endPoint y: 279, distance: 298.2
click at [148, 279] on div "0:12 On préfère danserrr - avec son souriiiiree 0:17 Pour tout recommencer, - p…" at bounding box center [327, 211] width 625 height 329
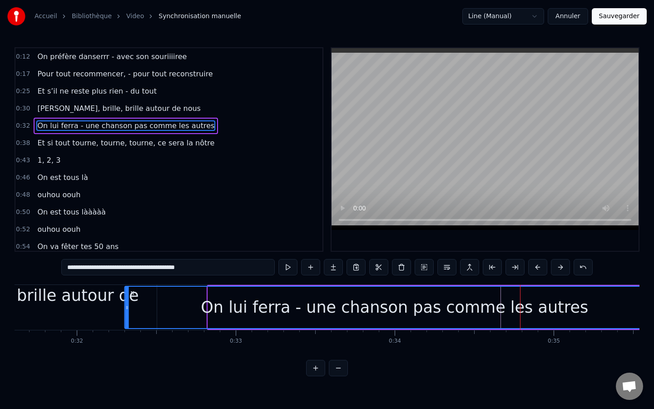
scroll to position [0, 5021]
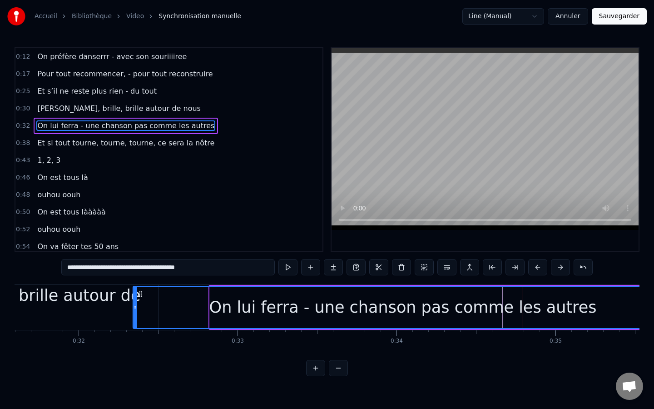
drag, startPoint x: 148, startPoint y: 292, endPoint x: 142, endPoint y: 298, distance: 8.4
click at [142, 298] on div "On lui ferra - une chanson pas comme les autres" at bounding box center [402, 306] width 538 height 41
type input "**********"
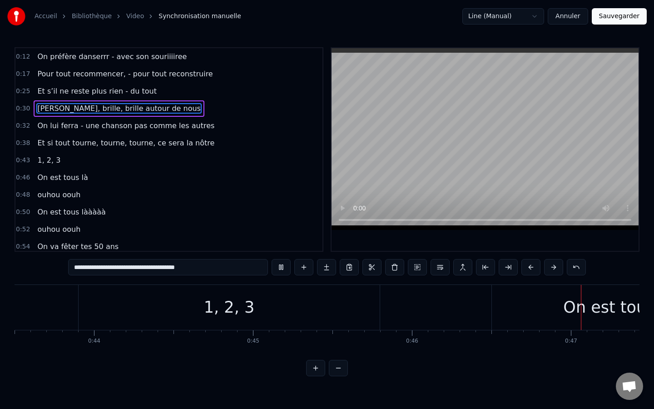
scroll to position [0, 7338]
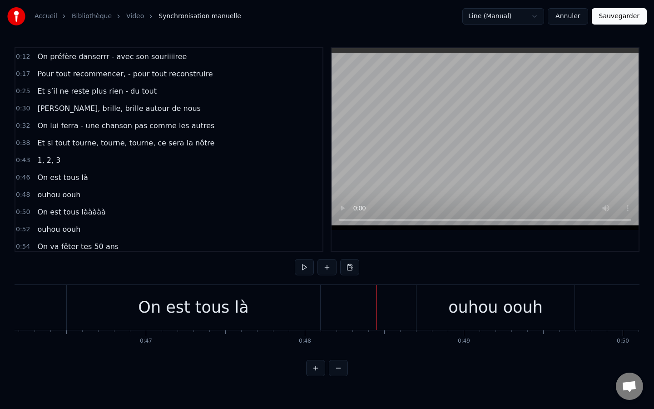
click at [423, 308] on div "ouhou oouh" at bounding box center [495, 307] width 158 height 45
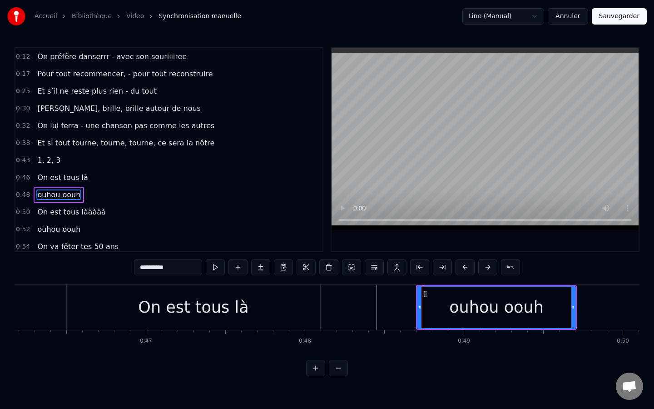
scroll to position [45, 0]
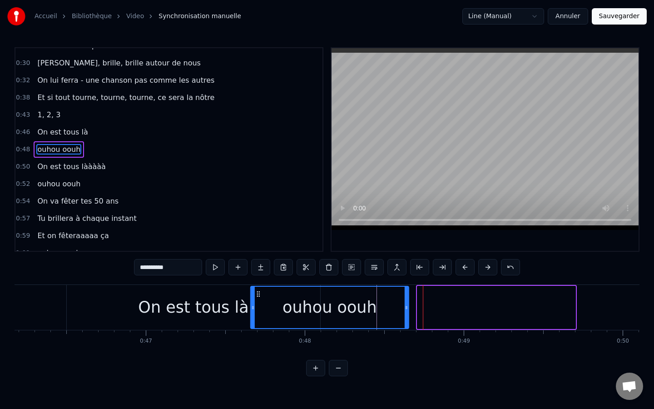
drag, startPoint x: 425, startPoint y: 296, endPoint x: 256, endPoint y: 306, distance: 169.2
click at [256, 306] on div "ouhou oouh" at bounding box center [329, 306] width 157 height 41
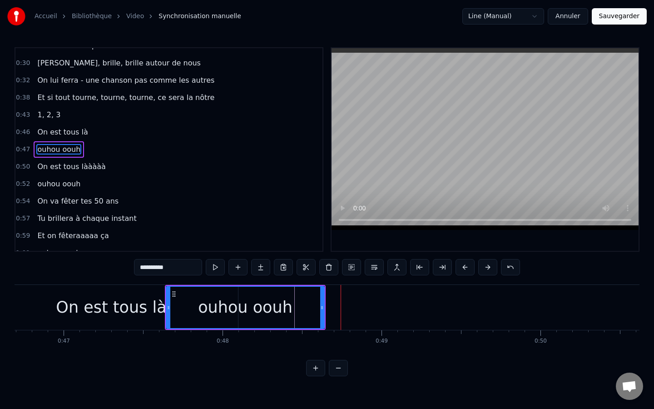
scroll to position [0, 7599]
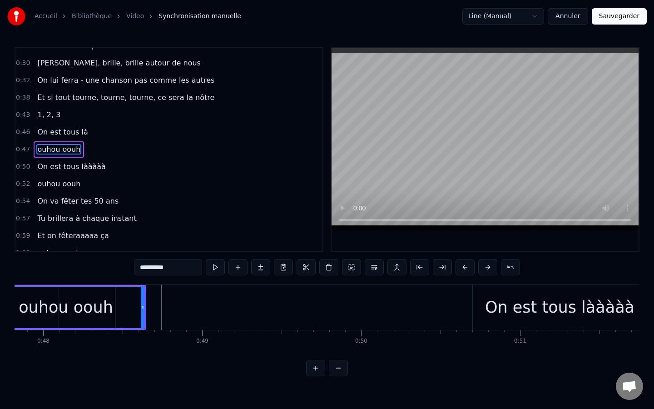
click at [506, 286] on div "On est tous lààààà" at bounding box center [560, 307] width 174 height 45
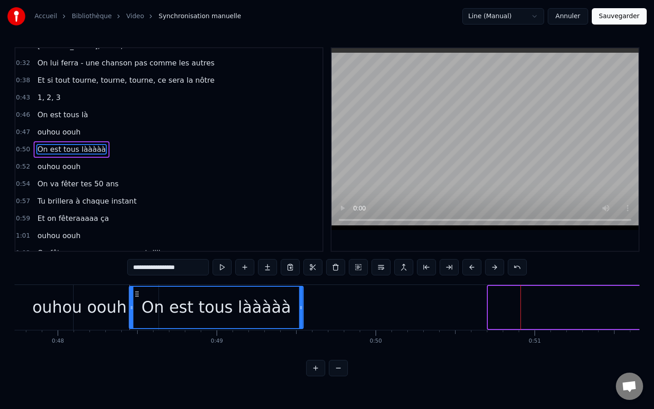
scroll to position [0, 7583]
drag, startPoint x: 483, startPoint y: 296, endPoint x: 143, endPoint y: 302, distance: 340.1
click at [143, 302] on div "On est tous lààààà" at bounding box center [220, 306] width 173 height 41
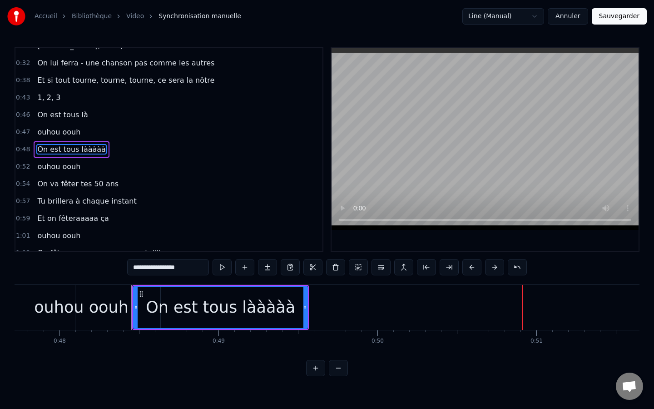
scroll to position [0, 7798]
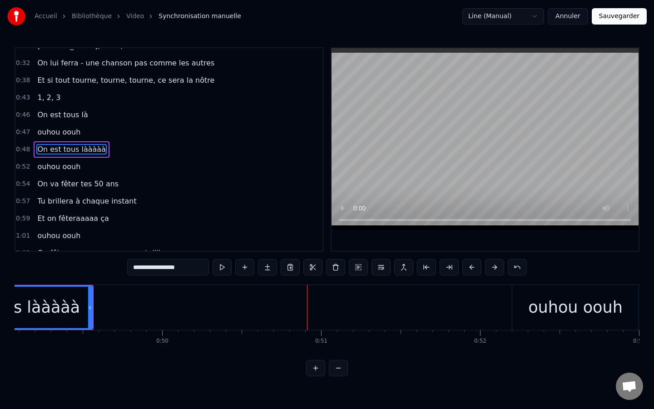
click at [537, 293] on div "ouhou oouh" at bounding box center [575, 307] width 126 height 45
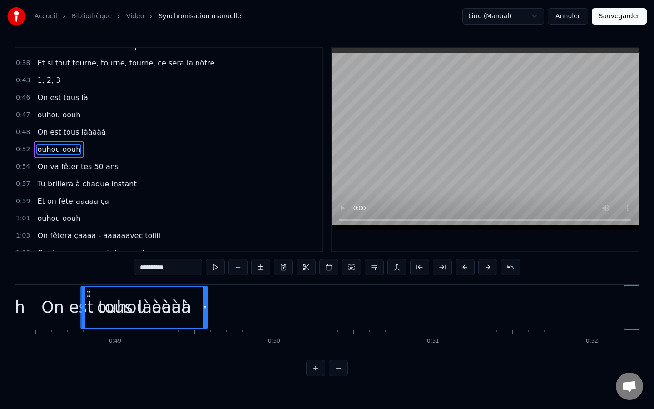
scroll to position [0, 7676]
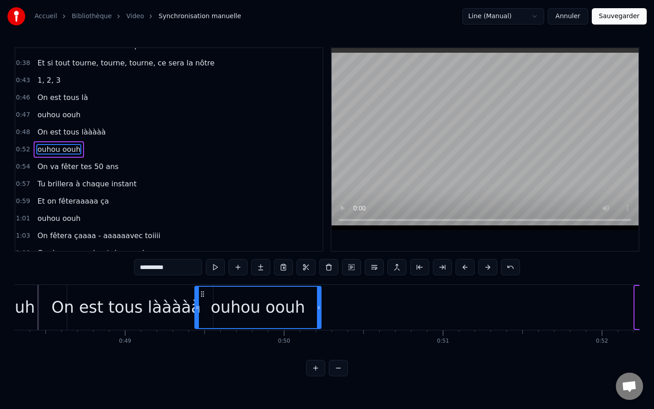
drag, startPoint x: 519, startPoint y: 295, endPoint x: 201, endPoint y: 294, distance: 318.3
click at [201, 294] on icon at bounding box center [202, 293] width 7 height 7
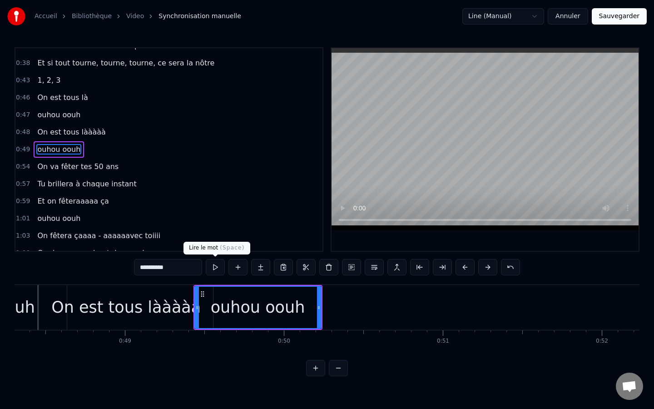
click at [215, 272] on button at bounding box center [215, 267] width 19 height 16
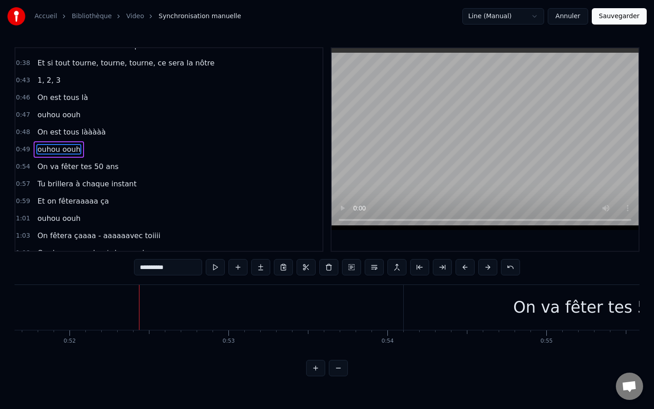
scroll to position [0, 8231]
click at [414, 301] on div "On va fêter tes 50 ans" at bounding box center [579, 307] width 396 height 45
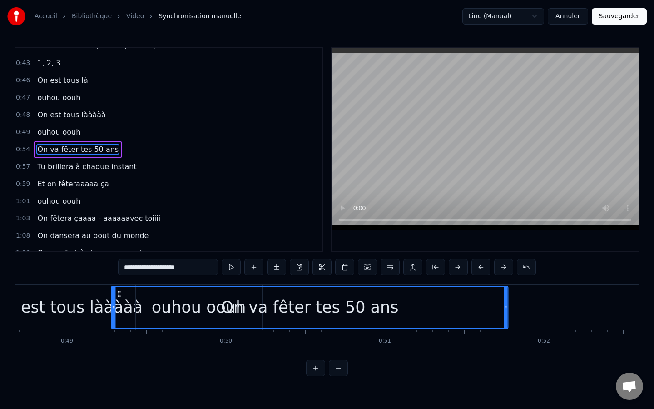
scroll to position [0, 7716]
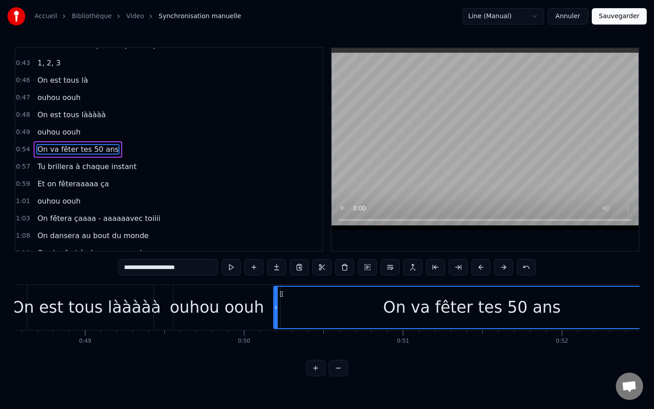
drag, startPoint x: 390, startPoint y: 296, endPoint x: 283, endPoint y: 295, distance: 107.6
click at [283, 295] on icon at bounding box center [281, 293] width 7 height 7
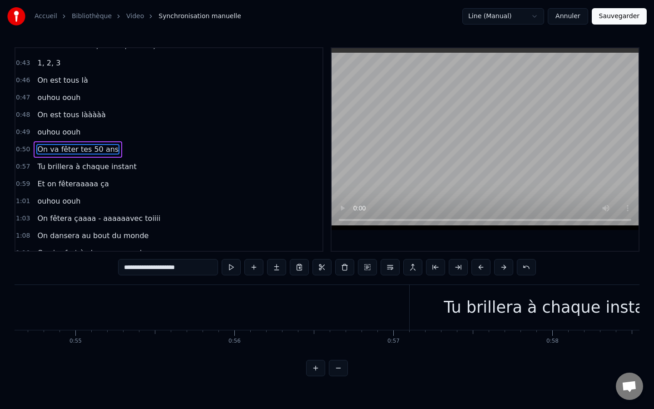
scroll to position [0, 8812]
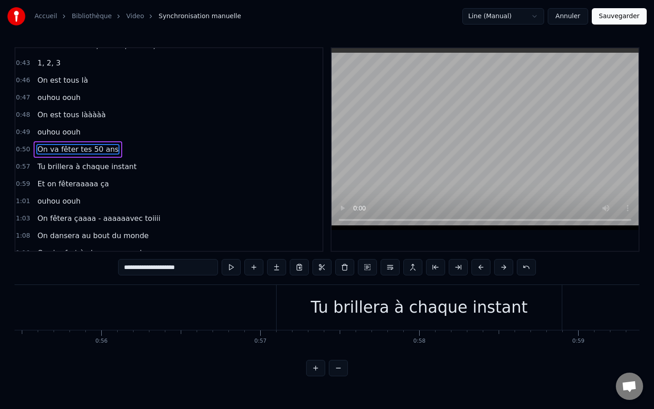
click at [347, 298] on div "Tu brillera à chaque instant" at bounding box center [419, 307] width 217 height 24
type input "**********"
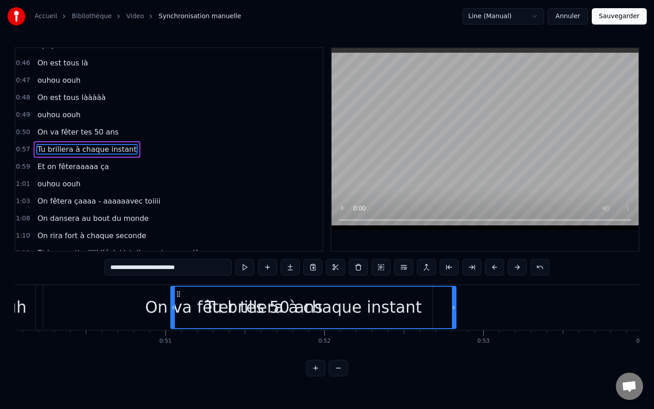
scroll to position [0, 7952]
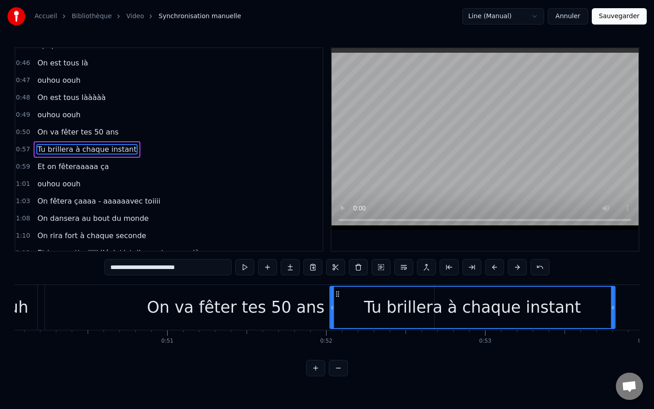
drag, startPoint x: 286, startPoint y: 296, endPoint x: 336, endPoint y: 294, distance: 50.0
click at [336, 294] on icon at bounding box center [337, 293] width 7 height 7
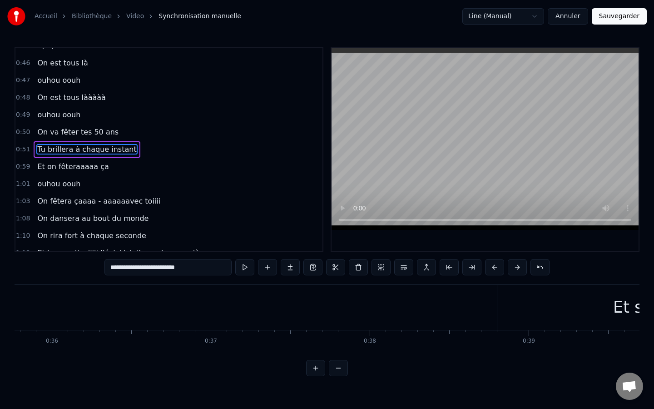
scroll to position [0, 5779]
drag, startPoint x: 421, startPoint y: 303, endPoint x: 395, endPoint y: 303, distance: 26.3
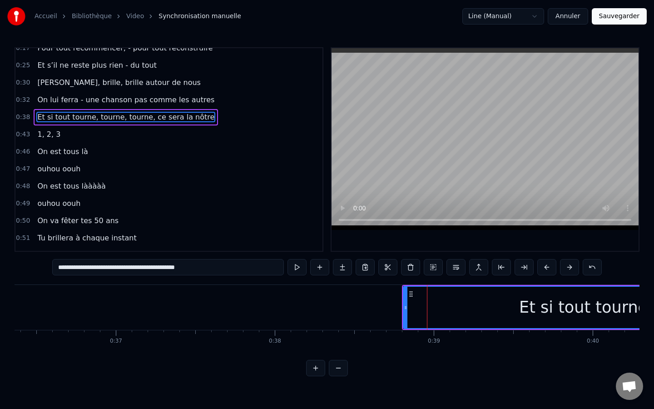
scroll to position [0, 0]
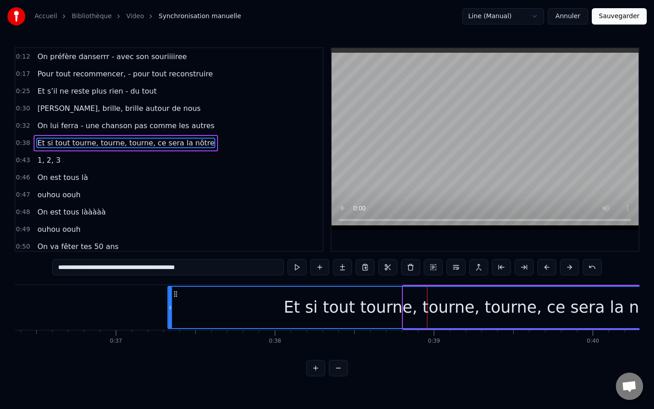
drag, startPoint x: 411, startPoint y: 292, endPoint x: 169, endPoint y: 288, distance: 242.0
click at [169, 288] on div "Et si tout tourne, tourne, tourne, ce sera la nôtre" at bounding box center [477, 306] width 618 height 41
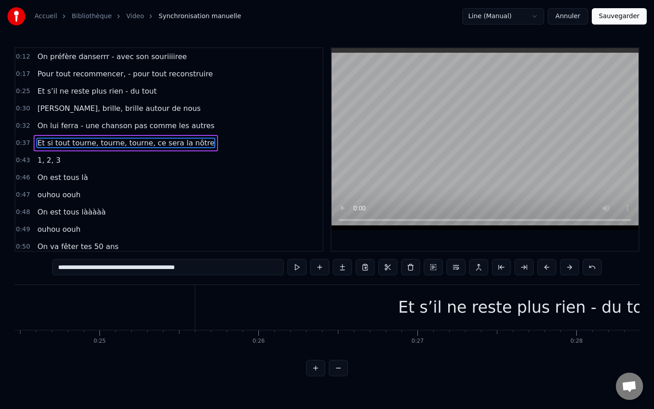
scroll to position [0, 3969]
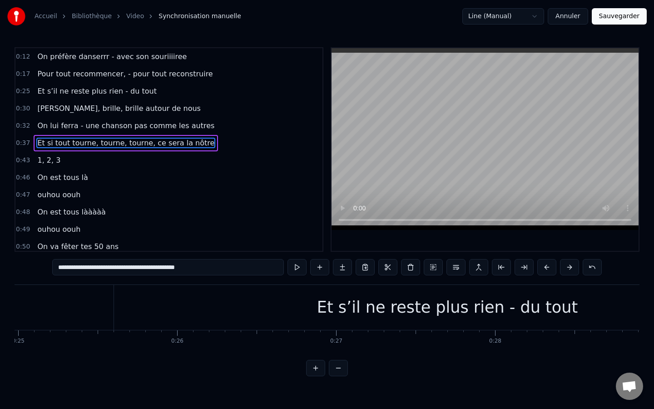
click at [169, 289] on div "Et s’il ne reste plus rien - du tout" at bounding box center [447, 307] width 667 height 45
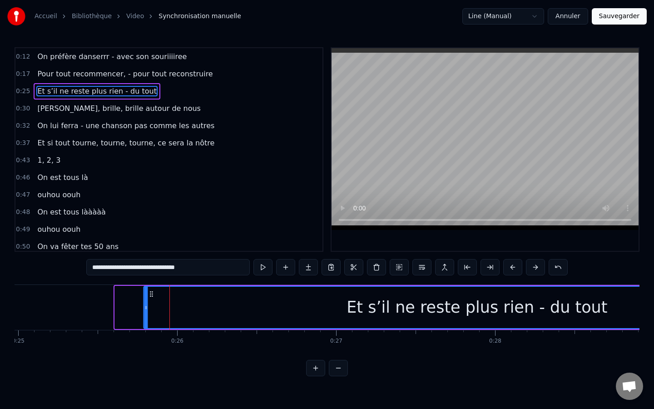
drag, startPoint x: 123, startPoint y: 294, endPoint x: 152, endPoint y: 296, distance: 29.6
click at [152, 296] on icon at bounding box center [151, 293] width 7 height 7
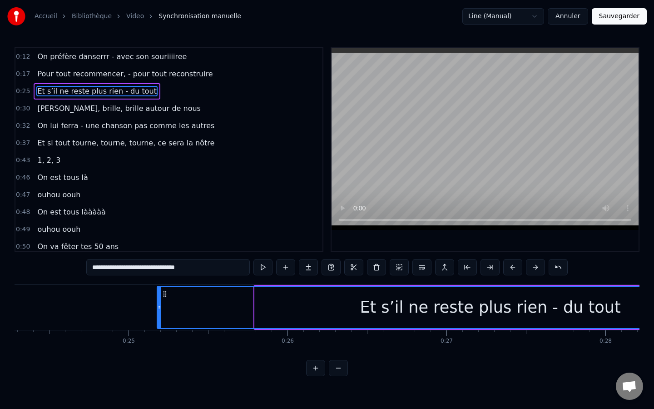
drag, startPoint x: 232, startPoint y: 294, endPoint x: 108, endPoint y: 294, distance: 124.0
click at [161, 294] on icon at bounding box center [164, 293] width 7 height 7
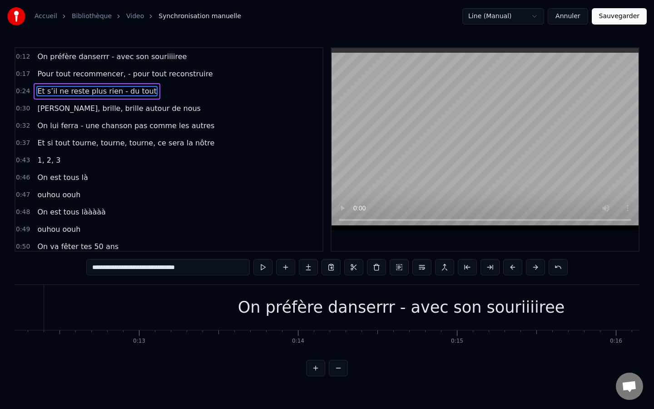
scroll to position [0, 1956]
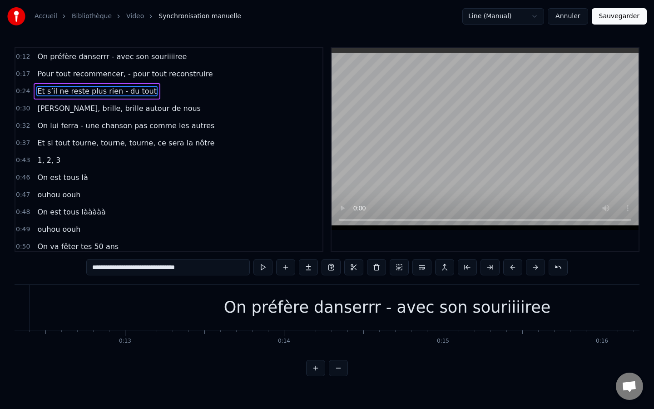
click at [108, 294] on div "On préfère danserrr - avec son souriiiiree" at bounding box center [387, 307] width 714 height 45
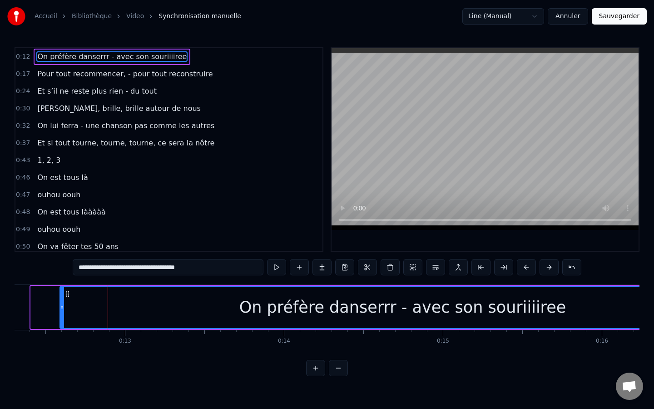
drag, startPoint x: 33, startPoint y: 309, endPoint x: 62, endPoint y: 310, distance: 29.1
click at [62, 310] on icon at bounding box center [62, 307] width 4 height 7
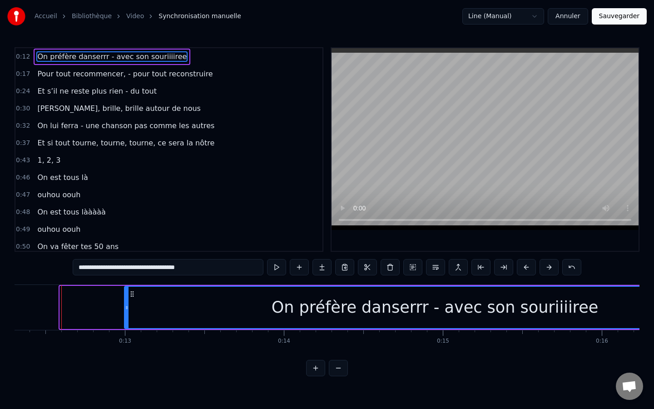
drag, startPoint x: 63, startPoint y: 305, endPoint x: 127, endPoint y: 309, distance: 64.6
click at [127, 309] on icon at bounding box center [127, 307] width 4 height 7
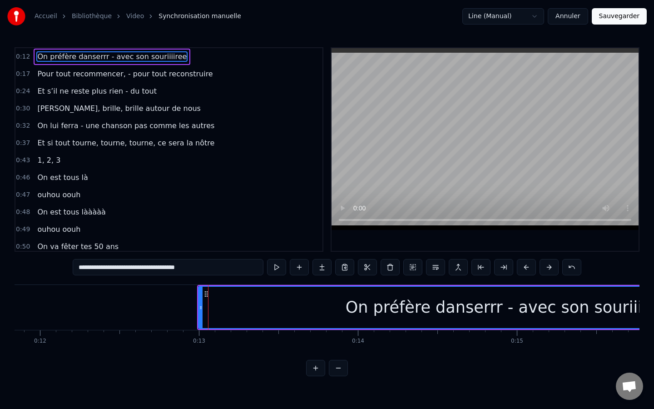
scroll to position [0, 1911]
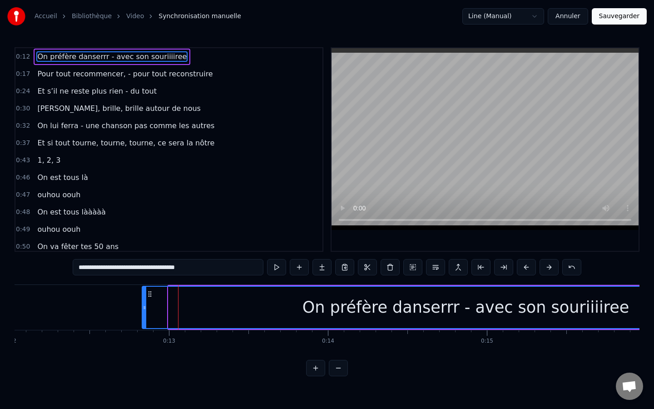
drag, startPoint x: 169, startPoint y: 310, endPoint x: 135, endPoint y: 312, distance: 34.1
click at [143, 312] on div at bounding box center [145, 306] width 4 height 41
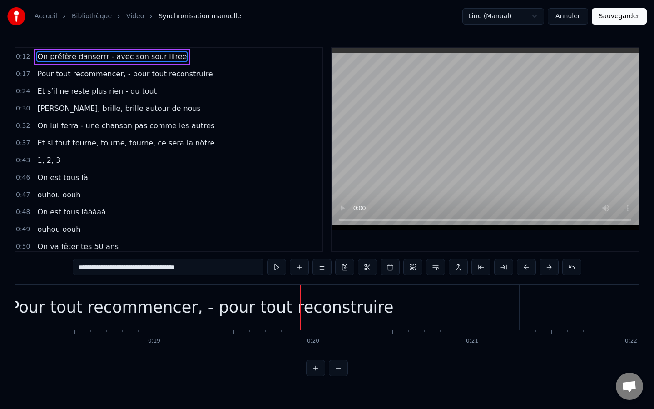
scroll to position [0, 3034]
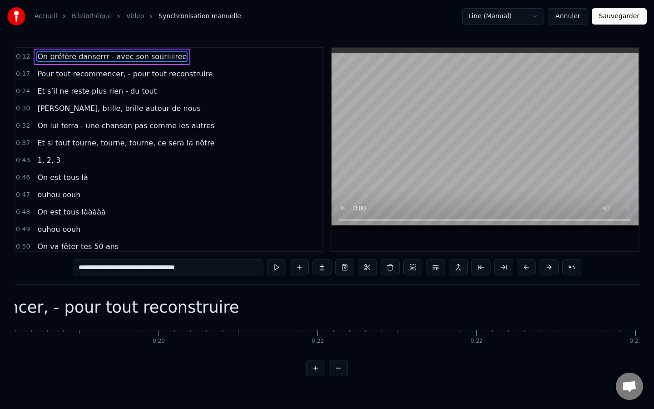
click at [286, 308] on div "Pour tout recommencer, - pour tout reconstruire" at bounding box center [47, 307] width 635 height 45
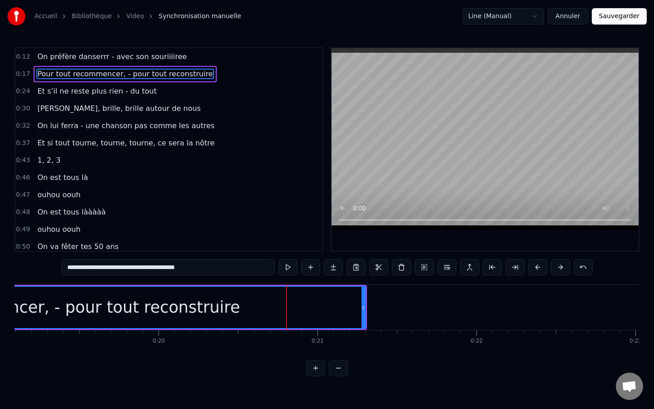
click at [115, 72] on span "Pour tout recommencer, - pour tout reconstruire" at bounding box center [124, 74] width 177 height 10
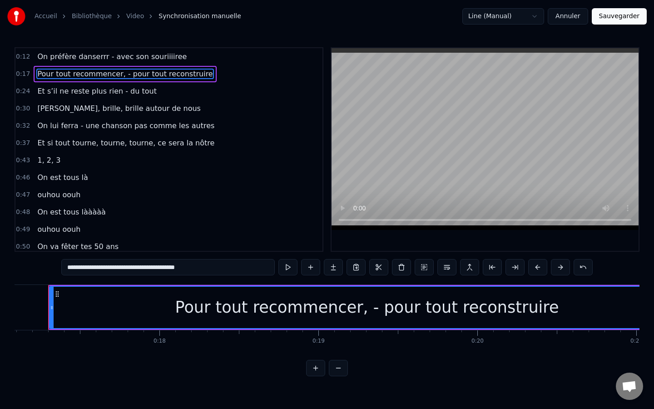
scroll to position [0, 2704]
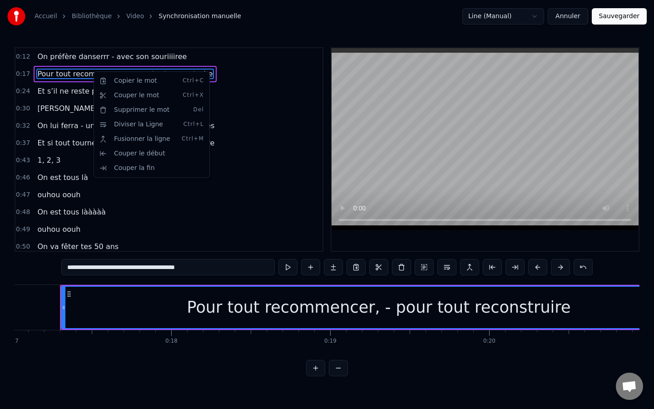
click at [85, 315] on html "Accueil Bibliothèque Video Synchronisation manuelle Line (Manual) Annuler Sauve…" at bounding box center [327, 195] width 654 height 390
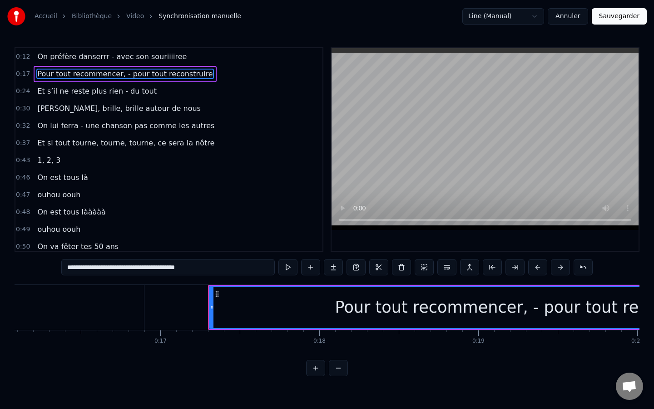
scroll to position [0, 2498]
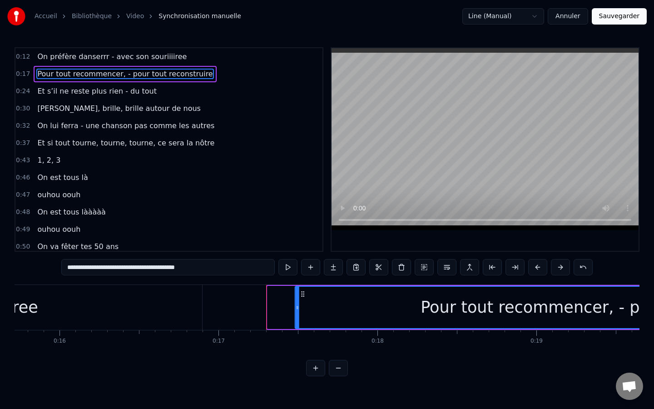
drag, startPoint x: 275, startPoint y: 295, endPoint x: 302, endPoint y: 298, distance: 27.9
click at [302, 298] on div "Pour tout recommencer, - pour tout reconstruire" at bounding box center [613, 306] width 634 height 41
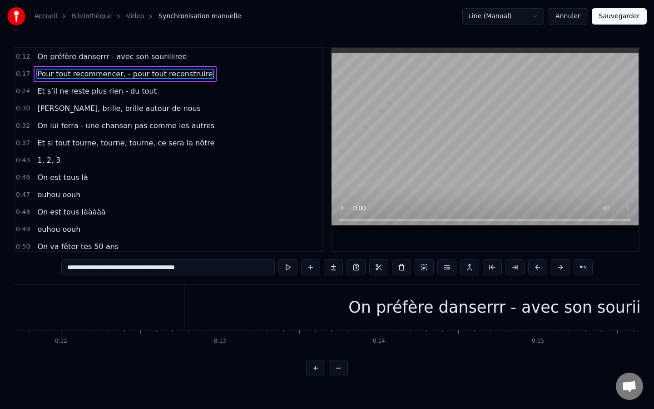
scroll to position [0, 1941]
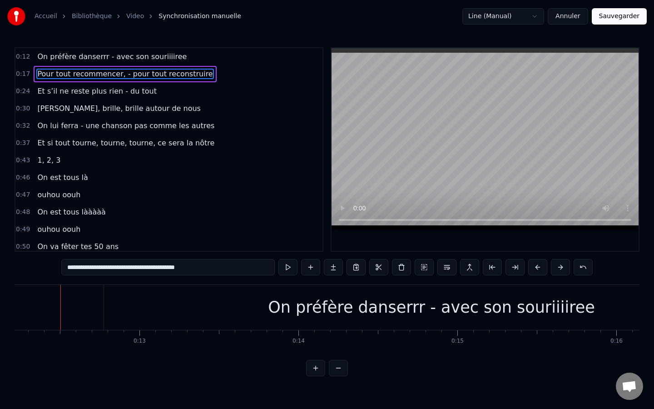
click at [107, 315] on div "On préfère danserrr - avec son souriiiiree" at bounding box center [431, 307] width 655 height 45
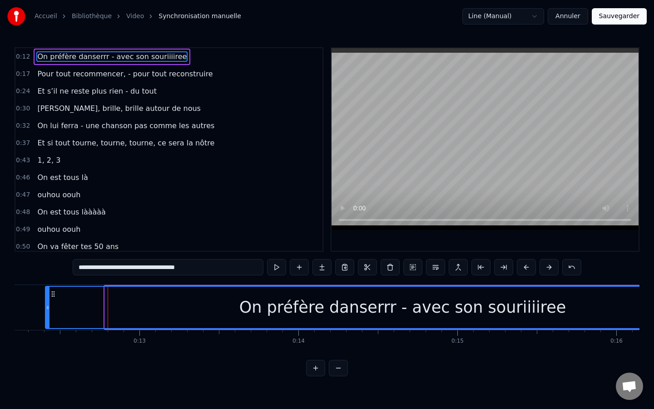
drag, startPoint x: 105, startPoint y: 308, endPoint x: 45, endPoint y: 313, distance: 60.6
click at [46, 313] on div at bounding box center [48, 306] width 4 height 41
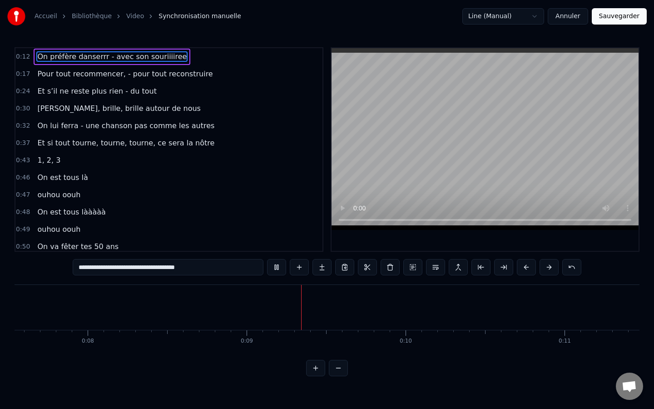
scroll to position [0, 1344]
click at [357, 140] on video at bounding box center [484, 139] width 307 height 182
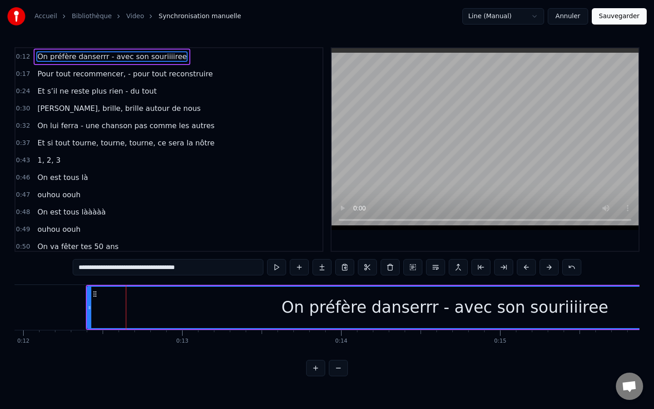
click at [357, 140] on video at bounding box center [484, 139] width 307 height 182
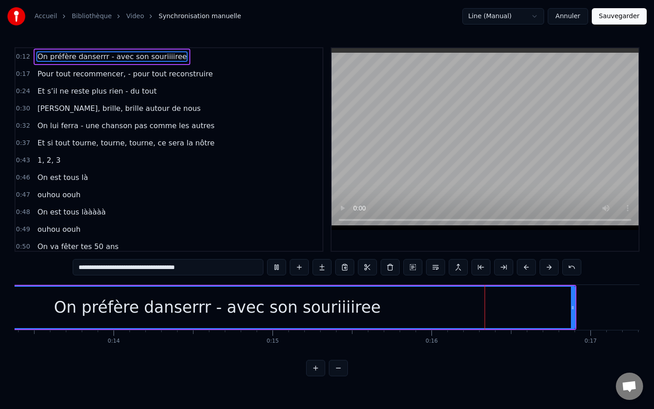
scroll to position [0, 2442]
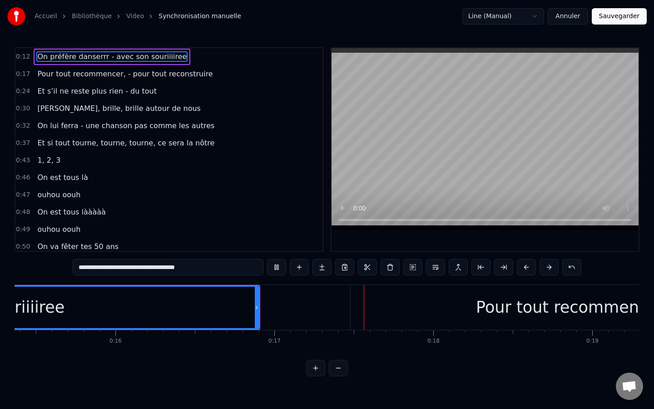
click at [357, 140] on video at bounding box center [484, 139] width 307 height 182
type input "**********"
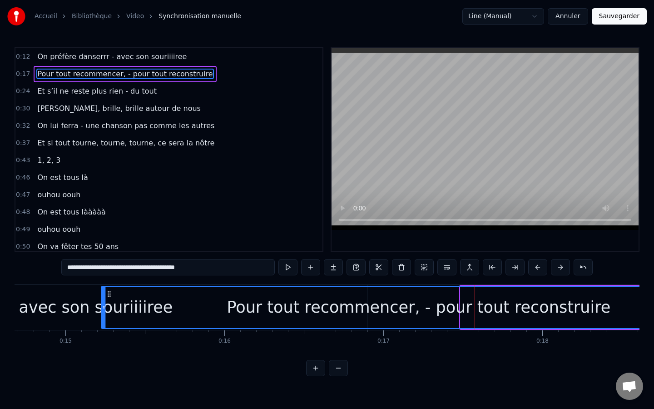
scroll to position [0, 2332]
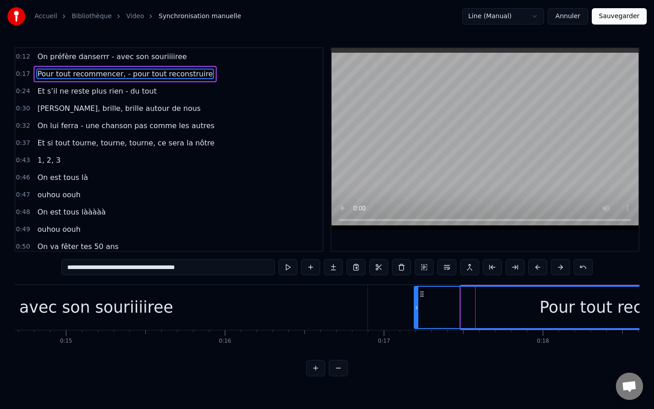
drag, startPoint x: 358, startPoint y: 295, endPoint x: 420, endPoint y: 298, distance: 62.7
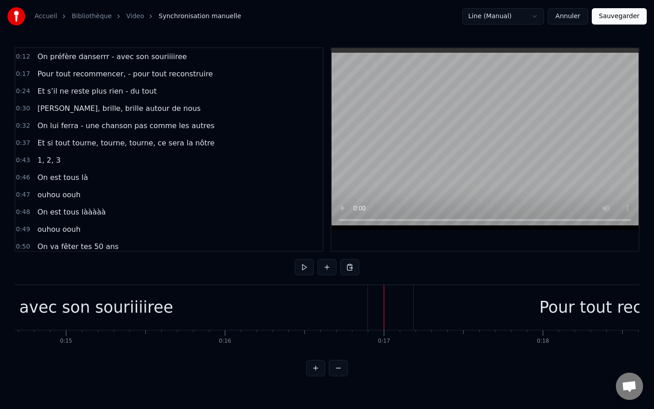
click at [361, 313] on div "On préfère danserrr - avec son souriiiiree" at bounding box center [9, 307] width 715 height 45
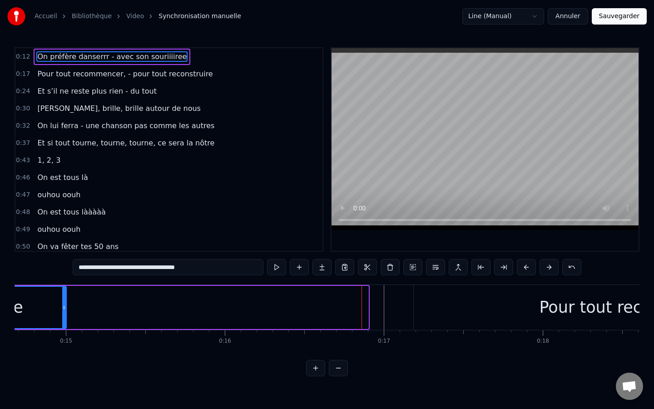
drag, startPoint x: 366, startPoint y: 307, endPoint x: 64, endPoint y: 313, distance: 302.0
click at [64, 313] on div at bounding box center [64, 306] width 4 height 41
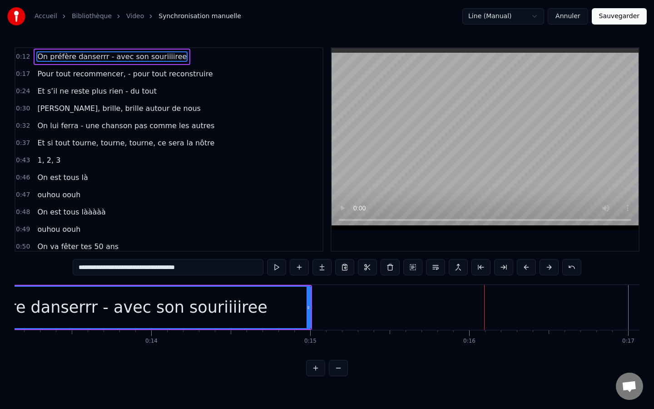
scroll to position [0, 2457]
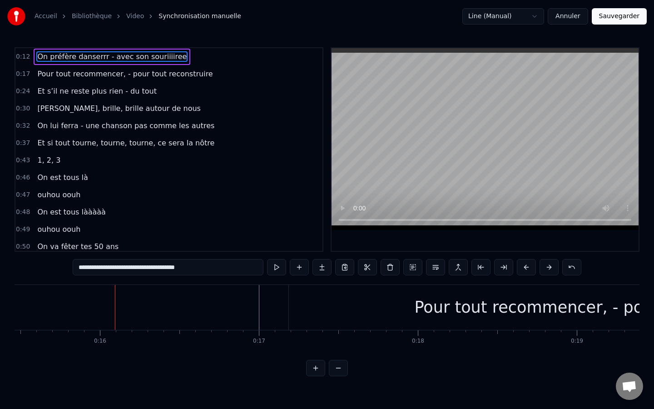
click at [571, 18] on button "Annuler" at bounding box center [568, 16] width 40 height 16
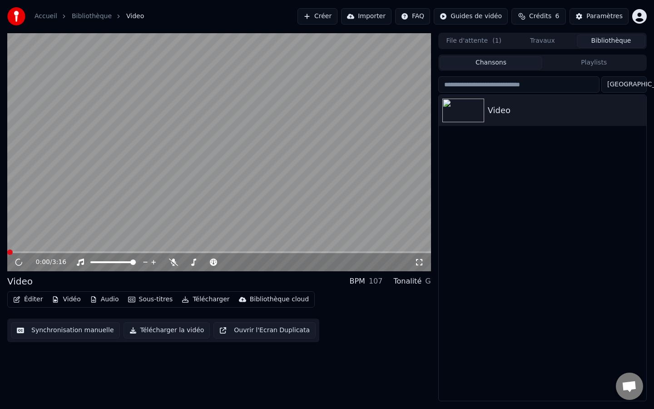
click at [38, 302] on button "Éditer" at bounding box center [28, 299] width 37 height 13
click at [23, 300] on button "Éditer" at bounding box center [28, 299] width 37 height 13
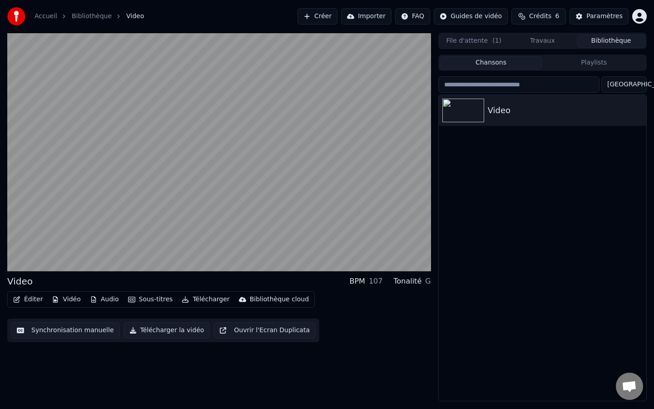
click at [23, 300] on button "Éditer" at bounding box center [28, 299] width 37 height 13
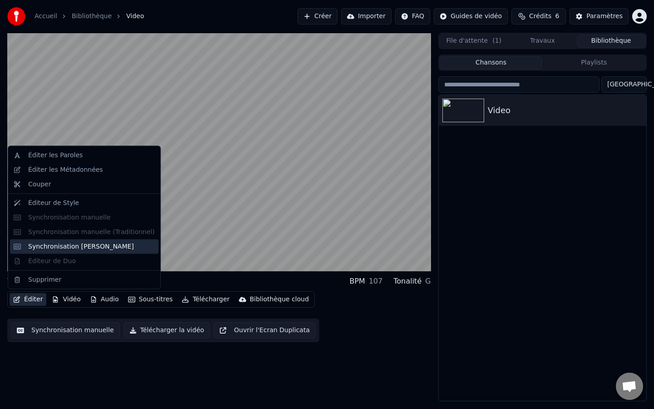
click at [57, 246] on div "Synchronisation [PERSON_NAME]" at bounding box center [81, 246] width 106 height 9
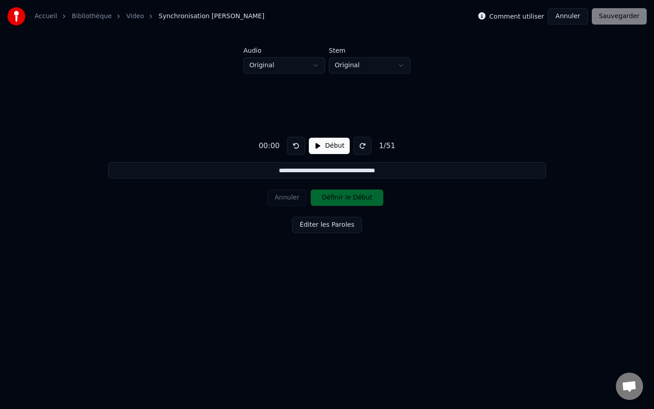
click at [327, 151] on button "Début" at bounding box center [329, 146] width 41 height 16
click at [326, 198] on button "Définir le Début" at bounding box center [347, 197] width 73 height 16
click at [326, 198] on button "Définir la Fin" at bounding box center [347, 197] width 73 height 16
click at [326, 198] on button "Définir le Début" at bounding box center [347, 197] width 73 height 16
click at [326, 198] on button "Définir la Fin" at bounding box center [347, 197] width 73 height 16
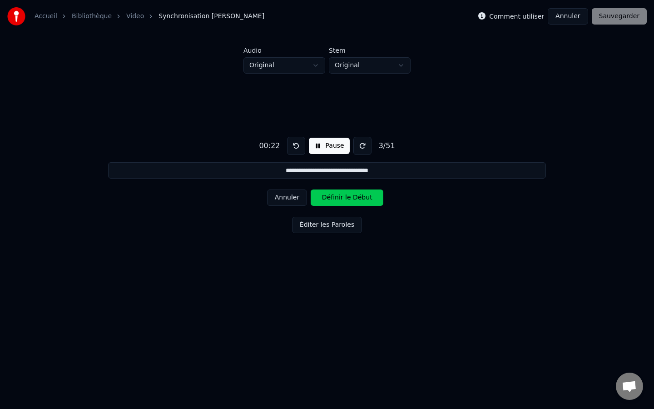
click at [326, 198] on button "Définir le Début" at bounding box center [347, 197] width 73 height 16
click at [326, 198] on button "Définir la Fin" at bounding box center [347, 197] width 73 height 16
click at [298, 148] on button at bounding box center [296, 146] width 18 height 18
click at [290, 201] on button "Annuler" at bounding box center [287, 197] width 40 height 16
click at [291, 201] on button "Annuler" at bounding box center [287, 197] width 40 height 16
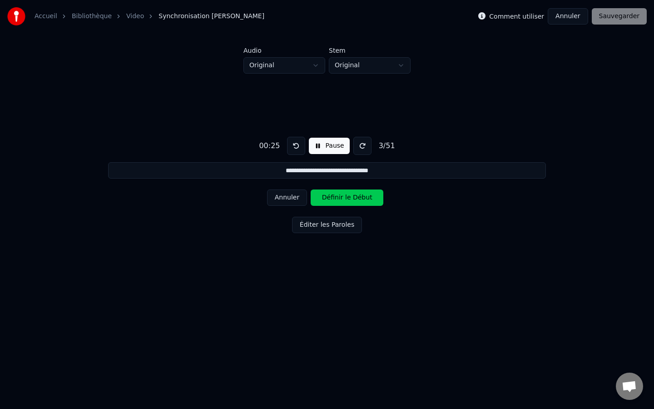
click at [344, 196] on button "Définir le Début" at bounding box center [347, 197] width 73 height 16
click at [344, 196] on button "Définir la Fin" at bounding box center [347, 197] width 73 height 16
click at [344, 196] on button "Définir le Début" at bounding box center [347, 197] width 73 height 16
click at [344, 196] on button "Définir la Fin" at bounding box center [347, 197] width 73 height 16
click at [344, 196] on button "Définir le Début" at bounding box center [347, 197] width 73 height 16
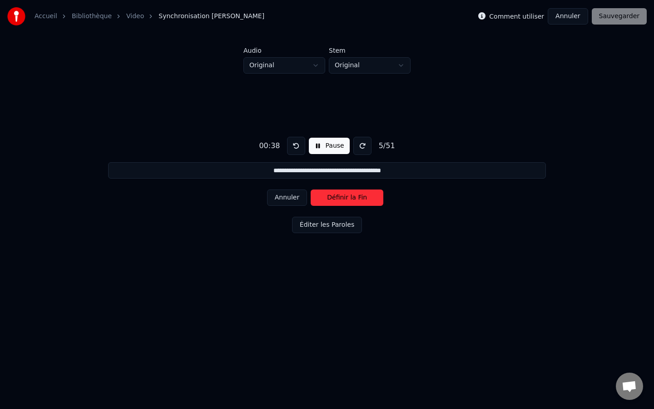
click at [344, 196] on button "Définir la Fin" at bounding box center [347, 197] width 73 height 16
click at [344, 196] on button "Définir le Début" at bounding box center [347, 197] width 73 height 16
click at [344, 196] on button "Définir la Fin" at bounding box center [347, 197] width 73 height 16
click at [344, 198] on button "Définir le Début" at bounding box center [347, 197] width 73 height 16
click at [344, 198] on button "Définir la Fin" at bounding box center [347, 197] width 73 height 16
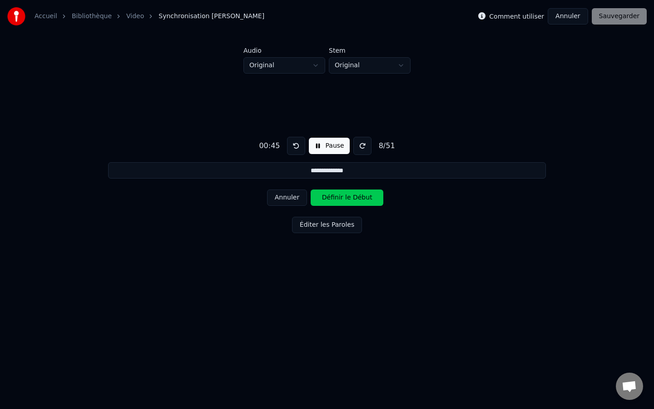
click at [344, 198] on button "Définir le Début" at bounding box center [347, 197] width 73 height 16
click at [344, 198] on button "Définir la Fin" at bounding box center [347, 197] width 73 height 16
click at [344, 198] on button "Définir le Début" at bounding box center [347, 197] width 73 height 16
click at [344, 198] on button "Définir la Fin" at bounding box center [347, 197] width 73 height 16
click at [344, 198] on button "Définir le Début" at bounding box center [347, 197] width 73 height 16
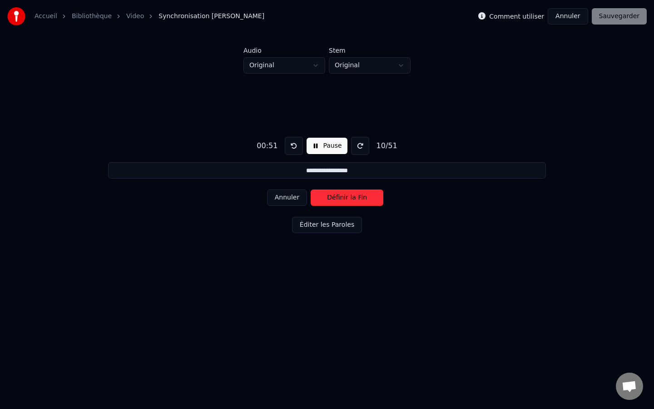
click at [344, 198] on button "Définir la Fin" at bounding box center [347, 197] width 73 height 16
click at [344, 198] on button "Définir le Début" at bounding box center [347, 197] width 73 height 16
click at [344, 198] on button "Définir la Fin" at bounding box center [347, 197] width 73 height 16
click at [344, 198] on button "Définir le Début" at bounding box center [347, 197] width 73 height 16
click at [344, 198] on button "Définir la Fin" at bounding box center [347, 197] width 73 height 16
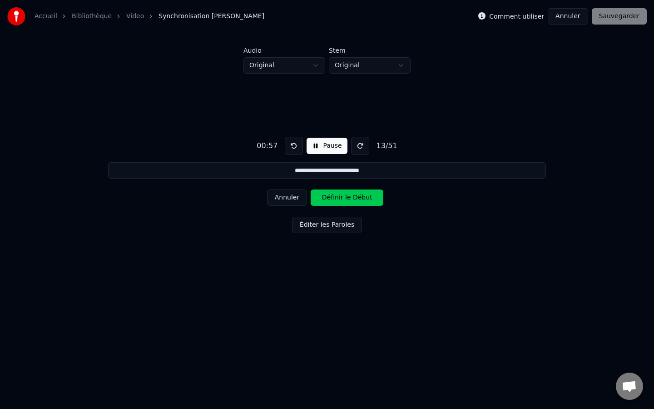
click at [344, 198] on button "Définir le Début" at bounding box center [347, 197] width 73 height 16
click at [344, 198] on button "Définir la Fin" at bounding box center [347, 197] width 73 height 16
click at [344, 198] on button "Définir le Début" at bounding box center [347, 197] width 73 height 16
click at [344, 198] on button "Définir la Fin" at bounding box center [347, 197] width 73 height 16
click at [344, 198] on button "Définir le Début" at bounding box center [347, 197] width 73 height 16
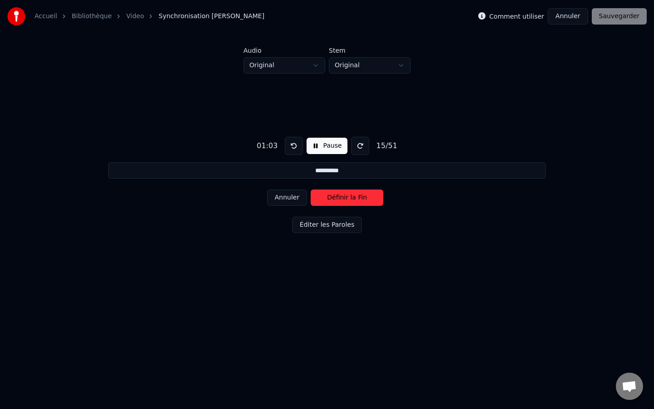
click at [344, 198] on button "Définir la Fin" at bounding box center [347, 197] width 73 height 16
click at [344, 198] on button "Définir le Début" at bounding box center [347, 197] width 73 height 16
click at [344, 198] on button "Définir la Fin" at bounding box center [347, 197] width 73 height 16
click at [344, 198] on button "Définir le Début" at bounding box center [347, 197] width 73 height 16
click at [344, 198] on button "Définir la Fin" at bounding box center [347, 197] width 73 height 16
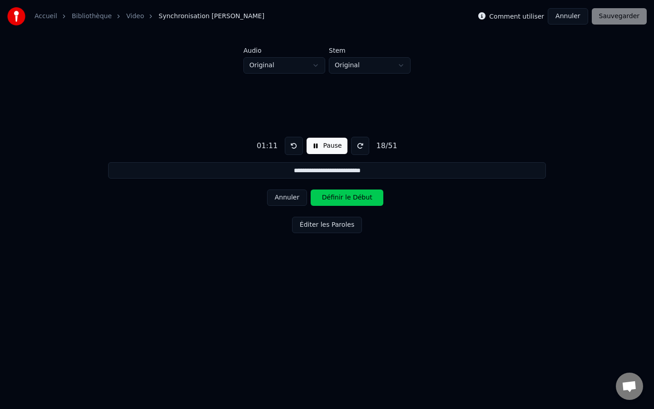
click at [344, 198] on button "Définir le Début" at bounding box center [347, 197] width 73 height 16
click at [344, 198] on button "Définir la Fin" at bounding box center [347, 197] width 73 height 16
click at [344, 198] on button "Définir le Début" at bounding box center [347, 197] width 73 height 16
click at [301, 196] on button "Annuler" at bounding box center [287, 197] width 40 height 16
click at [356, 198] on button "Définir le Début" at bounding box center [347, 197] width 73 height 16
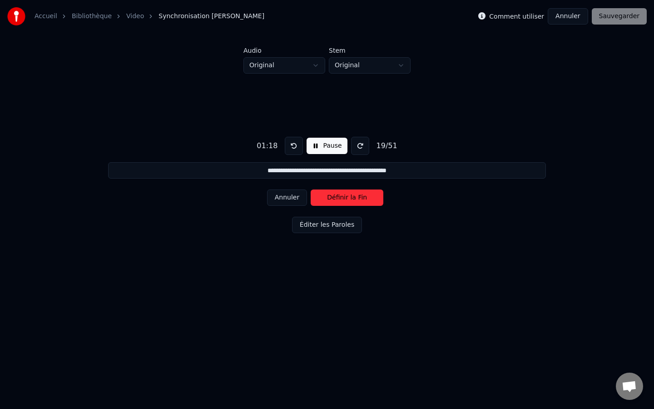
click at [356, 198] on button "Définir la Fin" at bounding box center [347, 197] width 73 height 16
click at [356, 198] on button "Définir le Début" at bounding box center [347, 197] width 73 height 16
click at [356, 198] on button "Définir la Fin" at bounding box center [347, 197] width 73 height 16
click at [356, 198] on button "Définir le Début" at bounding box center [347, 197] width 73 height 16
click at [356, 198] on button "Définir la Fin" at bounding box center [347, 197] width 73 height 16
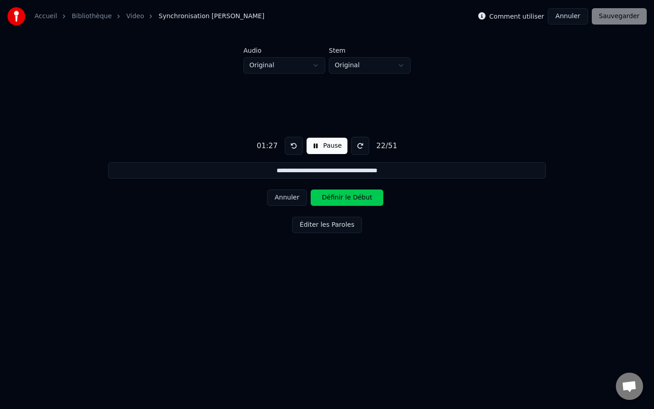
click at [356, 198] on button "Définir le Début" at bounding box center [347, 197] width 73 height 16
click at [356, 198] on button "Définir la Fin" at bounding box center [347, 197] width 73 height 16
click at [356, 198] on button "Définir le Début" at bounding box center [347, 197] width 73 height 16
click at [356, 198] on button "Définir la Fin" at bounding box center [347, 197] width 73 height 16
click at [356, 198] on button "Définir le Début" at bounding box center [347, 197] width 73 height 16
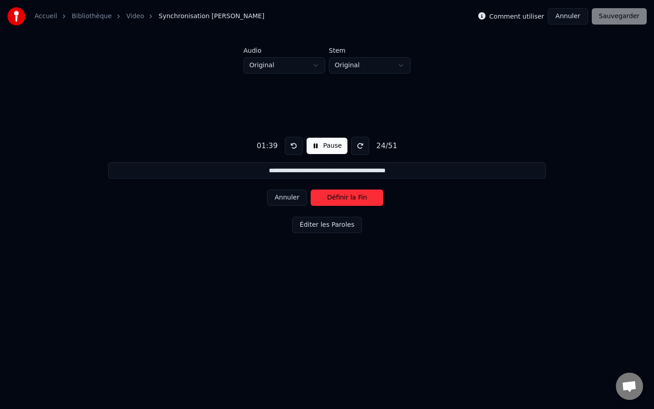
click at [356, 198] on button "Définir la Fin" at bounding box center [347, 197] width 73 height 16
click at [356, 198] on button "Définir le Début" at bounding box center [347, 197] width 73 height 16
click at [356, 198] on button "Définir la Fin" at bounding box center [347, 197] width 73 height 16
click at [356, 198] on button "Définir le Début" at bounding box center [347, 197] width 73 height 16
click at [356, 198] on button "Définir la Fin" at bounding box center [347, 197] width 73 height 16
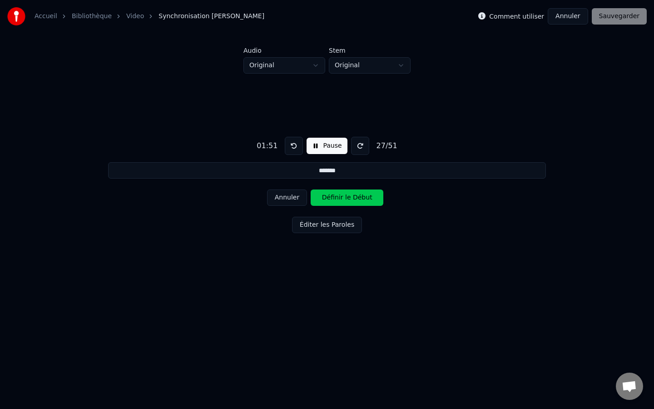
click at [356, 198] on button "Définir le Début" at bounding box center [347, 197] width 73 height 16
click at [356, 198] on button "Définir la Fin" at bounding box center [347, 197] width 73 height 16
click at [356, 198] on button "Définir le Début" at bounding box center [347, 197] width 73 height 16
click at [356, 198] on button "Définir la Fin" at bounding box center [347, 197] width 73 height 16
click at [356, 198] on button "Définir le Début" at bounding box center [347, 197] width 73 height 16
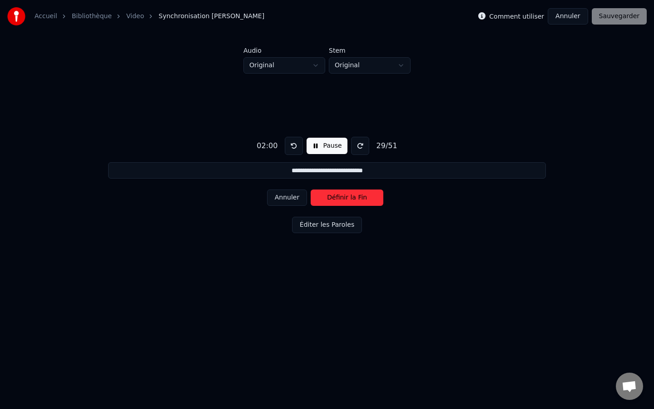
click at [356, 198] on button "Définir la Fin" at bounding box center [347, 197] width 73 height 16
click at [356, 198] on button "Définir le Début" at bounding box center [347, 197] width 73 height 16
click at [356, 198] on button "Définir la Fin" at bounding box center [347, 197] width 73 height 16
click at [356, 198] on button "Définir le Début" at bounding box center [347, 197] width 73 height 16
click at [356, 198] on button "Définir la Fin" at bounding box center [347, 197] width 73 height 16
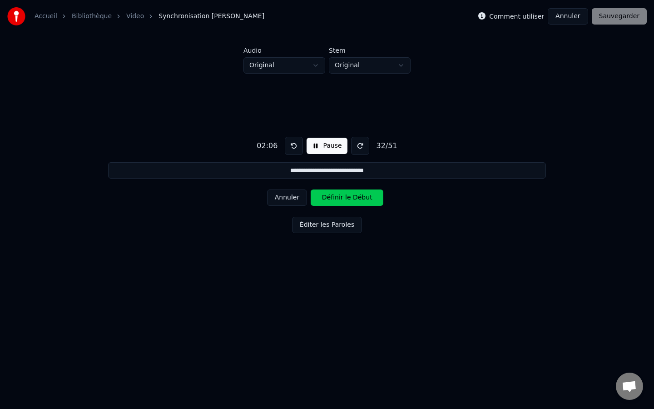
click at [356, 198] on button "Définir le Début" at bounding box center [347, 197] width 73 height 16
click at [356, 198] on button "Définir la Fin" at bounding box center [347, 197] width 73 height 16
click at [356, 198] on button "Définir le Début" at bounding box center [347, 197] width 73 height 16
click at [356, 198] on button "Définir la Fin" at bounding box center [347, 197] width 73 height 16
click at [356, 198] on button "Définir le Début" at bounding box center [347, 197] width 73 height 16
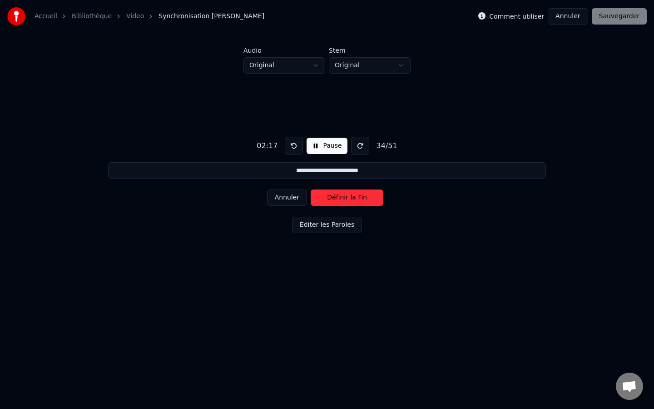
click at [356, 198] on button "Définir la Fin" at bounding box center [347, 197] width 73 height 16
click at [356, 198] on button "Définir le Début" at bounding box center [347, 197] width 73 height 16
click at [356, 198] on button "Définir la Fin" at bounding box center [347, 197] width 73 height 16
click at [356, 198] on button "Définir le Début" at bounding box center [347, 197] width 73 height 16
click at [356, 198] on button "Définir la Fin" at bounding box center [347, 197] width 73 height 16
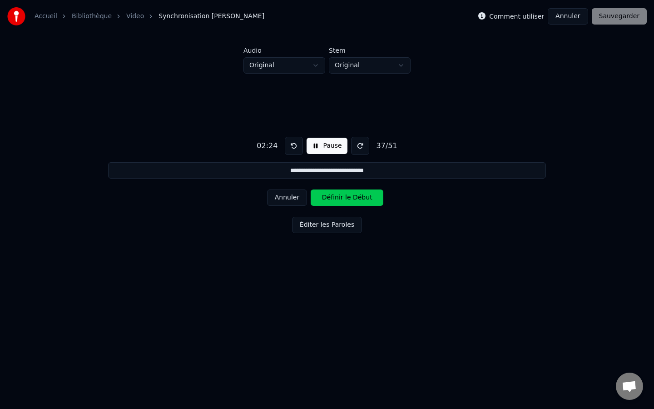
click at [356, 198] on button "Définir le Début" at bounding box center [347, 197] width 73 height 16
click at [356, 198] on button "Définir la Fin" at bounding box center [347, 197] width 73 height 16
click at [356, 198] on button "Définir le Début" at bounding box center [347, 197] width 73 height 16
click at [356, 198] on button "Définir la Fin" at bounding box center [347, 197] width 73 height 16
click at [334, 196] on button "Définir le Début" at bounding box center [347, 197] width 73 height 16
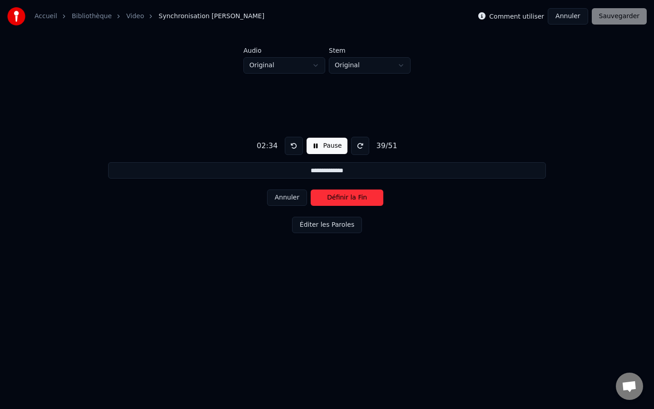
click at [322, 192] on button "Définir la Fin" at bounding box center [347, 197] width 73 height 16
click at [291, 194] on button "Annuler" at bounding box center [287, 197] width 40 height 16
click at [298, 195] on button "Annuler" at bounding box center [287, 197] width 40 height 16
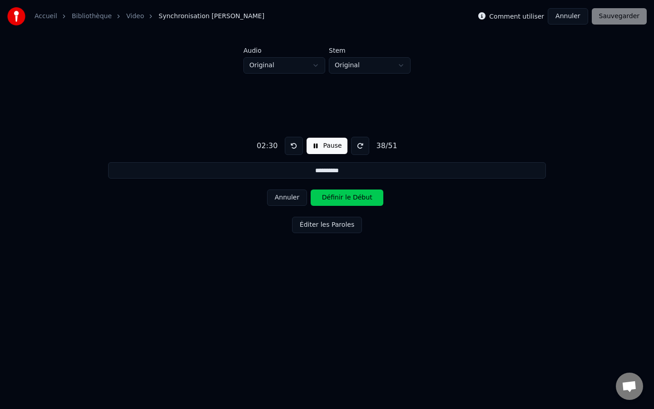
click at [357, 202] on button "Définir le Début" at bounding box center [347, 197] width 73 height 16
click at [357, 202] on button "Définir la Fin" at bounding box center [347, 197] width 73 height 16
click at [357, 202] on button "Définir le Début" at bounding box center [347, 197] width 73 height 16
click at [357, 202] on button "Définir la Fin" at bounding box center [347, 197] width 73 height 16
click at [357, 202] on button "Définir le Début" at bounding box center [347, 197] width 73 height 16
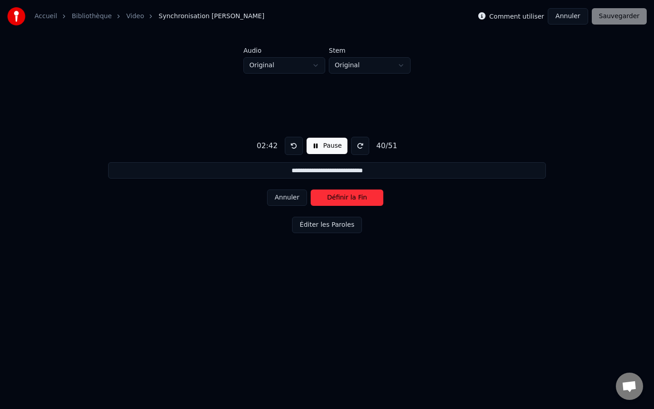
click at [357, 202] on button "Définir la Fin" at bounding box center [347, 197] width 73 height 16
click at [357, 202] on button "Définir le Début" at bounding box center [347, 197] width 73 height 16
click at [357, 202] on button "Définir la Fin" at bounding box center [347, 197] width 73 height 16
click at [357, 202] on button "Définir le Début" at bounding box center [347, 197] width 73 height 16
click at [357, 202] on button "Définir la Fin" at bounding box center [347, 197] width 73 height 16
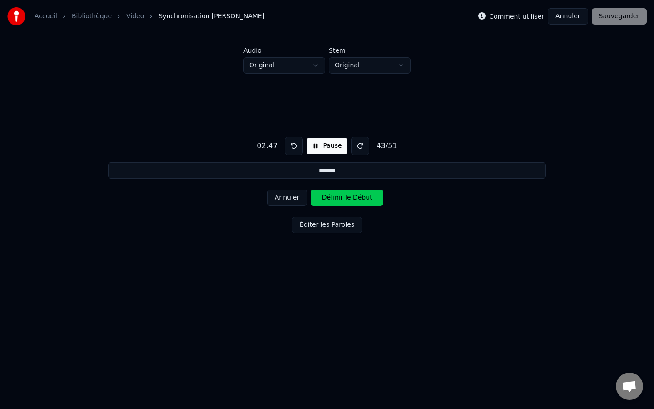
click at [284, 200] on button "Annuler" at bounding box center [287, 197] width 40 height 16
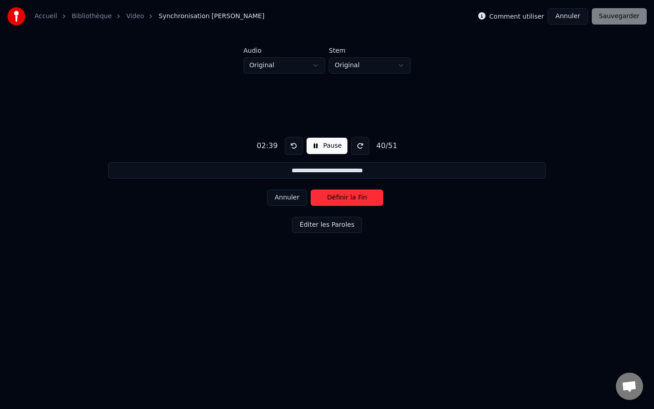
click at [284, 200] on button "Annuler" at bounding box center [287, 197] width 40 height 16
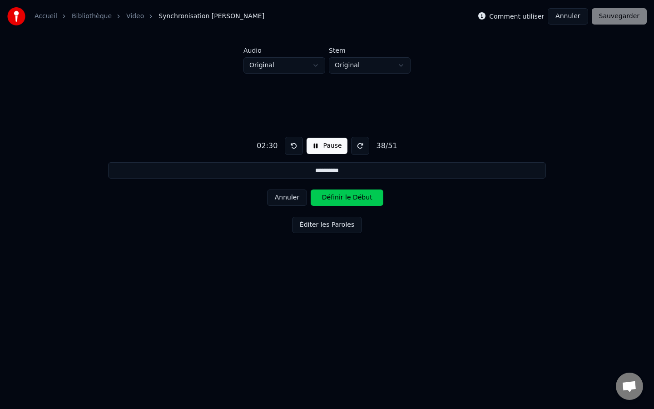
click at [339, 199] on button "Définir le Début" at bounding box center [347, 197] width 73 height 16
click at [339, 199] on button "Définir la Fin" at bounding box center [347, 197] width 73 height 16
click at [339, 199] on button "Définir le Début" at bounding box center [347, 197] width 73 height 16
click at [339, 199] on button "Définir la Fin" at bounding box center [347, 197] width 73 height 16
click at [339, 199] on button "Définir le Début" at bounding box center [347, 197] width 73 height 16
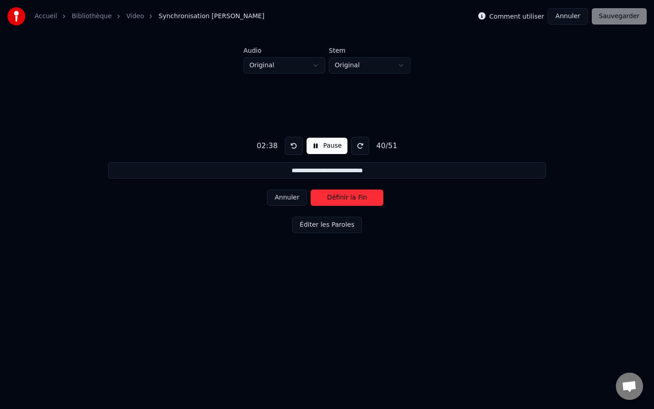
click at [339, 199] on button "Définir la Fin" at bounding box center [347, 197] width 73 height 16
click at [339, 199] on button "Définir le Début" at bounding box center [347, 197] width 73 height 16
click at [339, 199] on button "Définir la Fin" at bounding box center [347, 197] width 73 height 16
click at [339, 199] on button "Définir le Début" at bounding box center [347, 197] width 73 height 16
click at [339, 199] on button "Définir la Fin" at bounding box center [347, 197] width 73 height 16
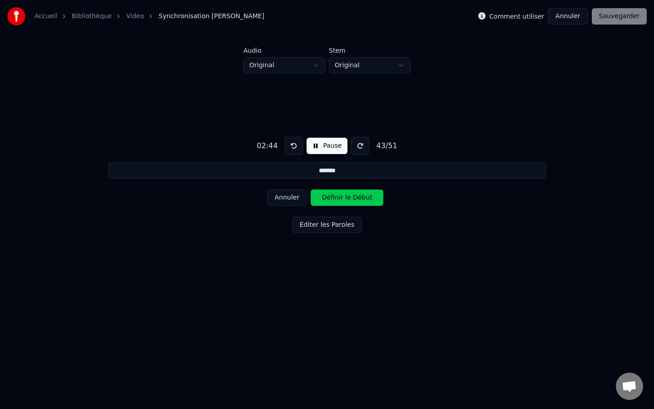
click at [339, 199] on button "Définir le Début" at bounding box center [347, 197] width 73 height 16
click at [339, 199] on button "Définir la Fin" at bounding box center [347, 197] width 73 height 16
click at [339, 199] on button "Définir le Début" at bounding box center [347, 197] width 73 height 16
click at [339, 199] on button "Définir la Fin" at bounding box center [347, 197] width 73 height 16
click at [339, 199] on button "Définir le Début" at bounding box center [347, 197] width 73 height 16
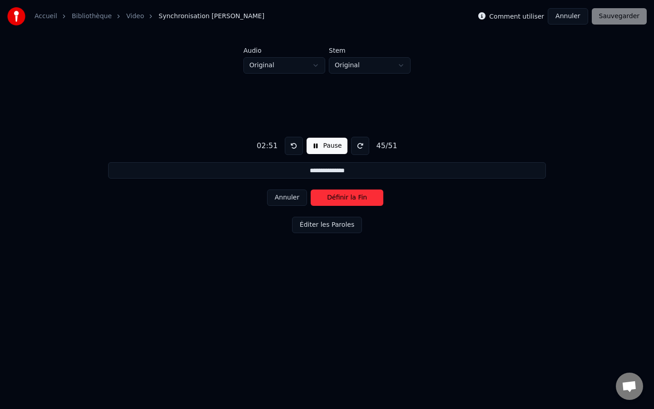
click at [339, 199] on button "Définir la Fin" at bounding box center [347, 197] width 73 height 16
click at [339, 199] on button "Définir le Début" at bounding box center [347, 197] width 73 height 16
click at [339, 199] on button "Définir la Fin" at bounding box center [347, 197] width 73 height 16
click at [339, 199] on button "Définir le Début" at bounding box center [347, 197] width 73 height 16
click at [339, 199] on button "Définir la Fin" at bounding box center [347, 197] width 73 height 16
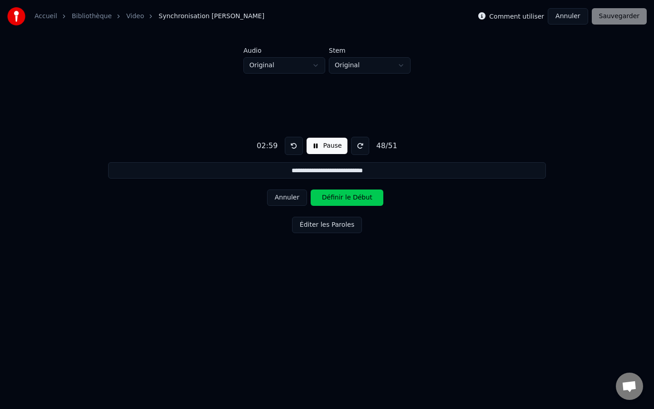
click at [339, 199] on button "Définir le Début" at bounding box center [347, 197] width 73 height 16
click at [339, 199] on button "Définir la Fin" at bounding box center [347, 197] width 73 height 16
click at [339, 199] on button "Définir le Début" at bounding box center [347, 197] width 73 height 16
click at [339, 199] on button "Définir la Fin" at bounding box center [347, 197] width 73 height 16
click at [339, 199] on button "Définir le Début" at bounding box center [347, 197] width 73 height 16
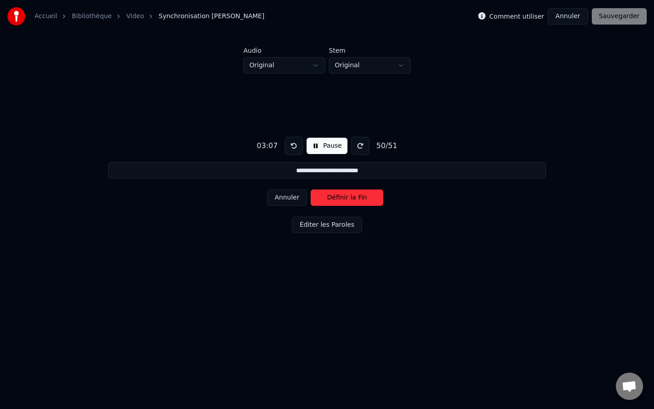
click at [339, 199] on button "Définir la Fin" at bounding box center [347, 197] width 73 height 16
type input "**********"
click at [339, 199] on button "Définir le Début" at bounding box center [347, 197] width 73 height 16
click at [339, 199] on button "Définir la Fin" at bounding box center [347, 197] width 73 height 16
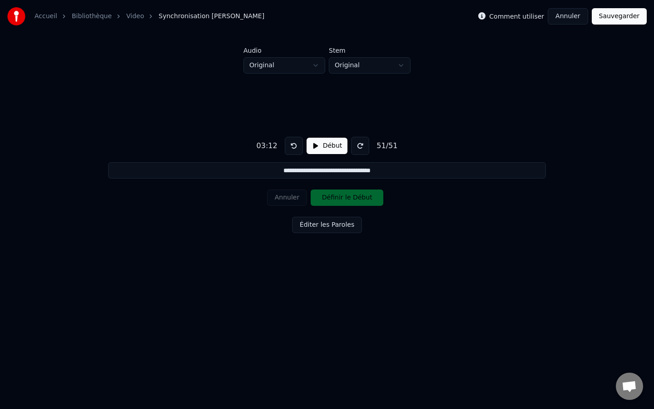
click at [627, 24] on button "Sauvegarder" at bounding box center [619, 16] width 55 height 16
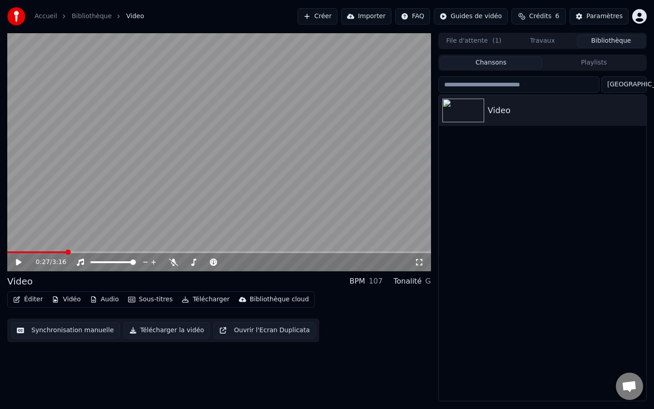
click at [86, 337] on button "Synchronisation manuelle" at bounding box center [65, 330] width 109 height 16
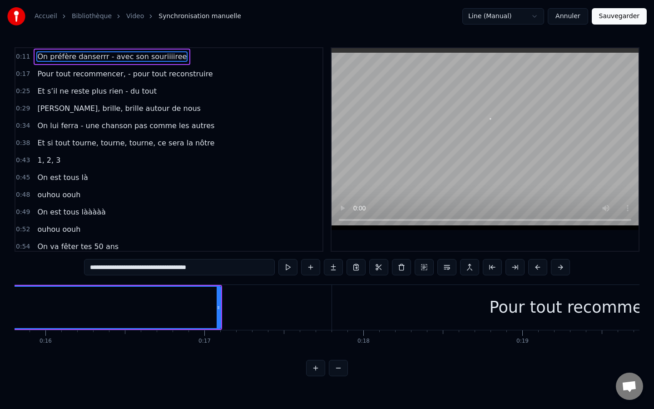
scroll to position [0, 2633]
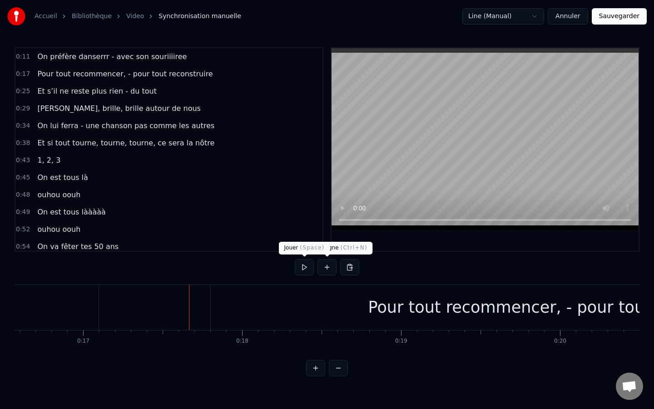
click at [307, 268] on button at bounding box center [304, 267] width 19 height 16
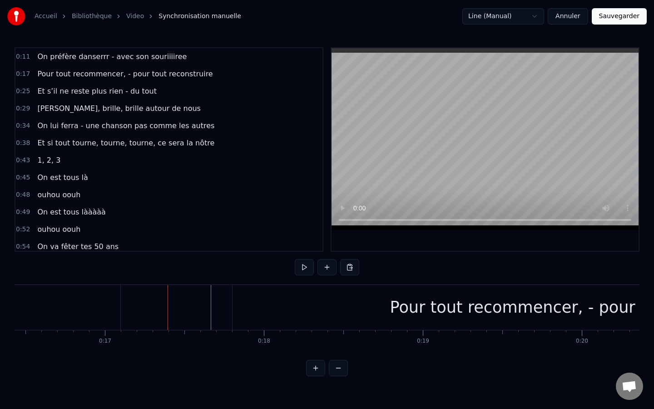
scroll to position [0, 2655]
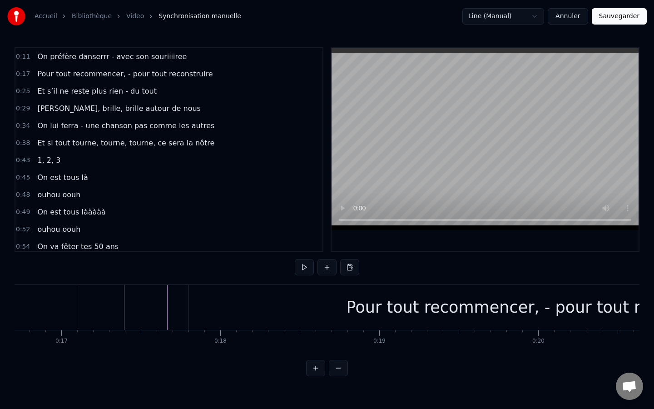
click at [289, 309] on div "Pour tout recommencer, - pour tout reconstruire" at bounding box center [538, 307] width 698 height 45
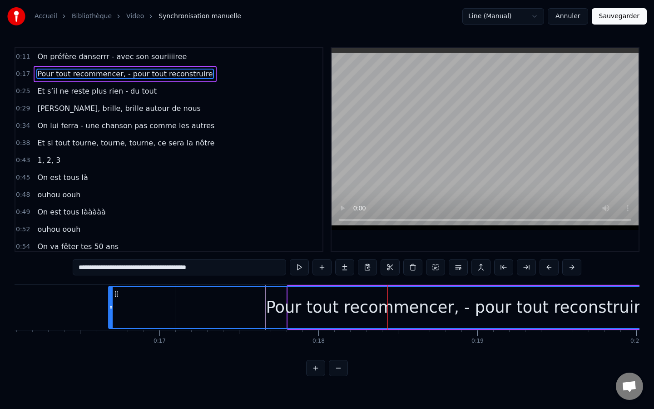
scroll to position [0, 2556]
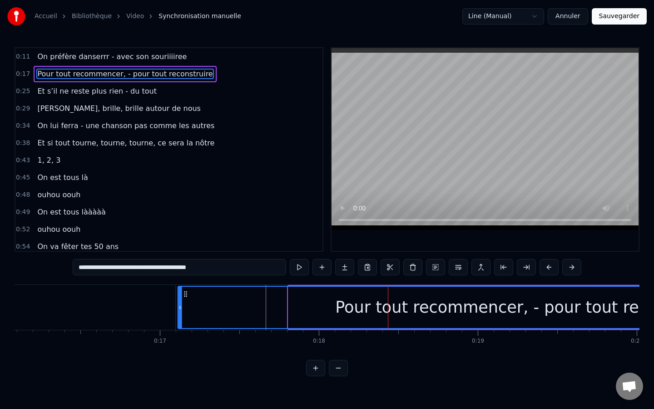
drag, startPoint x: 198, startPoint y: 294, endPoint x: 185, endPoint y: 311, distance: 21.4
click at [185, 311] on div "Pour tout recommencer, - pour tout reconstruire" at bounding box center [526, 306] width 697 height 41
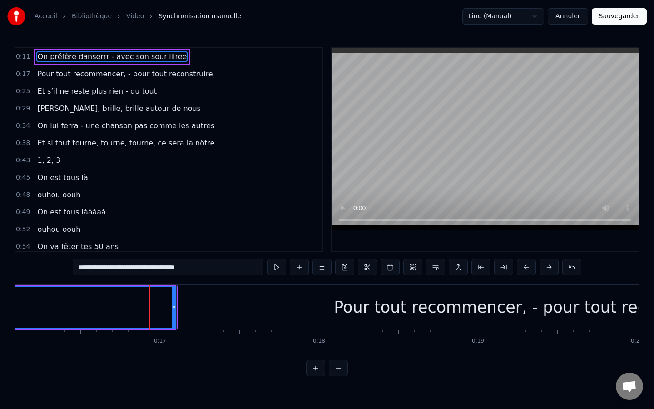
click at [216, 309] on div "Pour tout recommencer, - pour tout reconstruire" at bounding box center [526, 307] width 698 height 45
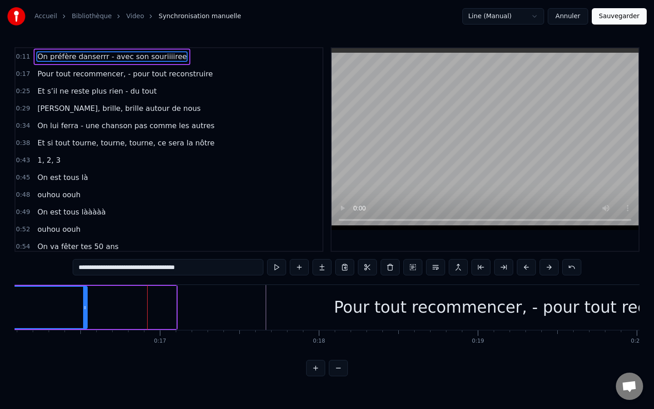
drag, startPoint x: 173, startPoint y: 308, endPoint x: 84, endPoint y: 320, distance: 90.7
click at [84, 320] on div at bounding box center [85, 306] width 4 height 41
drag, startPoint x: 290, startPoint y: 315, endPoint x: 242, endPoint y: 315, distance: 47.7
click at [242, 315] on div "Pour tout recommencer, - pour tout reconstruire" at bounding box center [526, 307] width 698 height 45
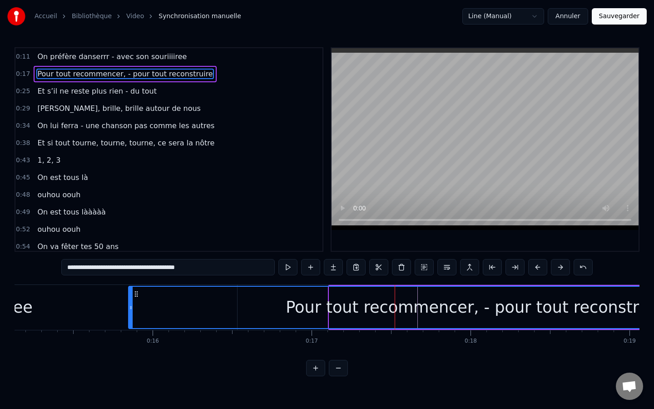
scroll to position [0, 2404]
drag, startPoint x: 186, startPoint y: 294, endPoint x: 141, endPoint y: 307, distance: 47.3
click at [141, 307] on div "Pour tout recommencer, - pour tout reconstruire" at bounding box center [478, 306] width 697 height 41
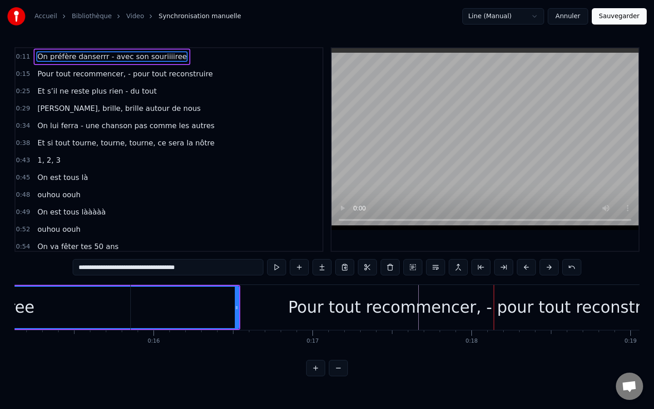
click at [317, 219] on div "0:11 On préfère danserrr - avec son souriiiiree 0:15 Pour tout recommencer, - p…" at bounding box center [327, 149] width 625 height 204
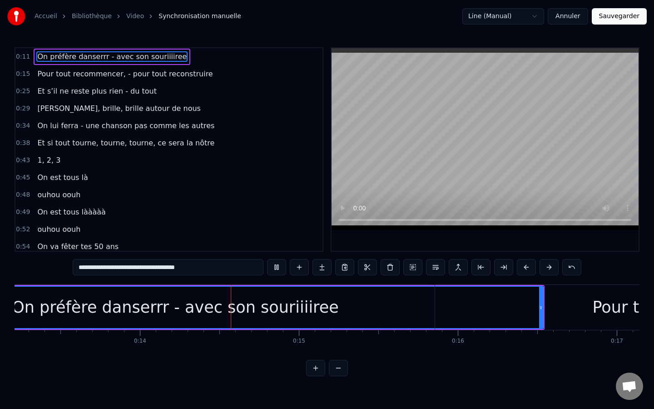
scroll to position [0, 2131]
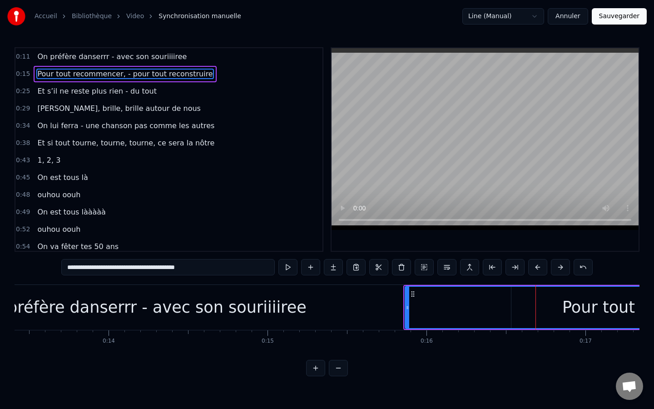
click at [406, 311] on div at bounding box center [407, 306] width 4 height 41
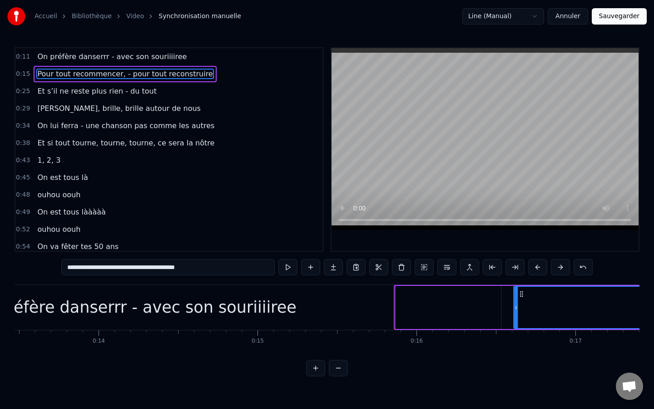
scroll to position [0, 2142]
drag, startPoint x: 412, startPoint y: 294, endPoint x: 507, endPoint y: 302, distance: 95.3
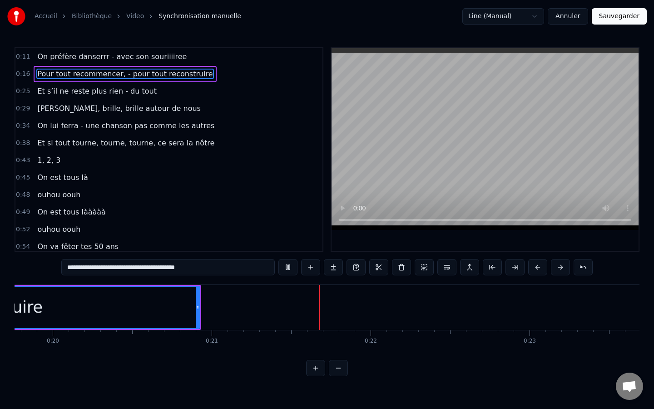
scroll to position [0, 3291]
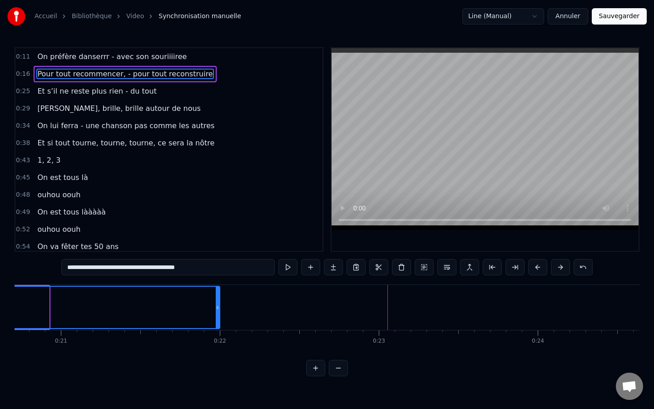
drag, startPoint x: 47, startPoint y: 307, endPoint x: 217, endPoint y: 312, distance: 170.8
click at [217, 312] on div at bounding box center [218, 306] width 4 height 41
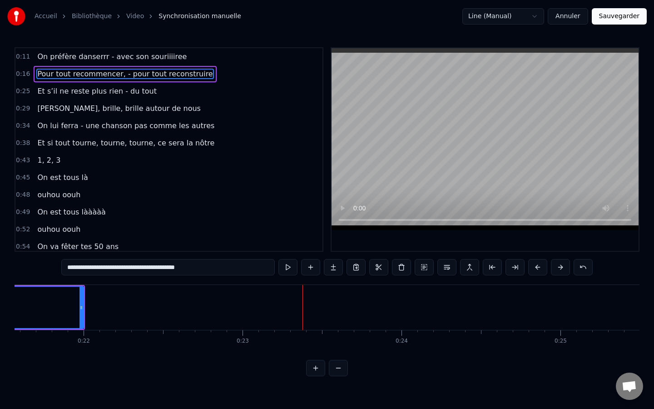
scroll to position [0, 3388]
click at [128, 91] on span "Et s’il ne reste plus rien - du tout" at bounding box center [96, 91] width 121 height 10
type input "**********"
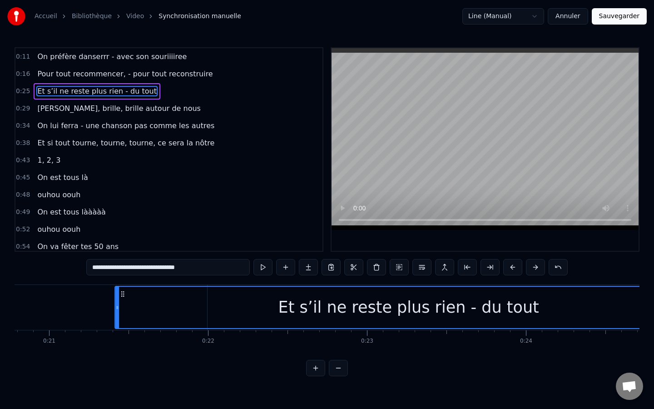
scroll to position [0, 3290]
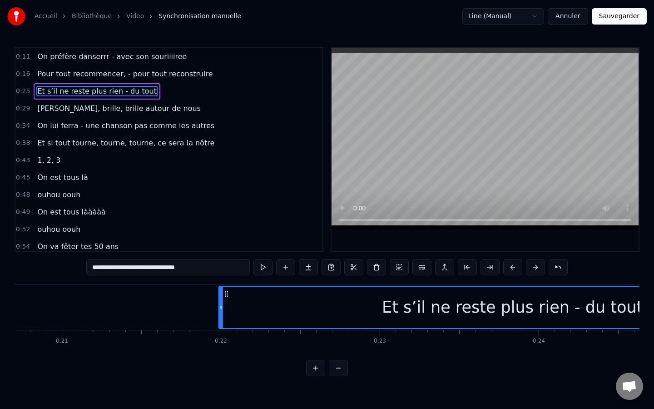
drag, startPoint x: 67, startPoint y: 296, endPoint x: 225, endPoint y: 301, distance: 158.1
click at [225, 301] on div "Et s’il ne reste plus rien - du tout" at bounding box center [512, 306] width 586 height 41
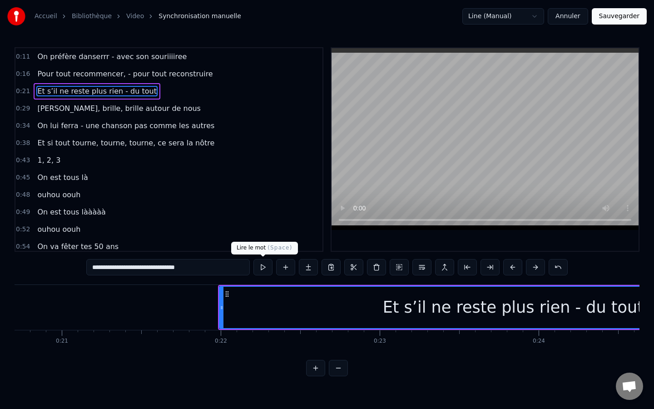
click at [264, 265] on button at bounding box center [262, 267] width 19 height 16
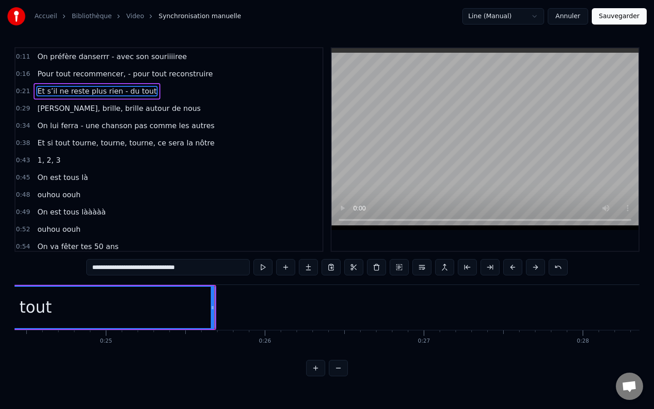
scroll to position [0, 3896]
click at [19, 109] on span "0:29" at bounding box center [23, 108] width 14 height 9
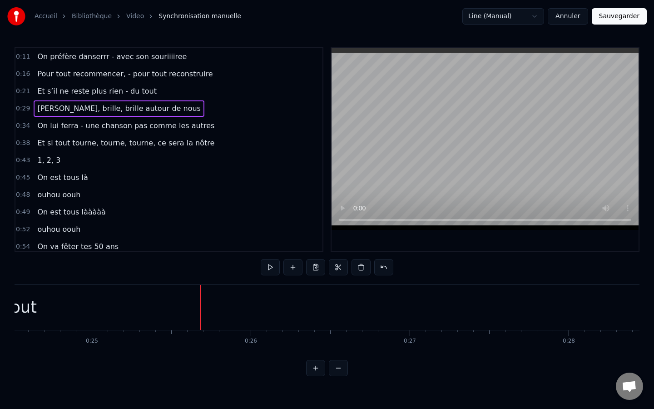
click at [19, 109] on span "0:29" at bounding box center [23, 108] width 14 height 9
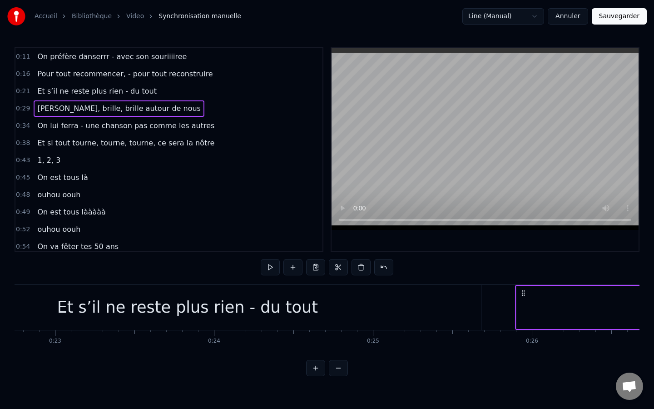
scroll to position [0, 3617]
drag, startPoint x: 68, startPoint y: 294, endPoint x: 487, endPoint y: 306, distance: 419.3
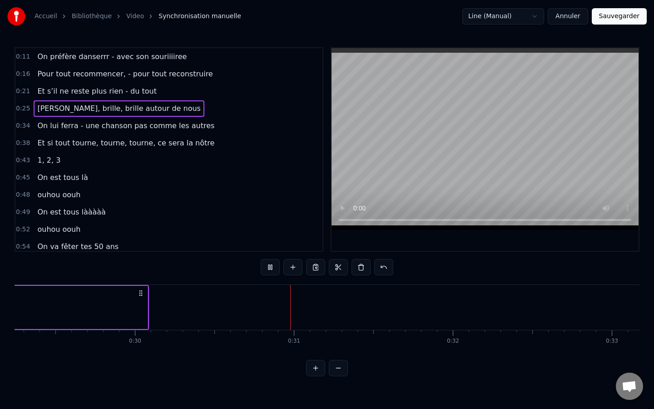
scroll to position [0, 4748]
click at [424, 84] on video at bounding box center [484, 139] width 307 height 182
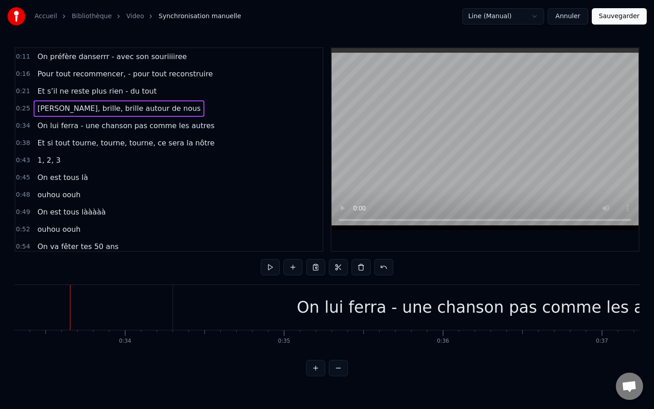
scroll to position [0, 5303]
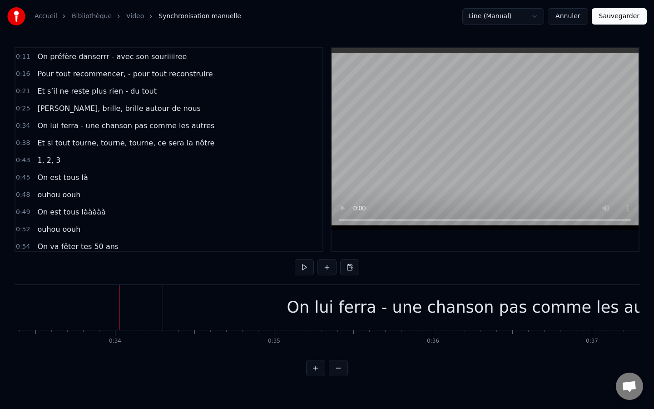
click at [266, 300] on div "On lui ferra - une chanson pas comme les autres" at bounding box center [480, 307] width 635 height 45
